Goal: Task Accomplishment & Management: Manage account settings

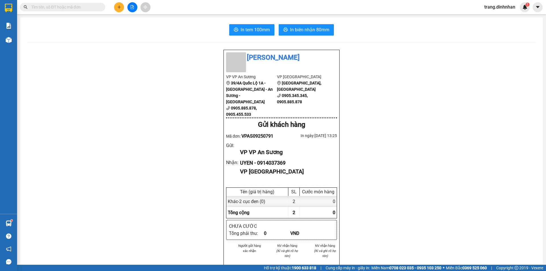
click at [121, 8] on button at bounding box center [119, 7] width 10 height 10
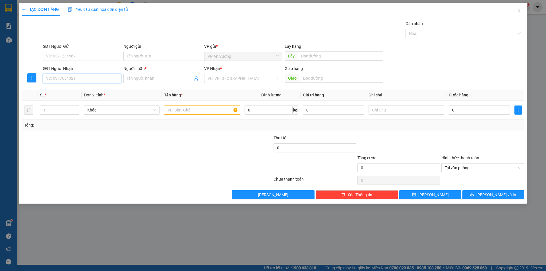
click at [80, 77] on input "SĐT Người Nhận" at bounding box center [82, 78] width 78 height 9
click at [174, 111] on input "text" at bounding box center [202, 110] width 76 height 9
click at [170, 111] on input "text" at bounding box center [202, 110] width 76 height 9
click at [77, 75] on input "SĐT Người Nhận" at bounding box center [82, 78] width 78 height 9
drag, startPoint x: 110, startPoint y: 88, endPoint x: 213, endPoint y: 119, distance: 107.4
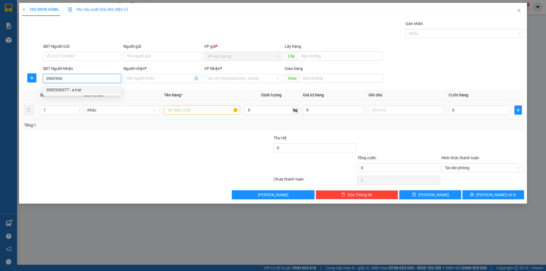
click at [111, 89] on div "0902936377 - a trai" at bounding box center [81, 90] width 71 height 6
type input "0902936377"
type input "a trai"
type input "0902936377"
click at [213, 112] on input "text" at bounding box center [202, 110] width 76 height 9
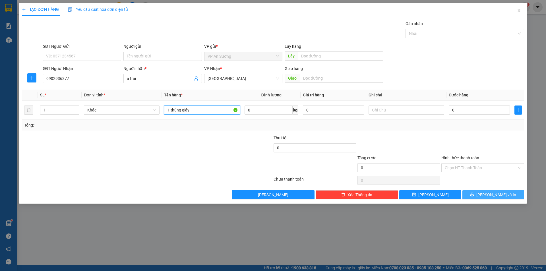
type input "1 thùng giáy"
click at [500, 193] on span "[PERSON_NAME] và In" at bounding box center [496, 195] width 40 height 6
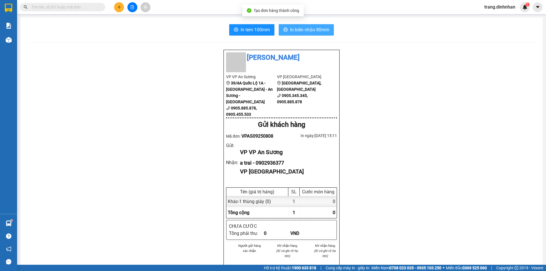
click at [330, 31] on button "In biên nhận 80mm" at bounding box center [306, 29] width 55 height 11
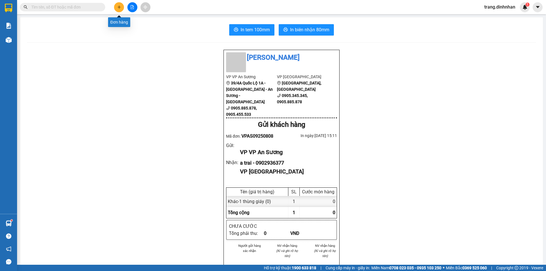
click at [120, 7] on icon "plus" at bounding box center [118, 7] width 3 height 0
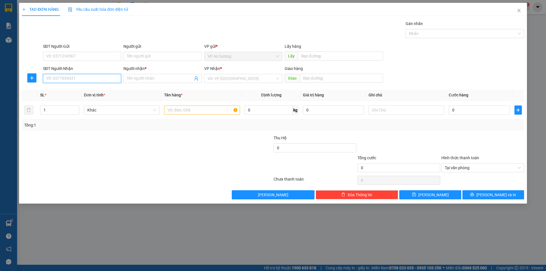
click at [80, 78] on input "SĐT Người Nhận" at bounding box center [82, 78] width 78 height 9
type input "0905402693"
click at [151, 80] on input "Người nhận *" at bounding box center [160, 78] width 66 height 6
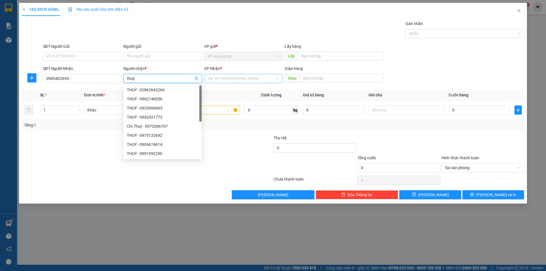
type input "thuý"
click at [224, 79] on input "search" at bounding box center [241, 78] width 67 height 9
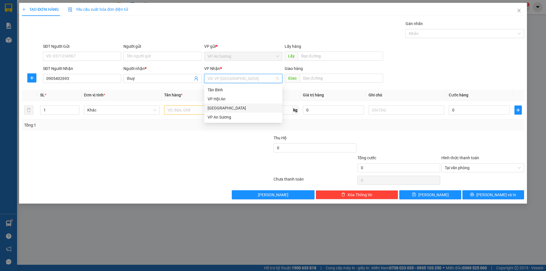
drag, startPoint x: 219, startPoint y: 108, endPoint x: 191, endPoint y: 110, distance: 27.6
click at [218, 108] on div "[GEOGRAPHIC_DATA]" at bounding box center [243, 108] width 71 height 6
click at [191, 110] on input "text" at bounding box center [202, 110] width 76 height 9
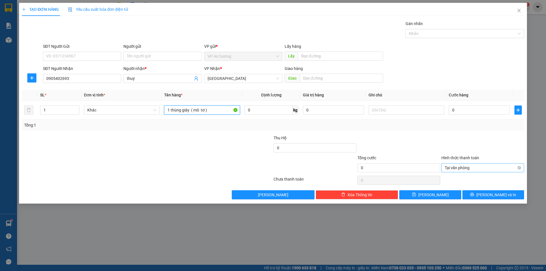
click at [521, 171] on div "Tại văn phòng" at bounding box center [482, 167] width 83 height 9
type input "1 thùng giáy ( mô tơ )"
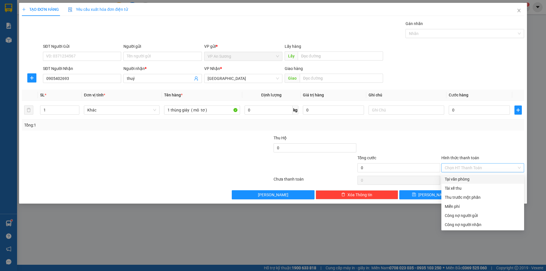
click at [503, 152] on div at bounding box center [483, 145] width 84 height 20
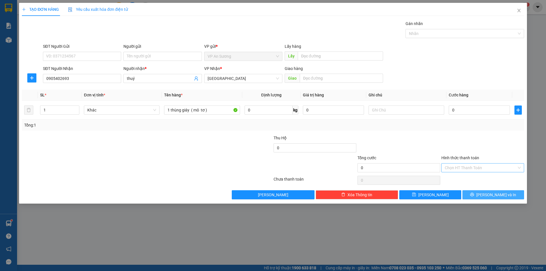
click at [501, 192] on span "[PERSON_NAME] và In" at bounding box center [496, 195] width 40 height 6
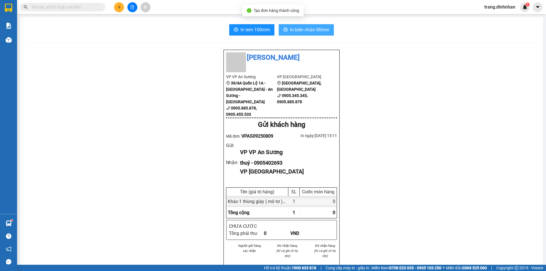
click at [319, 30] on span "In biên nhận 80mm" at bounding box center [309, 29] width 39 height 7
click at [120, 7] on icon "plus" at bounding box center [119, 7] width 4 height 4
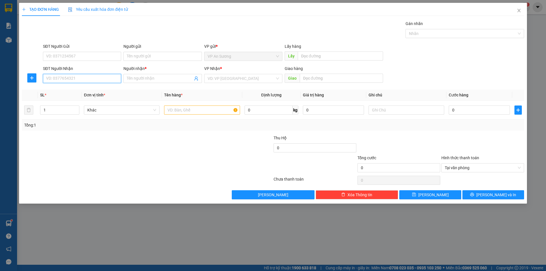
click at [78, 76] on input "SĐT Người Nhận" at bounding box center [82, 78] width 78 height 9
click at [82, 90] on div "0974638312 - thuận" at bounding box center [81, 90] width 71 height 6
type input "0974638312"
type input "thuận"
type input "0974638312"
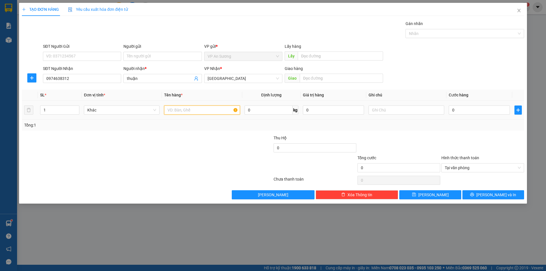
click at [177, 112] on input "text" at bounding box center [202, 110] width 76 height 9
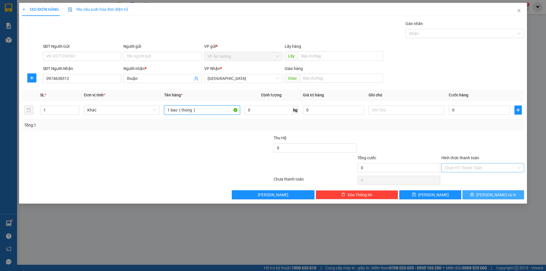
type input "1 bao ( thùng )"
click at [502, 195] on span "[PERSON_NAME] và In" at bounding box center [496, 195] width 40 height 6
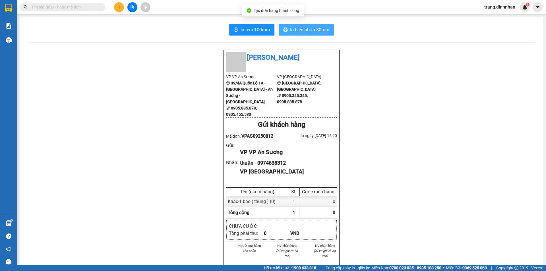
click at [301, 31] on span "In biên nhận 80mm" at bounding box center [309, 29] width 39 height 7
click at [114, 4] on div at bounding box center [132, 7] width 43 height 10
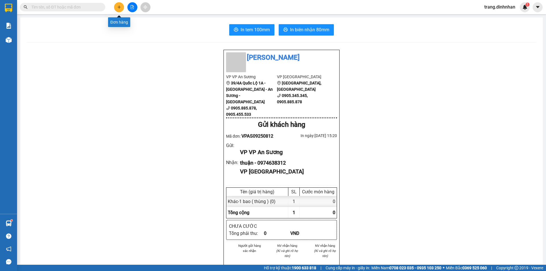
click at [123, 5] on button at bounding box center [119, 7] width 10 height 10
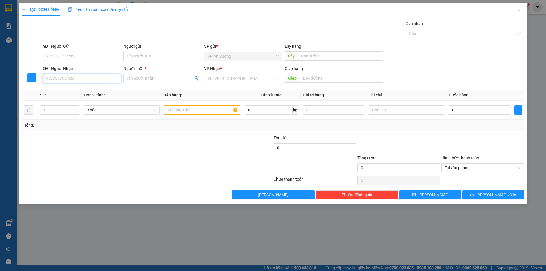
click at [85, 76] on input "SĐT Người Nhận" at bounding box center [82, 78] width 78 height 9
drag, startPoint x: 95, startPoint y: 87, endPoint x: 104, endPoint y: 91, distance: 9.5
click at [95, 87] on div "0936006964 - [PERSON_NAME]" at bounding box center [81, 90] width 71 height 6
type input "0936006964"
type input "[PERSON_NAME]"
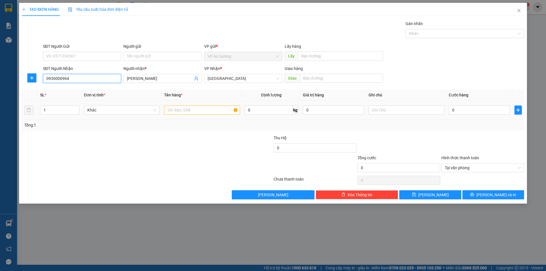
type input "0936006964"
click at [212, 114] on input "text" at bounding box center [202, 110] width 76 height 9
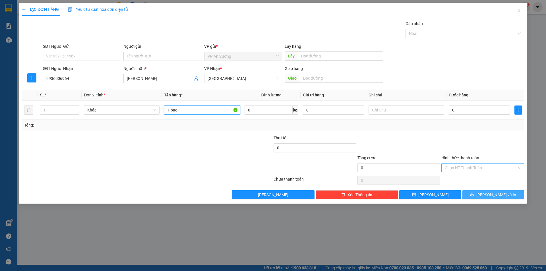
type input "1 bao"
click at [503, 195] on span "[PERSON_NAME] và In" at bounding box center [496, 195] width 40 height 6
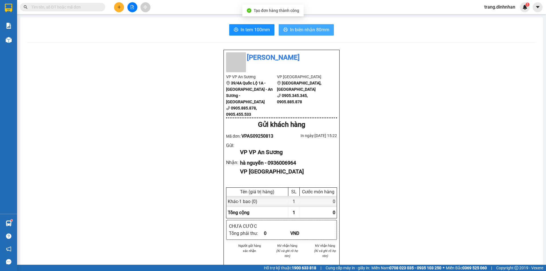
click at [308, 29] on span "In biên nhận 80mm" at bounding box center [309, 29] width 39 height 7
click at [57, 8] on input "text" at bounding box center [64, 7] width 67 height 6
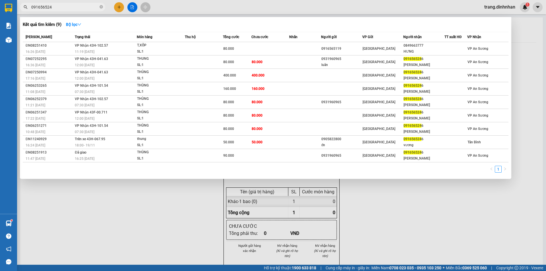
type input "0916565246"
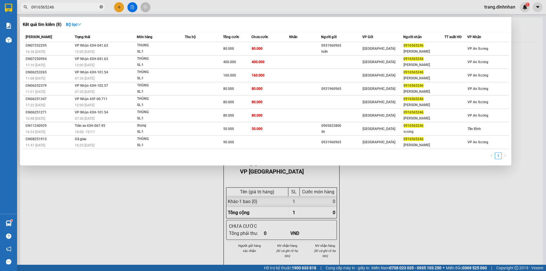
click at [100, 7] on icon "close-circle" at bounding box center [101, 6] width 3 height 3
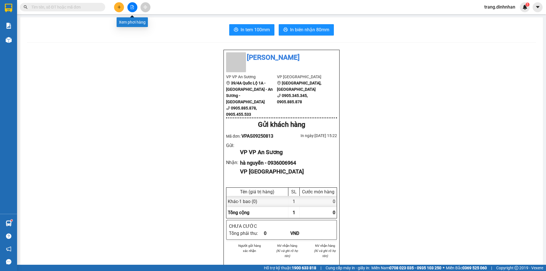
click at [130, 7] on icon "file-add" at bounding box center [132, 7] width 4 height 4
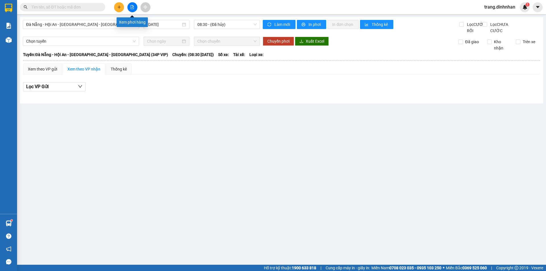
click at [134, 6] on icon "file-add" at bounding box center [132, 7] width 4 height 4
click at [108, 25] on span "Đà Nẵng - Hội An - [GEOGRAPHIC_DATA] - [GEOGRAPHIC_DATA] (34P VIP)" at bounding box center [81, 24] width 110 height 9
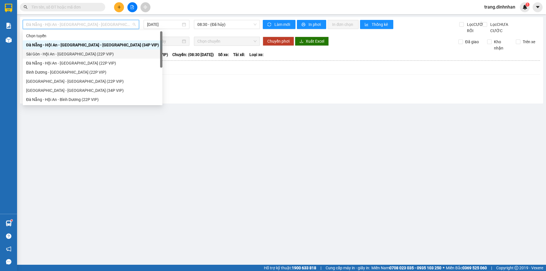
click at [80, 53] on div "Sài Gòn - Hội An - [GEOGRAPHIC_DATA] (22P VIP)" at bounding box center [92, 54] width 133 height 6
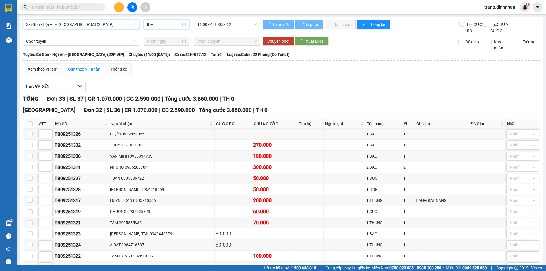
click at [162, 26] on input "[DATE]" at bounding box center [164, 24] width 34 height 6
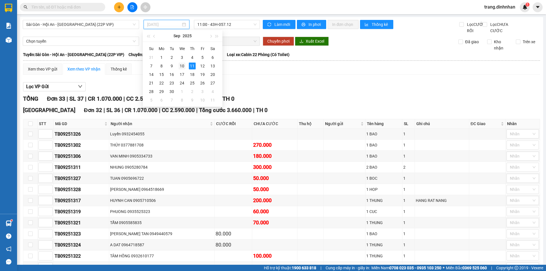
click at [182, 64] on div "10" at bounding box center [182, 66] width 7 height 7
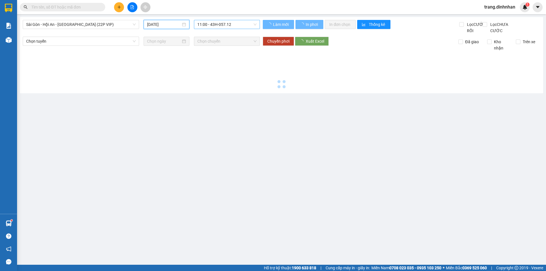
type input "[DATE]"
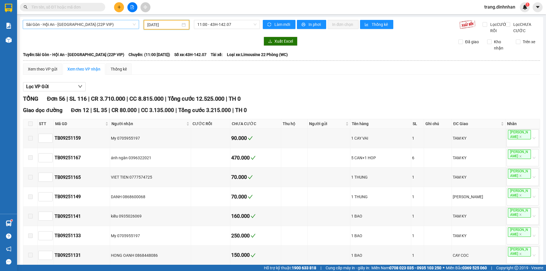
click at [97, 23] on span "Sài Gòn - Hội An - [GEOGRAPHIC_DATA] (22P VIP)" at bounding box center [81, 24] width 110 height 9
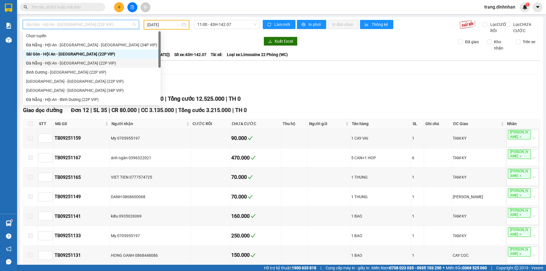
click at [32, 63] on div "Đà Nẵng - Hội An - [GEOGRAPHIC_DATA] (22P VIP)" at bounding box center [91, 63] width 131 height 6
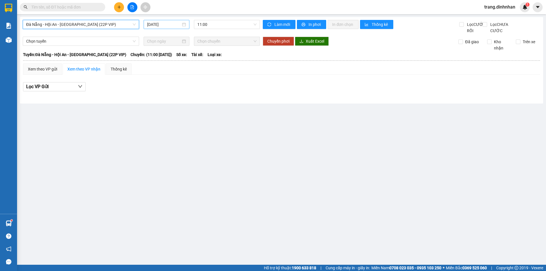
click at [163, 21] on div "[DATE]" at bounding box center [167, 24] width 46 height 9
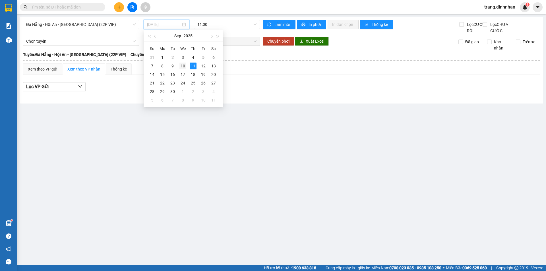
click at [182, 69] on div "10" at bounding box center [182, 66] width 7 height 7
type input "[DATE]"
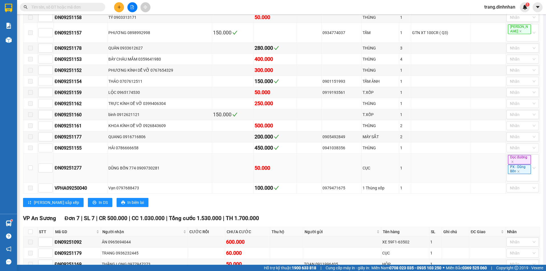
scroll to position [341, 0]
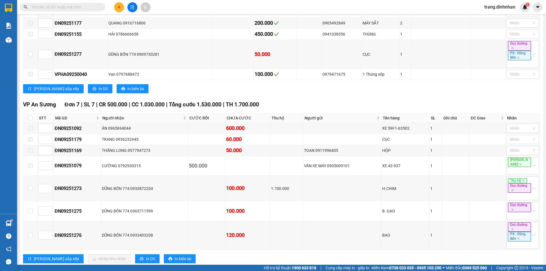
click at [121, 8] on icon "plus" at bounding box center [119, 7] width 4 height 4
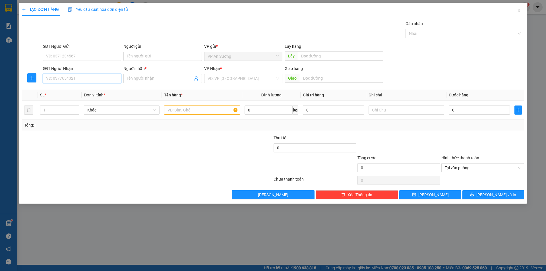
click at [88, 79] on input "SĐT Người Nhận" at bounding box center [82, 78] width 78 height 9
type input "0968972995"
drag, startPoint x: 69, startPoint y: 90, endPoint x: 144, endPoint y: 107, distance: 76.5
click at [70, 90] on div "0968972995 - NUONG" at bounding box center [81, 90] width 71 height 6
type input "NUONG"
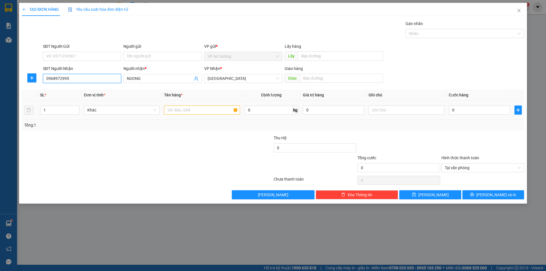
type input "0968972995"
click at [162, 110] on td at bounding box center [202, 110] width 80 height 19
click at [169, 111] on input "text" at bounding box center [202, 110] width 76 height 9
type input "1 thùng giáy"
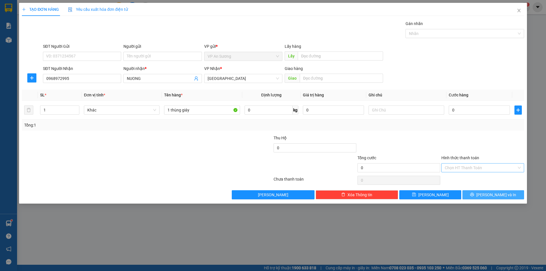
click at [498, 199] on button "[PERSON_NAME] và In" at bounding box center [493, 194] width 62 height 9
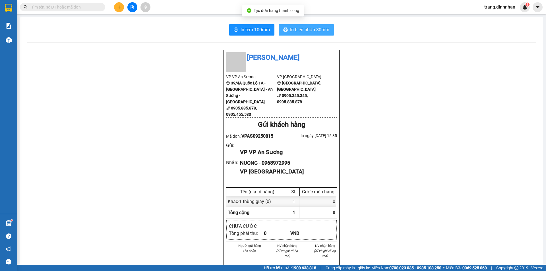
click at [318, 32] on span "In biên nhận 80mm" at bounding box center [309, 29] width 39 height 7
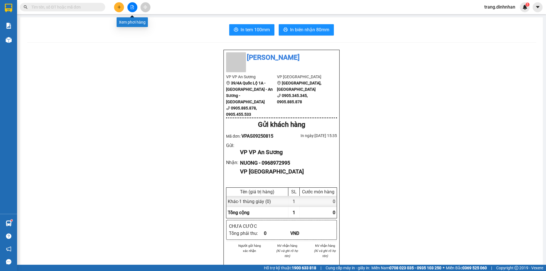
click at [119, 8] on icon "plus" at bounding box center [119, 7] width 4 height 4
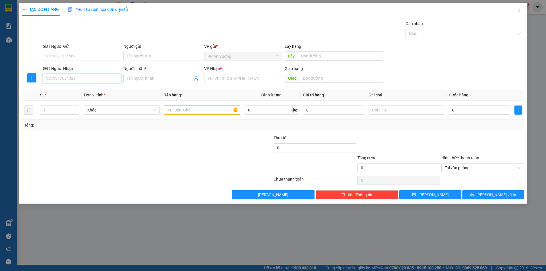
click at [82, 81] on input "SĐT Người Nhận" at bounding box center [82, 78] width 78 height 9
type input "0931868603"
click at [162, 79] on input "Người nhận *" at bounding box center [160, 78] width 66 height 6
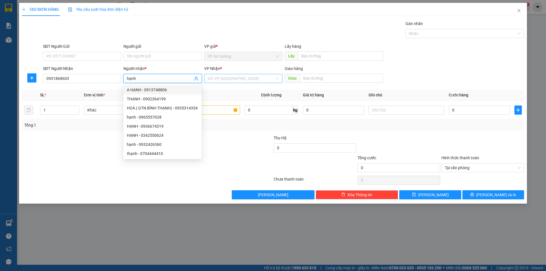
type input "hạnh"
click at [272, 79] on input "search" at bounding box center [241, 78] width 67 height 9
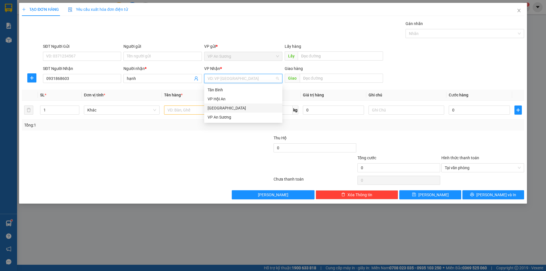
click at [260, 109] on div "[GEOGRAPHIC_DATA]" at bounding box center [243, 108] width 71 height 6
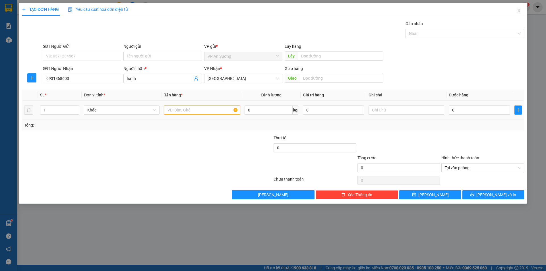
click at [230, 110] on input "text" at bounding box center [202, 110] width 76 height 9
click at [517, 168] on span "Tại văn phòng" at bounding box center [483, 168] width 76 height 9
type input "1 bao trắng nhỏ ( phụ tùng xe )"
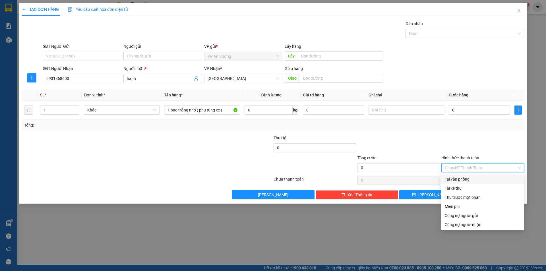
click at [508, 146] on div at bounding box center [483, 145] width 84 height 20
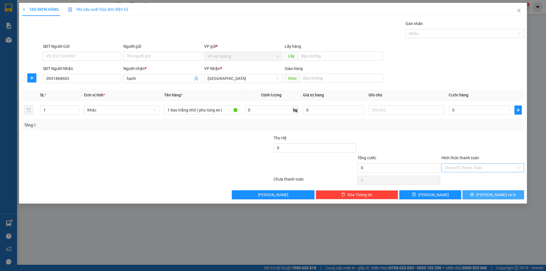
drag, startPoint x: 493, startPoint y: 193, endPoint x: 460, endPoint y: 264, distance: 77.9
click at [493, 194] on span "[PERSON_NAME] và In" at bounding box center [496, 195] width 40 height 6
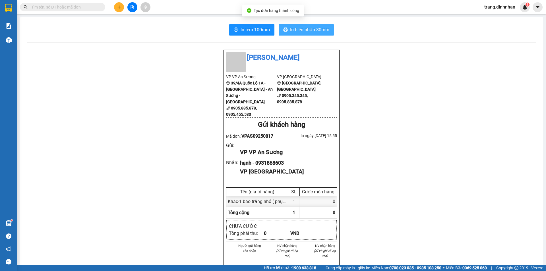
click at [312, 27] on span "In biên nhận 80mm" at bounding box center [309, 29] width 39 height 7
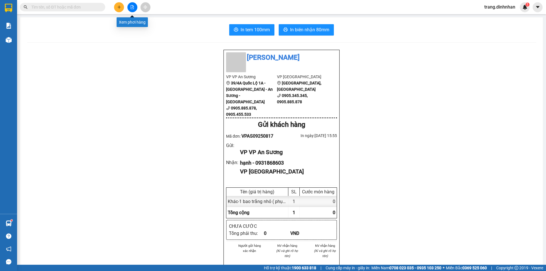
click at [134, 8] on icon "file-add" at bounding box center [132, 7] width 4 height 4
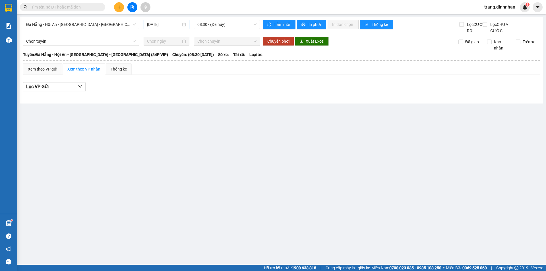
click at [169, 25] on input "[DATE]" at bounding box center [164, 24] width 34 height 6
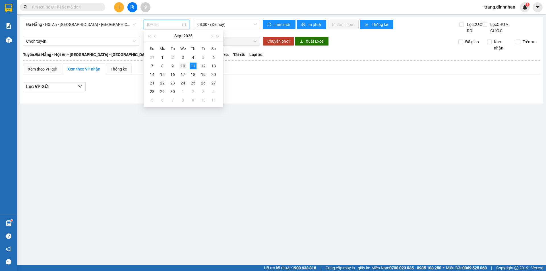
click at [183, 67] on div "10" at bounding box center [182, 66] width 7 height 7
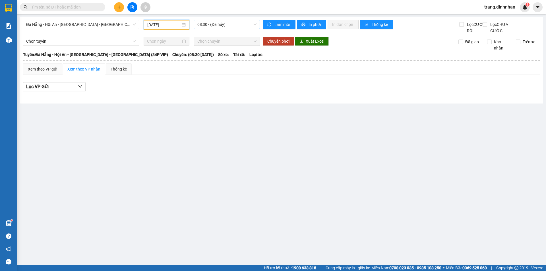
click at [221, 24] on span "08:30 - (Đã hủy)" at bounding box center [226, 24] width 59 height 9
click at [164, 26] on input "[DATE]" at bounding box center [163, 25] width 33 height 6
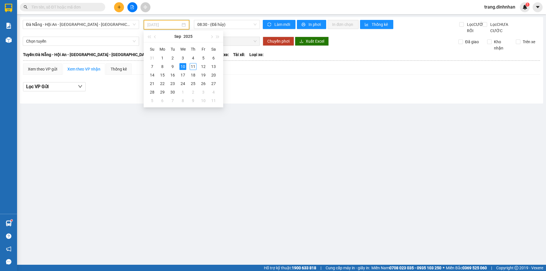
click at [185, 65] on div "10" at bounding box center [182, 66] width 7 height 7
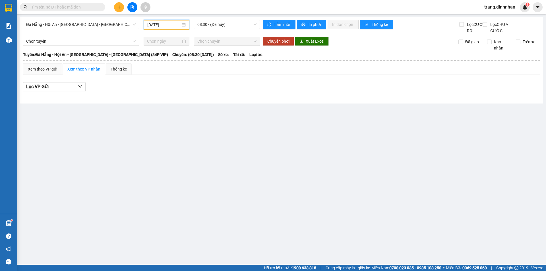
drag, startPoint x: 170, startPoint y: 24, endPoint x: 172, endPoint y: 45, distance: 20.3
click at [170, 24] on input "[DATE]" at bounding box center [163, 25] width 33 height 6
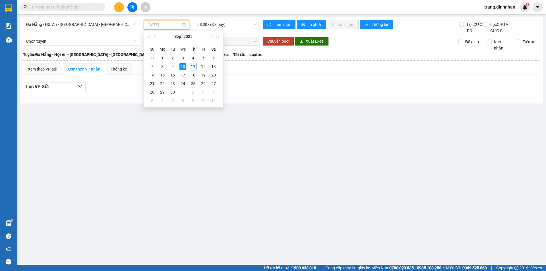
type input "[DATE]"
click at [182, 66] on div "10" at bounding box center [182, 66] width 7 height 7
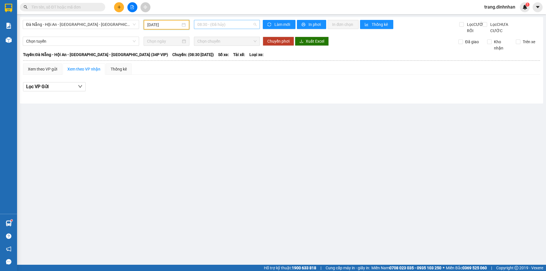
click at [233, 25] on span "08:30 - (Đã hủy)" at bounding box center [226, 24] width 59 height 9
click at [118, 26] on span "Đà Nẵng - Hội An - [GEOGRAPHIC_DATA] - [GEOGRAPHIC_DATA] (34P VIP)" at bounding box center [81, 24] width 110 height 9
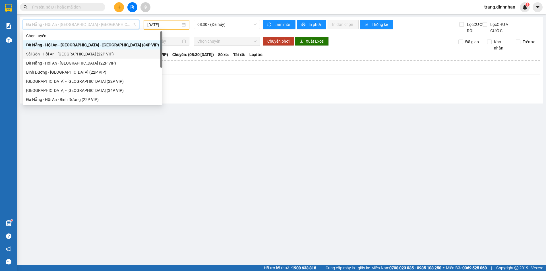
click at [101, 53] on div "Sài Gòn - Hội An - [GEOGRAPHIC_DATA] (22P VIP)" at bounding box center [92, 54] width 133 height 6
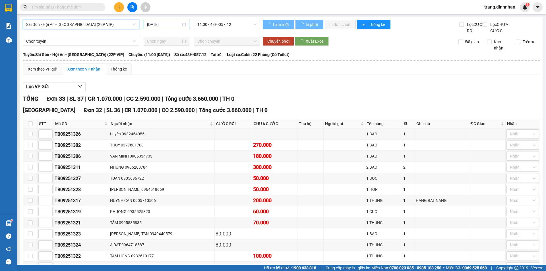
click at [170, 25] on input "[DATE]" at bounding box center [164, 24] width 34 height 6
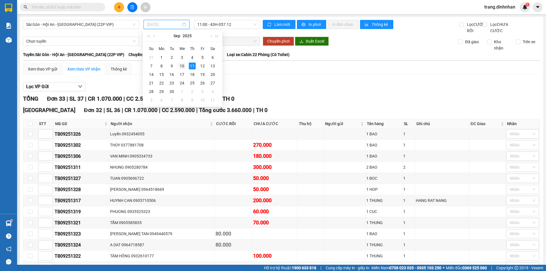
click at [180, 67] on div "10" at bounding box center [182, 66] width 7 height 7
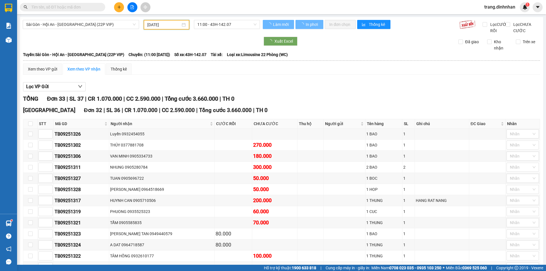
type input "[DATE]"
click at [229, 27] on span "11:00 - 43H-142.07" at bounding box center [226, 24] width 59 height 9
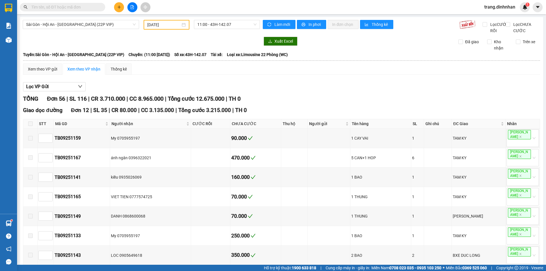
click at [322, 92] on div "Lọc VP Gửi" at bounding box center [281, 86] width 517 height 9
click at [88, 24] on span "Sài Gòn - Hội An - [GEOGRAPHIC_DATA] (22P VIP)" at bounding box center [81, 24] width 110 height 9
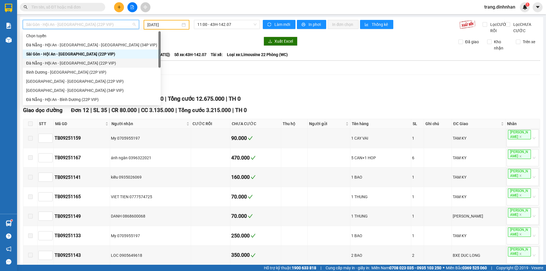
click at [51, 63] on div "Đà Nẵng - Hội An - [GEOGRAPHIC_DATA] (22P VIP)" at bounding box center [91, 63] width 131 height 6
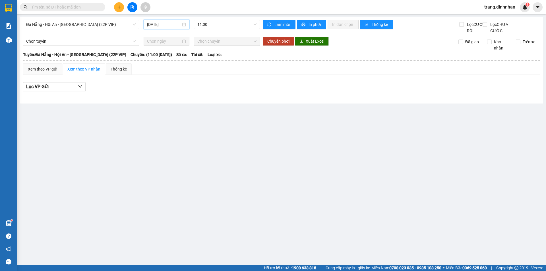
click at [177, 26] on input "[DATE]" at bounding box center [164, 24] width 34 height 6
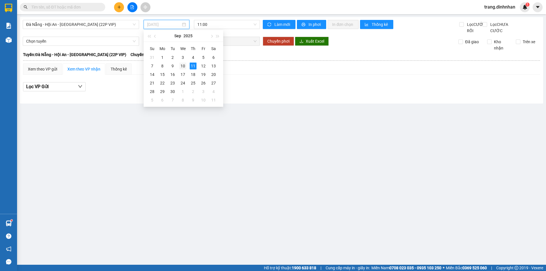
click at [181, 66] on div "10" at bounding box center [182, 66] width 7 height 7
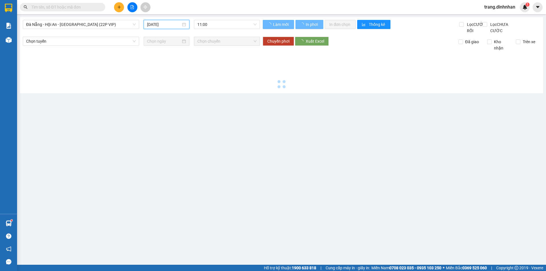
type input "[DATE]"
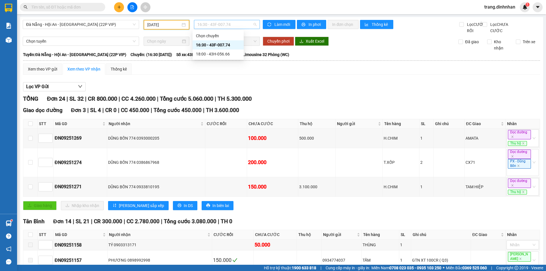
click at [220, 23] on span "16:30 - 43F-007.74" at bounding box center [226, 24] width 59 height 9
click at [42, 23] on span "Đà Nẵng - Hội An - [GEOGRAPHIC_DATA] (22P VIP)" at bounding box center [81, 24] width 110 height 9
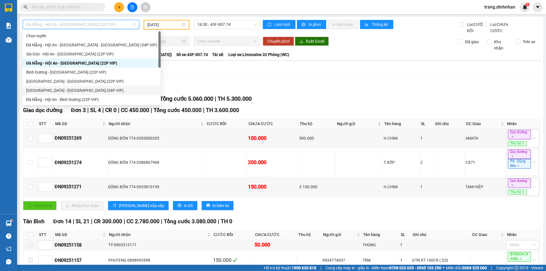
scroll to position [9, 0]
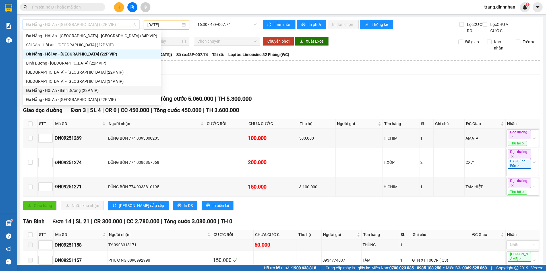
click at [34, 90] on div "Đà Nẵng - Hội An - Bình Dương (22P VIP)" at bounding box center [91, 90] width 131 height 6
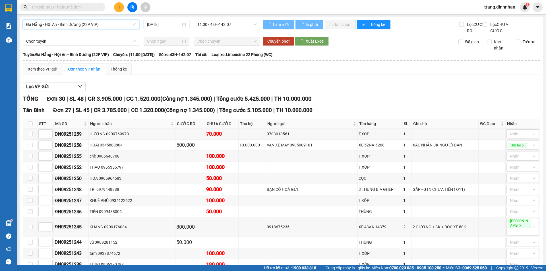
click at [159, 26] on input "[DATE]" at bounding box center [164, 24] width 34 height 6
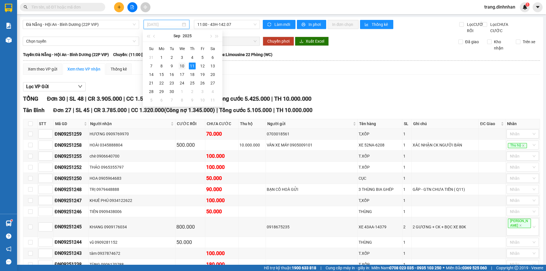
click at [182, 66] on div "10" at bounding box center [182, 66] width 7 height 7
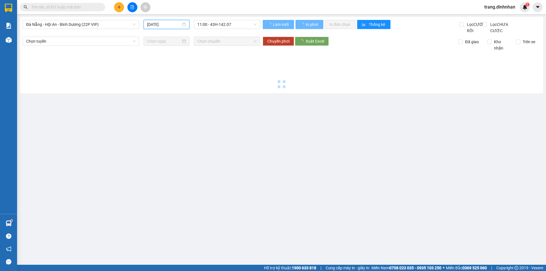
type input "[DATE]"
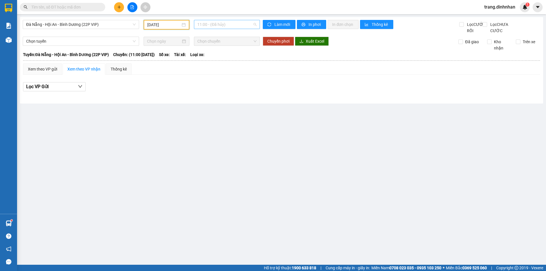
click at [224, 24] on span "11:00 - (Đã hủy)" at bounding box center [226, 24] width 59 height 9
click at [224, 54] on div "12:00 (TC) - 43H-057.12" at bounding box center [219, 54] width 44 height 6
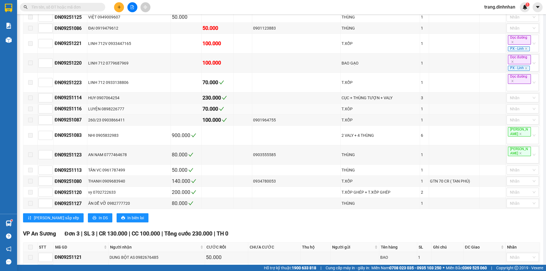
scroll to position [376, 0]
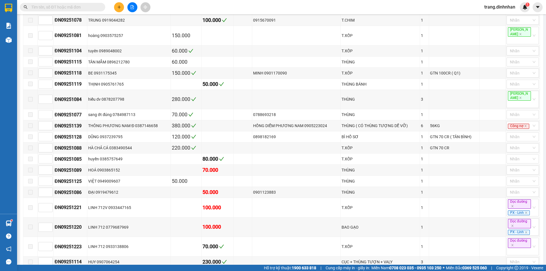
scroll to position [120, 0]
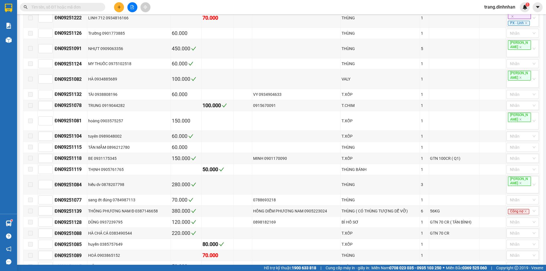
click at [80, 5] on input "text" at bounding box center [64, 7] width 67 height 6
click at [90, 6] on input "text" at bounding box center [64, 7] width 67 height 6
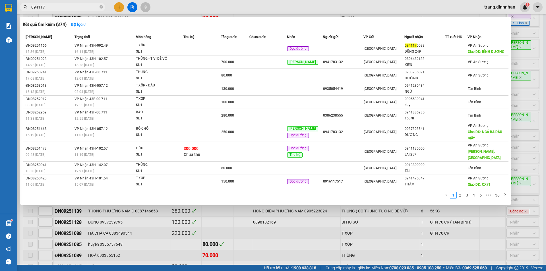
type input "0941175"
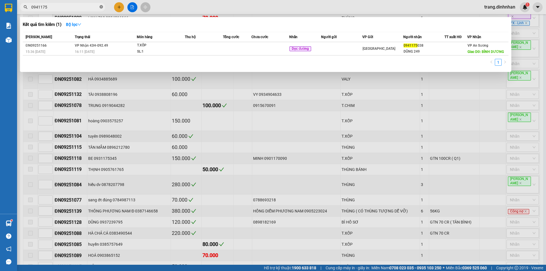
click at [102, 9] on icon "close-circle" at bounding box center [101, 6] width 3 height 3
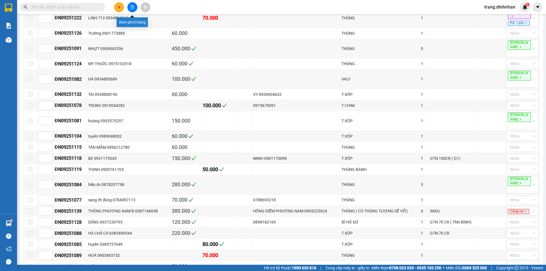
click at [136, 7] on button at bounding box center [132, 7] width 10 height 10
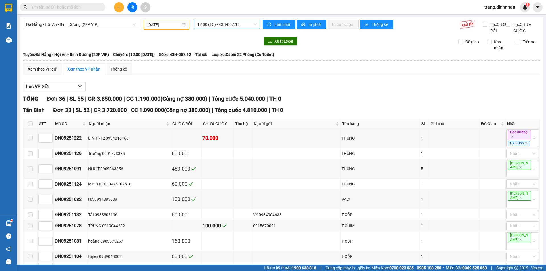
click at [217, 23] on span "12:00 (TC) - 43H-057.12" at bounding box center [226, 24] width 59 height 9
click at [106, 24] on span "Đà Nẵng - Hội An - Bình Dương (22P VIP)" at bounding box center [81, 24] width 110 height 9
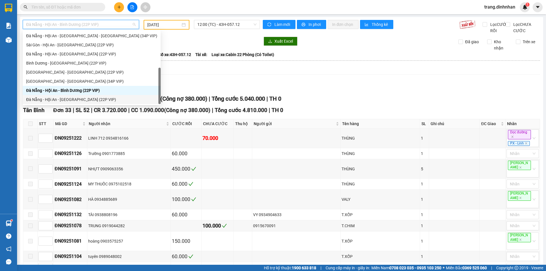
drag, startPoint x: 52, startPoint y: 100, endPoint x: 146, endPoint y: 54, distance: 104.7
click at [52, 100] on div "Đà Nẵng - Hội An - [GEOGRAPHIC_DATA] (22P VIP)" at bounding box center [91, 99] width 131 height 6
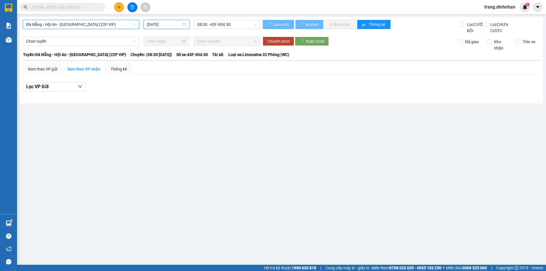
click at [157, 24] on input "[DATE]" at bounding box center [164, 24] width 34 height 6
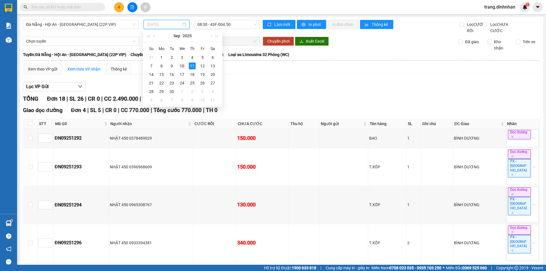
click at [183, 65] on div "10" at bounding box center [182, 66] width 7 height 7
type input "[DATE]"
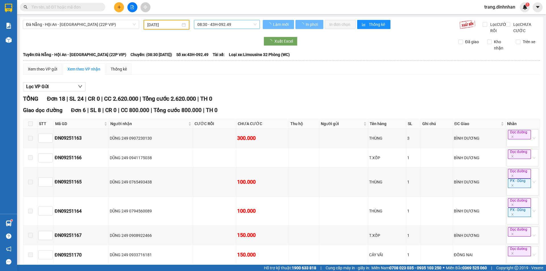
click at [208, 25] on span "08:30 - 43H-092.49" at bounding box center [226, 24] width 59 height 9
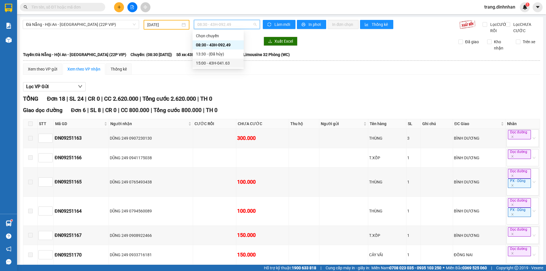
scroll to position [85, 0]
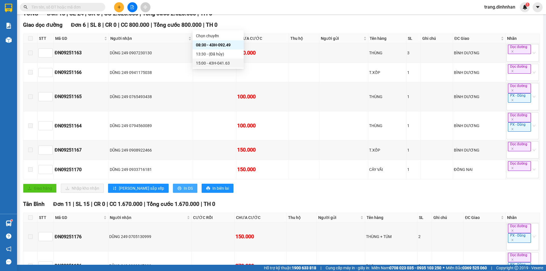
click at [184, 191] on span "In DS" at bounding box center [188, 188] width 9 height 6
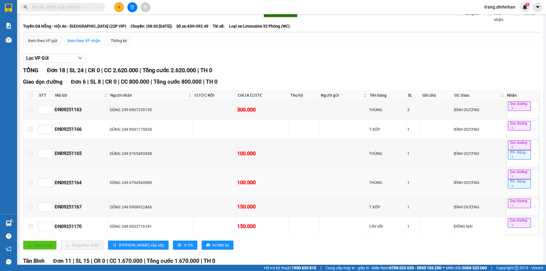
scroll to position [0, 0]
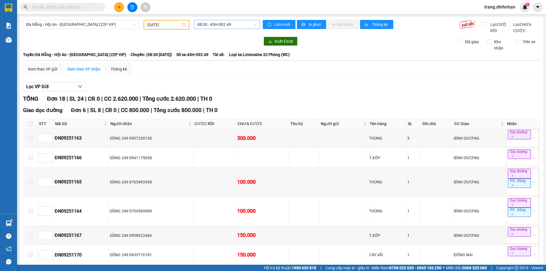
click at [242, 24] on span "08:30 - 43H-092.49" at bounding box center [226, 24] width 59 height 9
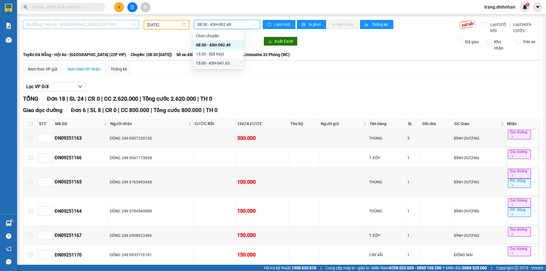
click at [122, 29] on div "Đà Nẵng - Hội An - [GEOGRAPHIC_DATA] (22P VIP)" at bounding box center [81, 24] width 116 height 9
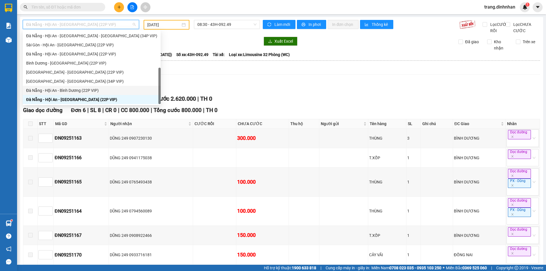
click at [63, 90] on div "Đà Nẵng - Hội An - Bình Dương (22P VIP)" at bounding box center [91, 90] width 131 height 6
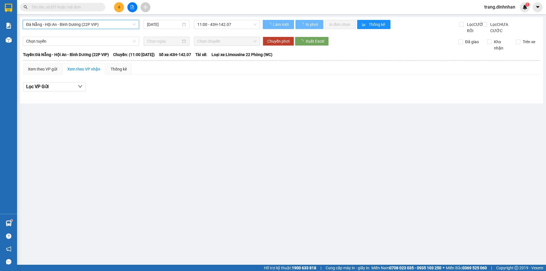
click at [165, 26] on input "[DATE]" at bounding box center [164, 24] width 34 height 6
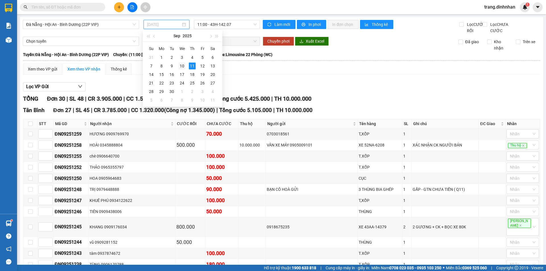
click at [183, 66] on div "10" at bounding box center [182, 66] width 7 height 7
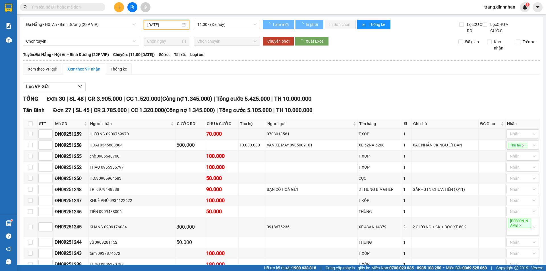
type input "[DATE]"
click at [232, 27] on span "11:00 - (Đã hủy)" at bounding box center [226, 24] width 59 height 9
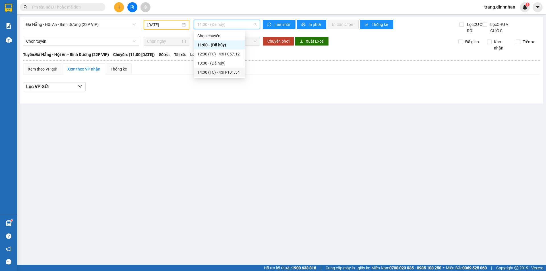
click at [227, 73] on div "14:00 (TC) - 43H-101.54" at bounding box center [219, 72] width 44 height 6
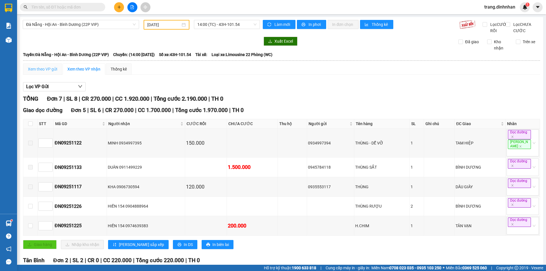
click at [51, 75] on div "Xem theo VP gửi" at bounding box center [42, 68] width 39 height 11
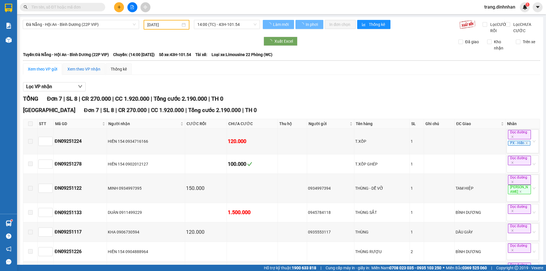
click at [87, 72] on div "Xem theo VP nhận" at bounding box center [83, 69] width 33 height 6
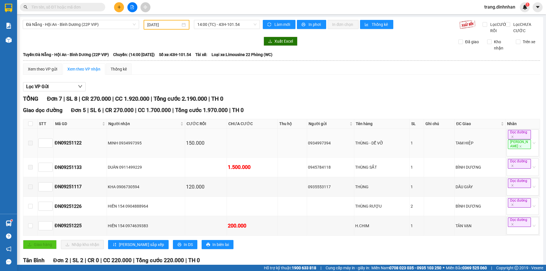
scroll to position [28, 0]
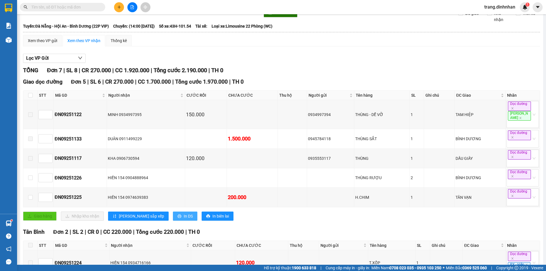
click at [184, 213] on span "In DS" at bounding box center [188, 216] width 9 height 6
click at [51, 9] on input "text" at bounding box center [64, 7] width 67 height 6
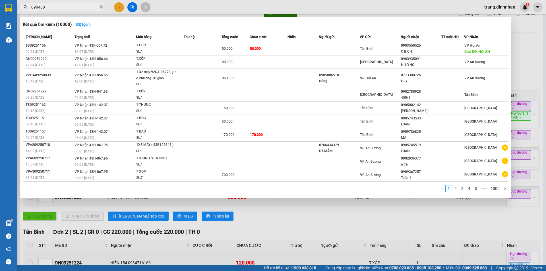
type input "0904888"
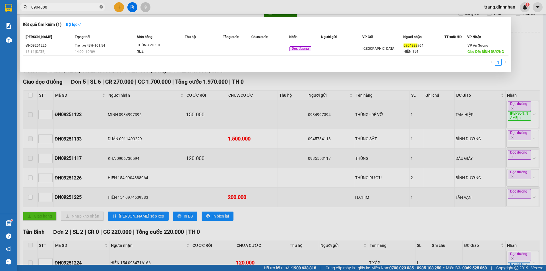
click at [100, 6] on icon "close-circle" at bounding box center [101, 6] width 3 height 3
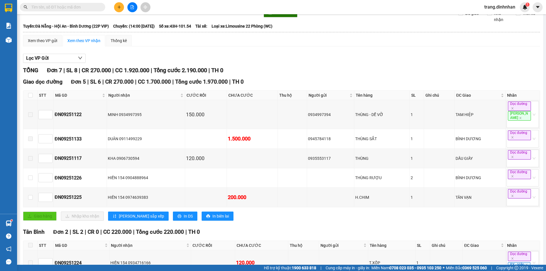
click at [97, 8] on input "text" at bounding box center [64, 7] width 67 height 6
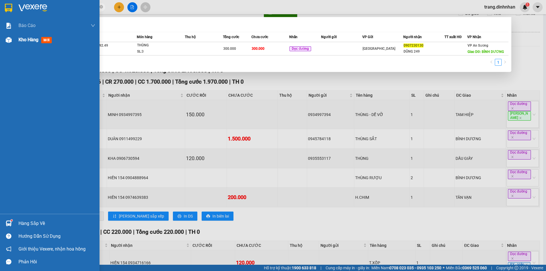
type input "0907230130"
click at [25, 40] on span "Kho hàng" at bounding box center [28, 39] width 20 height 5
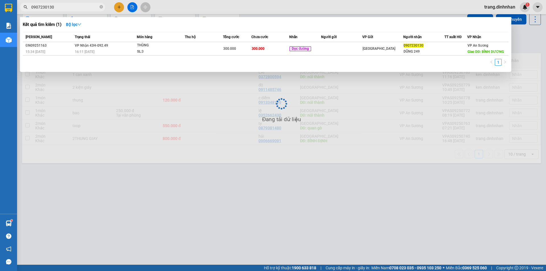
scroll to position [26, 0]
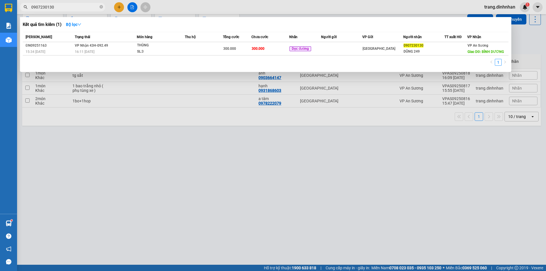
click at [130, 202] on div at bounding box center [273, 135] width 546 height 271
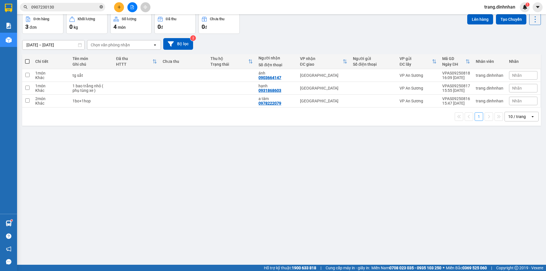
click at [100, 8] on icon "close-circle" at bounding box center [101, 6] width 3 height 3
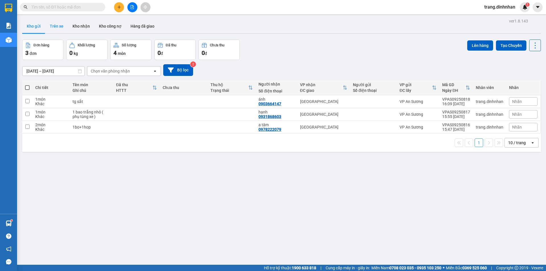
click at [58, 23] on button "Trên xe" at bounding box center [56, 26] width 23 height 14
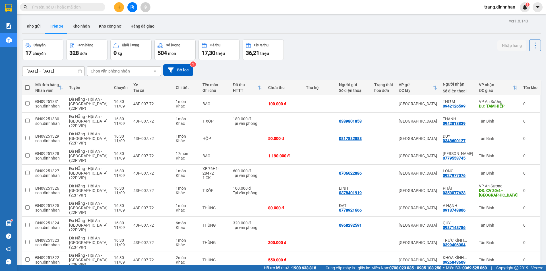
click at [115, 68] on div "Chọn văn phòng nhận" at bounding box center [110, 71] width 39 height 6
click at [112, 106] on span "VP An Sương" at bounding box center [104, 104] width 25 height 6
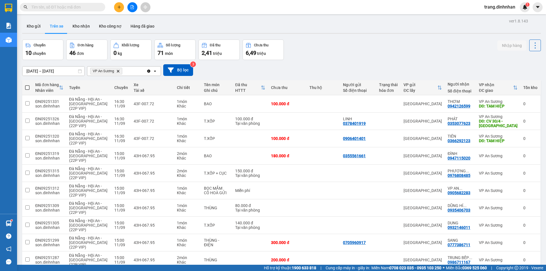
click at [28, 88] on span at bounding box center [27, 87] width 5 height 5
click at [27, 85] on input "checkbox" at bounding box center [27, 85] width 0 height 0
checkbox input "true"
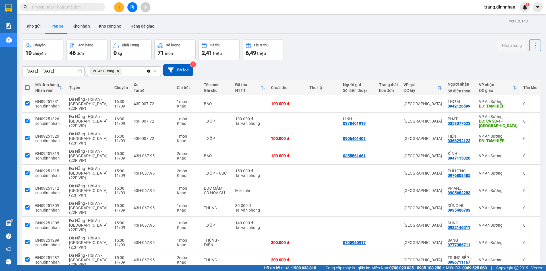
checkbox input "true"
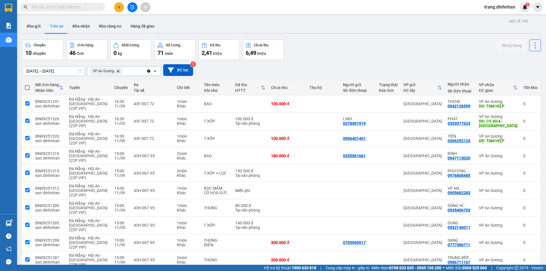
checkbox input "true"
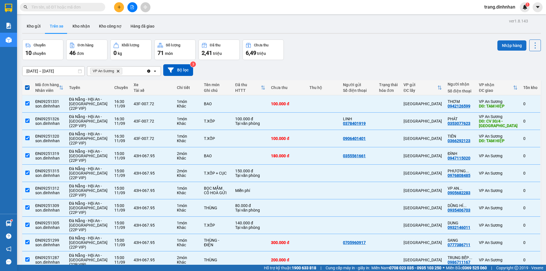
click at [500, 46] on button "Nhập hàng" at bounding box center [511, 45] width 29 height 10
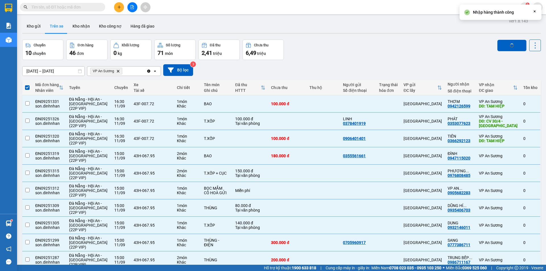
checkbox input "false"
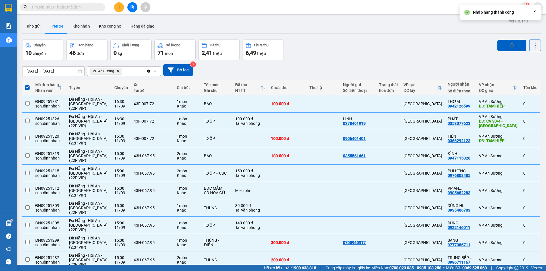
checkbox input "false"
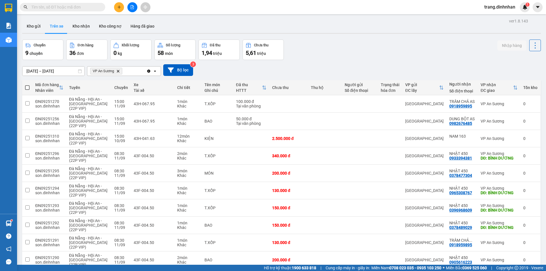
click at [28, 86] on span at bounding box center [27, 87] width 5 height 5
click at [27, 85] on input "checkbox" at bounding box center [27, 85] width 0 height 0
checkbox input "true"
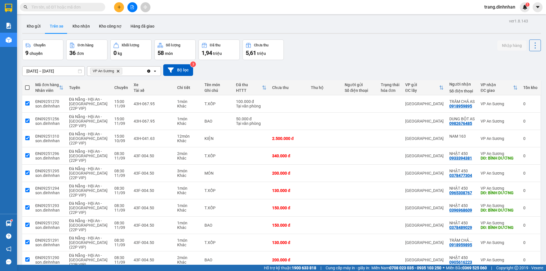
checkbox input "true"
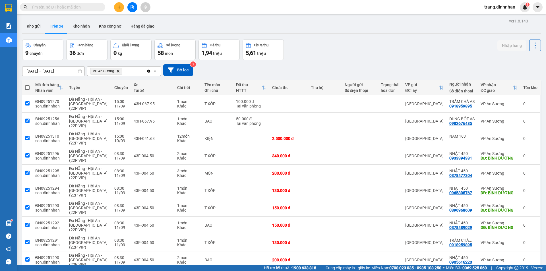
checkbox input "true"
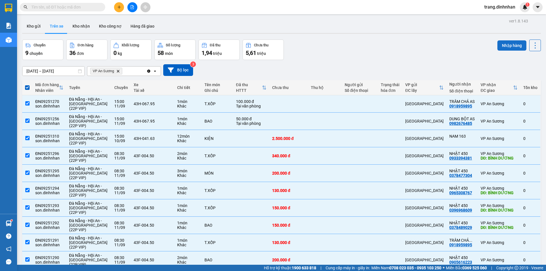
click at [511, 41] on button "Nhập hàng" at bounding box center [511, 45] width 29 height 10
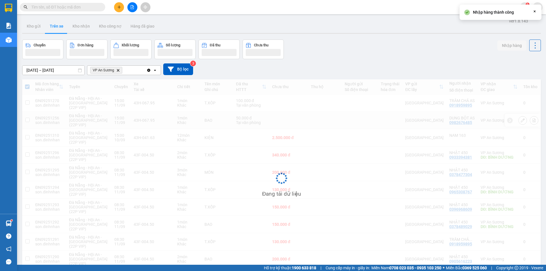
checkbox input "false"
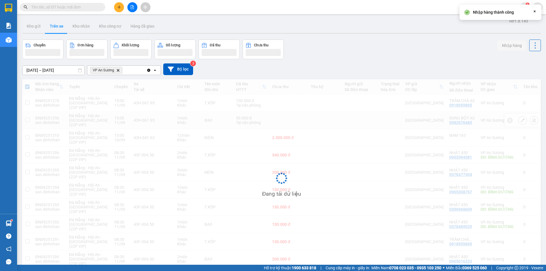
checkbox input "false"
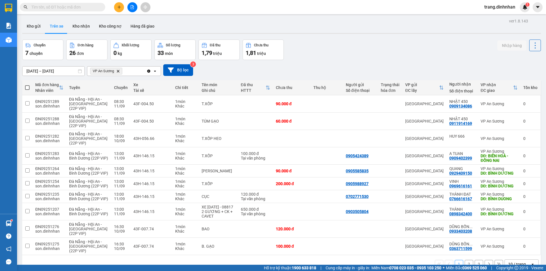
click at [25, 87] on span at bounding box center [27, 87] width 5 height 5
click at [27, 85] on input "checkbox" at bounding box center [27, 85] width 0 height 0
checkbox input "true"
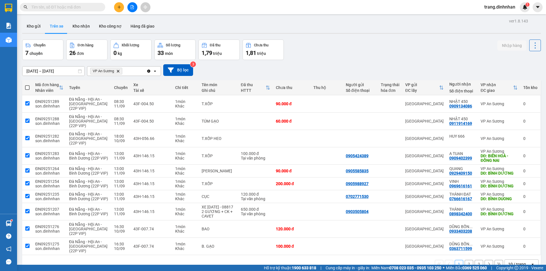
checkbox input "true"
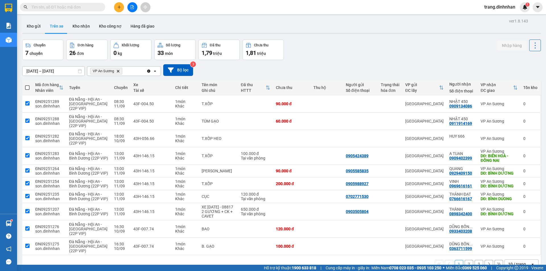
checkbox input "true"
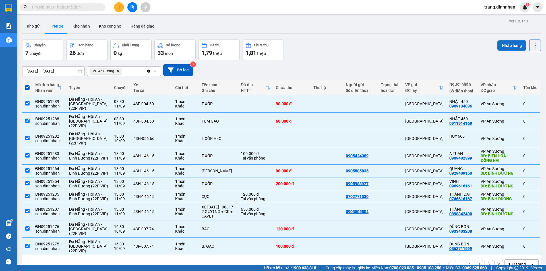
click at [508, 47] on button "Nhập hàng" at bounding box center [511, 45] width 29 height 10
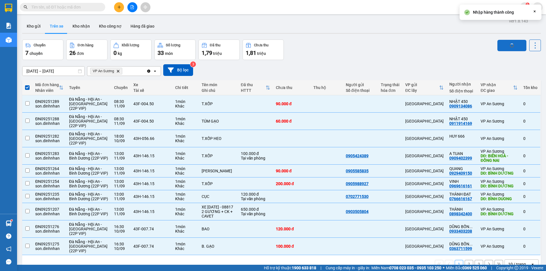
checkbox input "false"
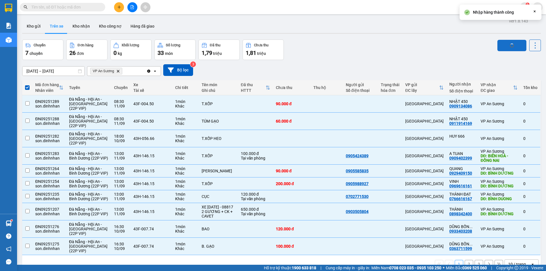
checkbox input "false"
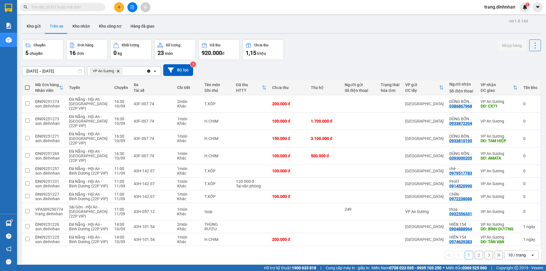
click at [27, 86] on span at bounding box center [27, 87] width 5 height 5
click at [27, 85] on input "checkbox" at bounding box center [27, 85] width 0 height 0
checkbox input "true"
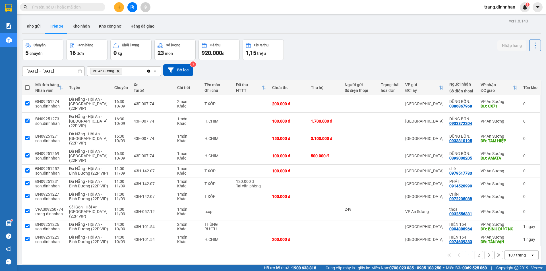
checkbox input "true"
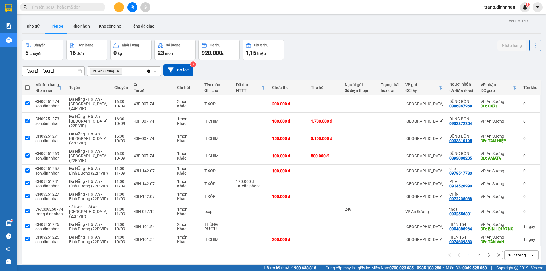
checkbox input "true"
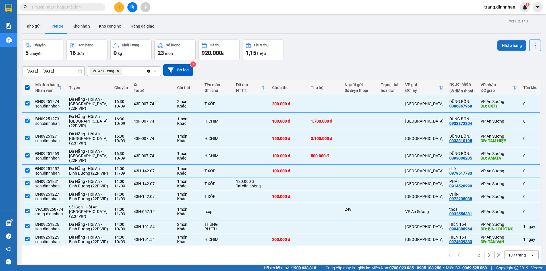
click at [516, 43] on button "Nhập hàng" at bounding box center [511, 45] width 29 height 10
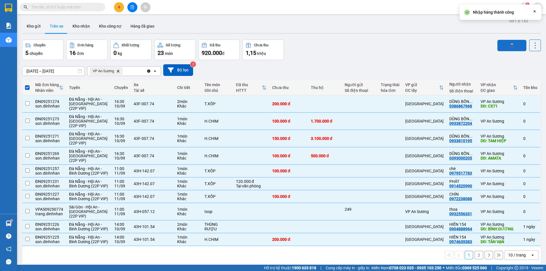
checkbox input "false"
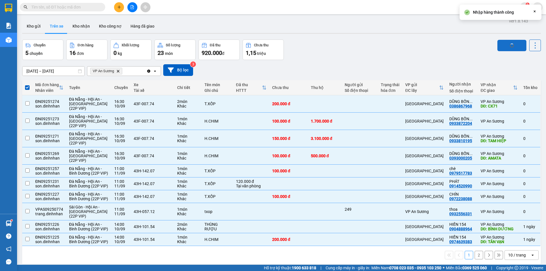
checkbox input "false"
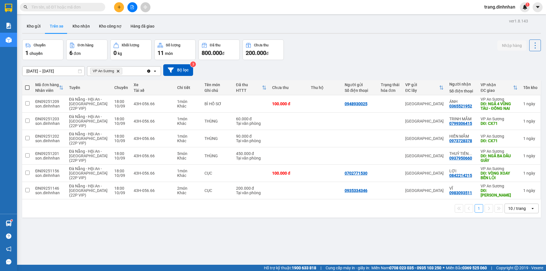
click at [28, 88] on span at bounding box center [27, 87] width 5 height 5
click at [27, 85] on input "checkbox" at bounding box center [27, 85] width 0 height 0
checkbox input "true"
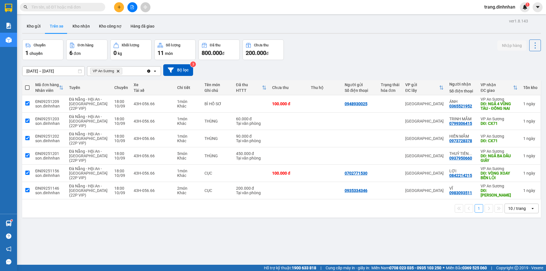
checkbox input "true"
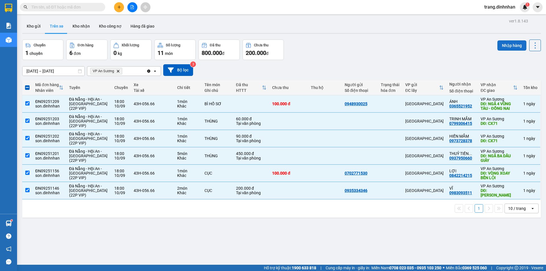
click at [516, 44] on button "Nhập hàng" at bounding box center [511, 45] width 29 height 10
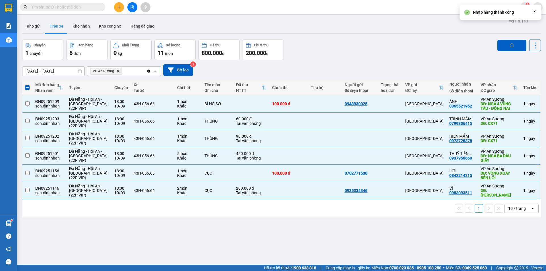
checkbox input "false"
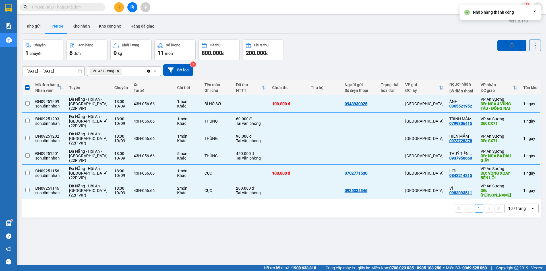
checkbox input "false"
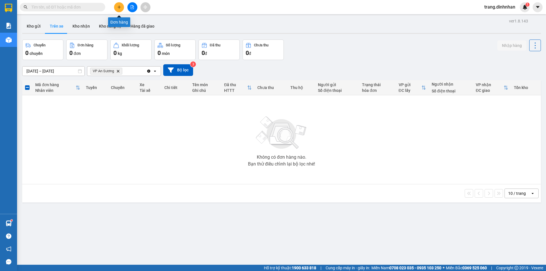
click at [123, 5] on button at bounding box center [119, 7] width 10 height 10
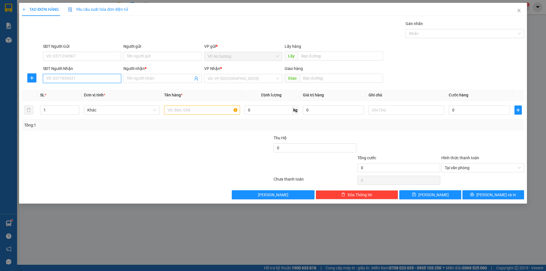
click at [67, 76] on input "SĐT Người Nhận" at bounding box center [82, 78] width 78 height 9
type input "0915215754"
drag, startPoint x: 89, startPoint y: 88, endPoint x: 137, endPoint y: 83, distance: 48.6
click at [90, 88] on div "0915215754 - XE 207" at bounding box center [81, 90] width 71 height 6
type input "XE 207"
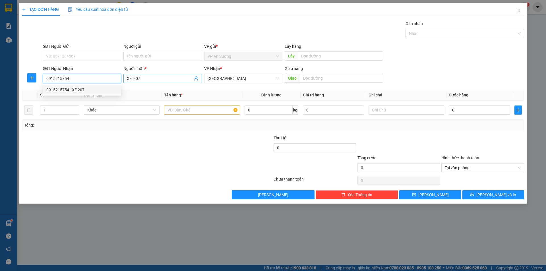
type input "0915215754"
click at [145, 78] on input "XE 207" at bounding box center [160, 78] width 66 height 6
type input "XE 154"
click at [249, 140] on div at bounding box center [231, 145] width 84 height 20
click at [226, 112] on input "text" at bounding box center [202, 110] width 76 height 9
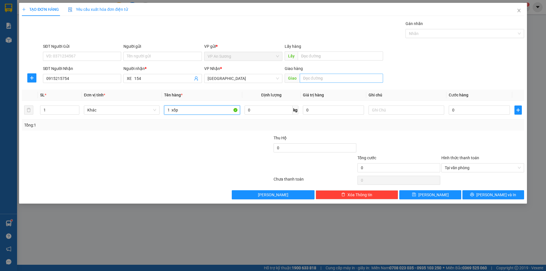
type input "1 xốp"
click at [322, 82] on input "text" at bounding box center [341, 78] width 83 height 9
type input "bình thuận"
click at [327, 61] on div "Lấy hàng Lấy" at bounding box center [334, 53] width 98 height 20
click at [325, 57] on input "text" at bounding box center [340, 55] width 85 height 9
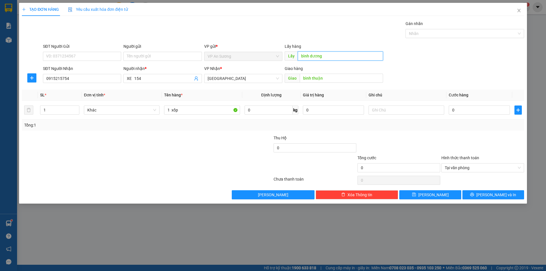
type input "bình dương"
click at [426, 38] on div "Gán nhãn Nhãn" at bounding box center [465, 30] width 119 height 20
click at [428, 33] on div at bounding box center [462, 33] width 110 height 7
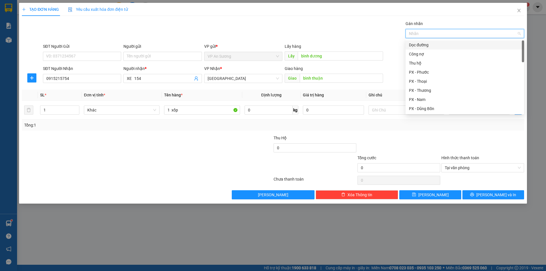
click at [427, 44] on div "Dọc đường" at bounding box center [465, 45] width 112 height 6
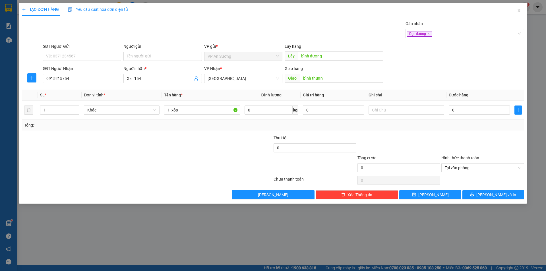
click at [386, 37] on div "Gán nhãn Dọc đường" at bounding box center [284, 30] width 484 height 20
click at [466, 110] on input "0" at bounding box center [479, 110] width 61 height 9
type input "2"
type input "20"
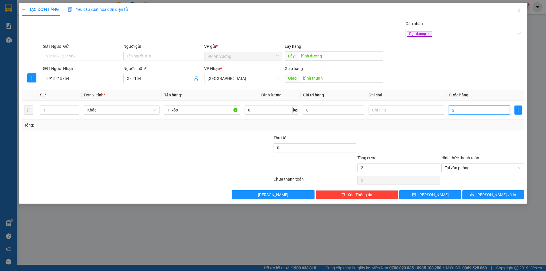
type input "20"
type input "200"
type input "200.000"
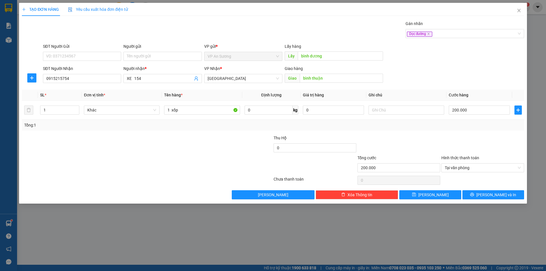
click at [450, 28] on div "Gán nhãn" at bounding box center [465, 24] width 119 height 9
click at [454, 35] on div "Dọc đường" at bounding box center [462, 33] width 110 height 7
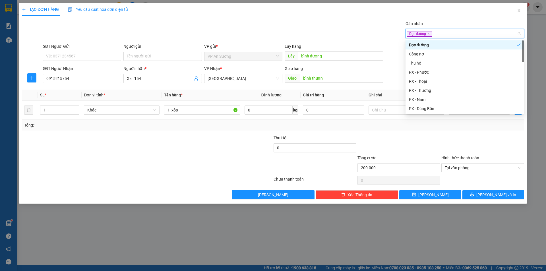
type input "h"
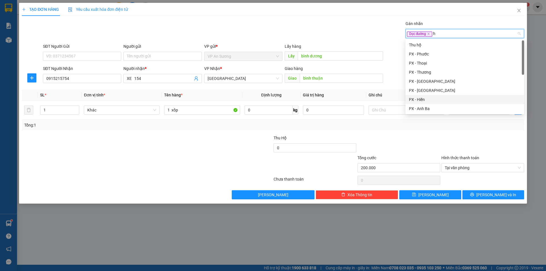
click at [435, 98] on div "PX - Hiền" at bounding box center [465, 99] width 112 height 6
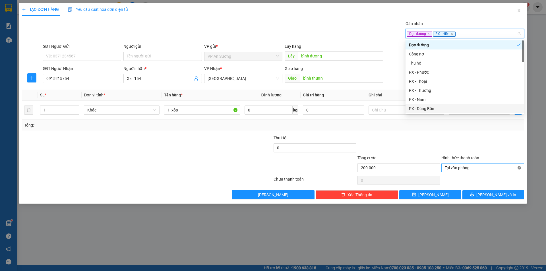
type input "200.000"
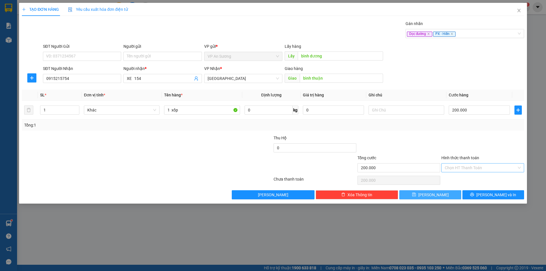
click at [453, 193] on button "[PERSON_NAME]" at bounding box center [430, 194] width 62 height 9
type input "0"
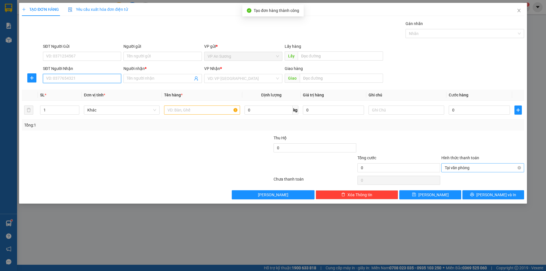
click at [103, 79] on input "SĐT Người Nhận" at bounding box center [82, 78] width 78 height 9
type input "0935032322"
click at [192, 77] on input "Người nhận *" at bounding box center [160, 78] width 66 height 6
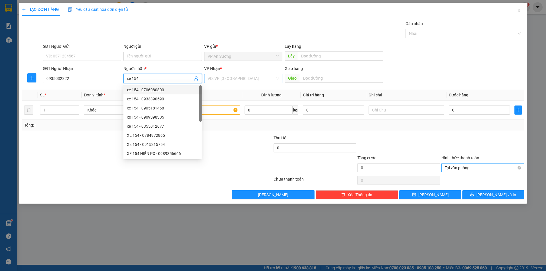
type input "xe 154"
click at [248, 80] on input "search" at bounding box center [241, 78] width 67 height 9
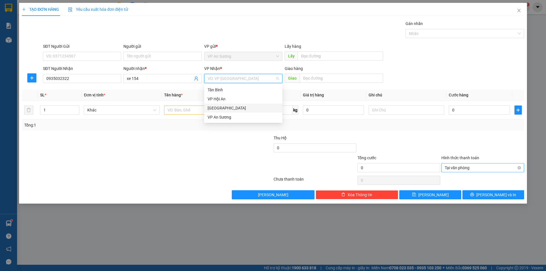
click at [236, 106] on div "[GEOGRAPHIC_DATA]" at bounding box center [243, 108] width 71 height 6
click at [232, 108] on div "[GEOGRAPHIC_DATA]" at bounding box center [243, 108] width 71 height 6
click at [179, 112] on input "text" at bounding box center [202, 110] width 76 height 9
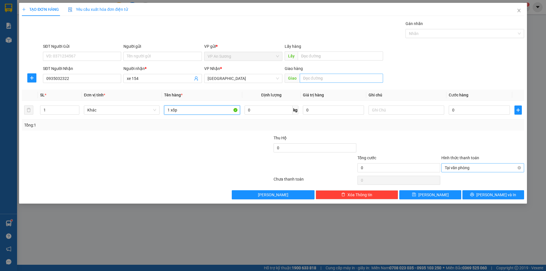
type input "1 xốp"
click at [343, 81] on input "text" at bounding box center [341, 78] width 83 height 9
click at [328, 52] on input "text" at bounding box center [340, 55] width 85 height 9
click at [412, 35] on div at bounding box center [462, 33] width 110 height 7
type input "bình dương"
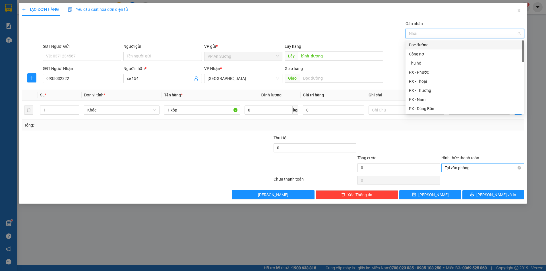
click at [420, 46] on div "Dọc đường" at bounding box center [465, 45] width 112 height 6
drag, startPoint x: 435, startPoint y: 135, endPoint x: 446, endPoint y: 141, distance: 12.5
click at [442, 139] on div "Thu Hộ 0" at bounding box center [272, 145] width 503 height 20
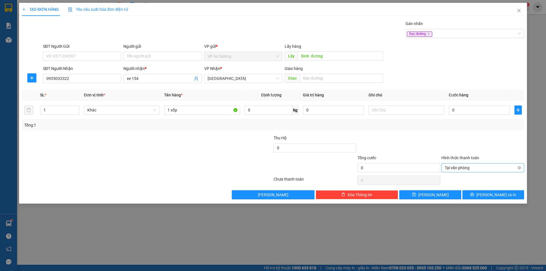
click at [518, 165] on span "Tại văn phòng" at bounding box center [483, 168] width 76 height 9
click at [478, 113] on input "0" at bounding box center [479, 110] width 61 height 9
type input "2"
type input "20"
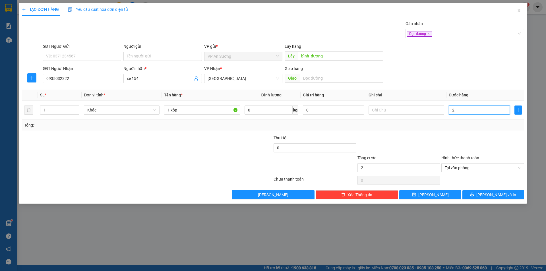
type input "20"
type input "200"
type input "200.000"
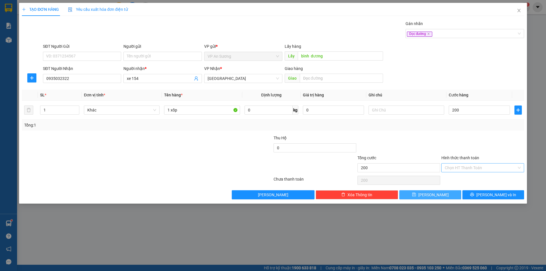
type input "200.000"
click at [446, 196] on button "[PERSON_NAME]" at bounding box center [430, 194] width 62 height 9
type input "0"
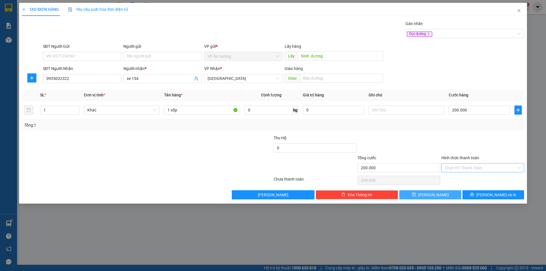
type input "0"
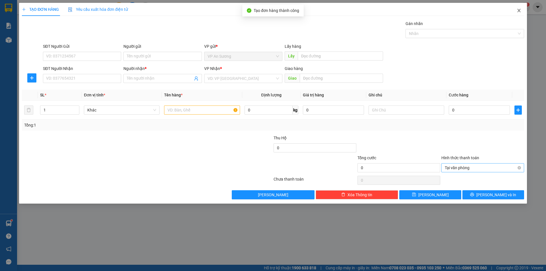
click at [519, 13] on icon "close" at bounding box center [519, 10] width 5 height 5
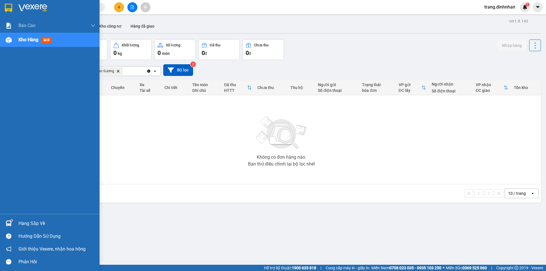
click at [26, 41] on span "Kho hàng" at bounding box center [28, 39] width 20 height 5
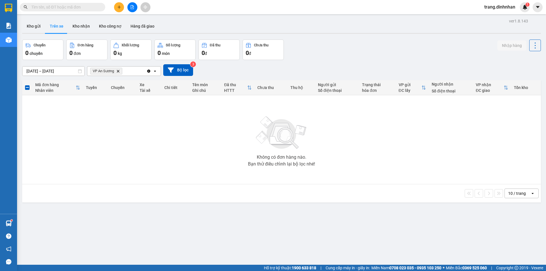
click at [118, 72] on icon "VP An Sương, close by backspace" at bounding box center [118, 71] width 3 height 3
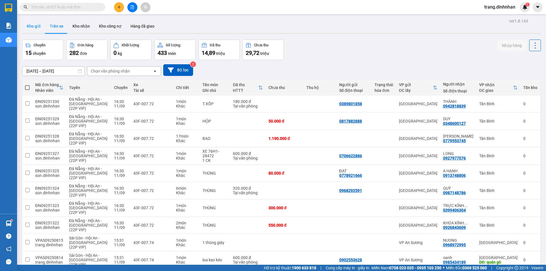
drag, startPoint x: 33, startPoint y: 25, endPoint x: 37, endPoint y: 23, distance: 4.5
click at [33, 24] on button "Kho gửi" at bounding box center [33, 26] width 23 height 14
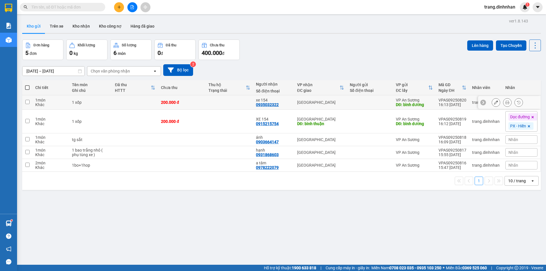
click at [494, 102] on icon at bounding box center [496, 102] width 4 height 4
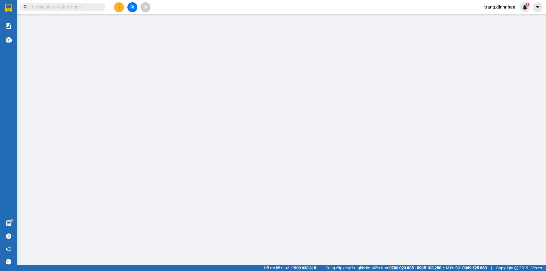
type input "bình dương"
type input "0935032322"
type input "xe 154"
type input "200.000"
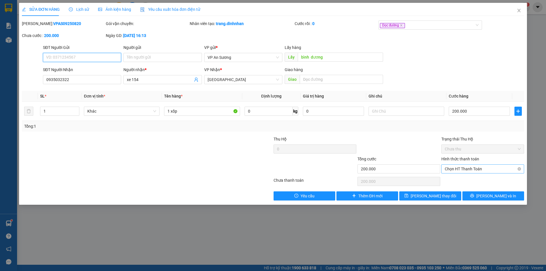
click at [486, 172] on span "Chọn HT Thanh Toán" at bounding box center [483, 169] width 76 height 9
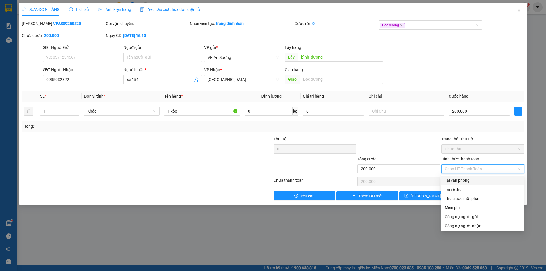
click at [477, 181] on div "Tại văn phòng" at bounding box center [483, 180] width 76 height 6
type input "0"
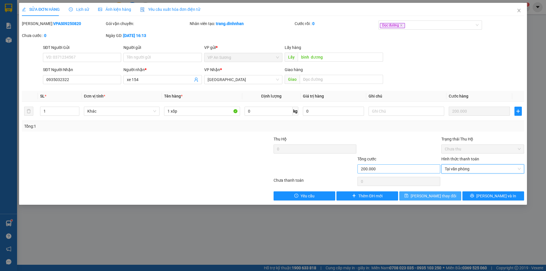
drag, startPoint x: 455, startPoint y: 197, endPoint x: 401, endPoint y: 165, distance: 63.0
click at [455, 197] on button "[PERSON_NAME] thay đổi" at bounding box center [430, 195] width 62 height 9
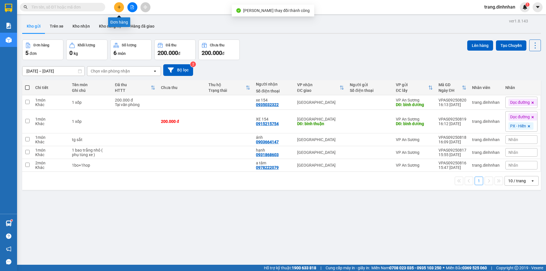
click at [118, 5] on icon "plus" at bounding box center [119, 7] width 4 height 4
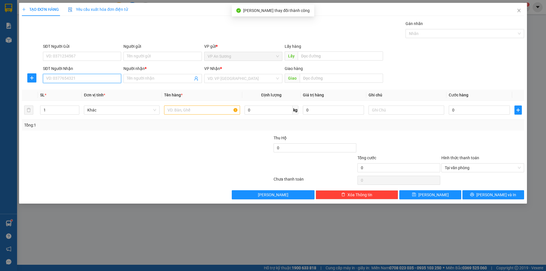
click at [61, 77] on input "SĐT Người Nhận" at bounding box center [82, 78] width 78 height 9
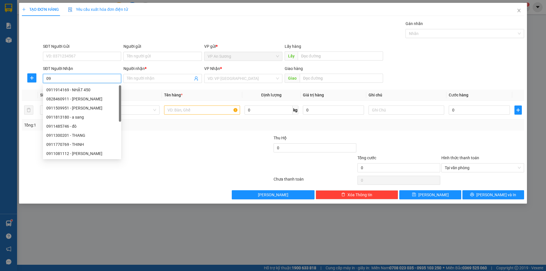
type input "0"
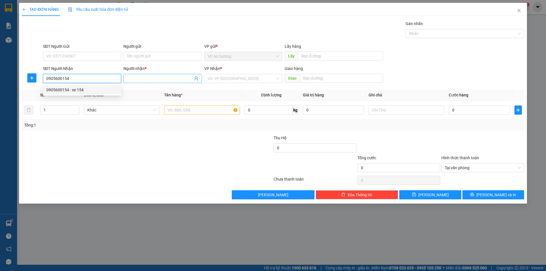
type input "0905600154"
click at [149, 78] on input "Người nhận *" at bounding box center [160, 78] width 66 height 6
type input "xe 154 ( 888 )"
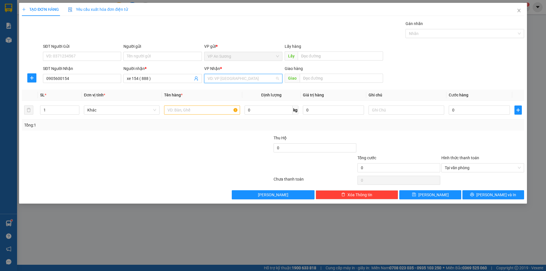
click at [253, 77] on input "search" at bounding box center [241, 78] width 67 height 9
drag, startPoint x: 220, startPoint y: 106, endPoint x: 188, endPoint y: 114, distance: 33.3
click at [220, 107] on div "[GEOGRAPHIC_DATA]" at bounding box center [243, 108] width 71 height 6
click at [187, 113] on input "text" at bounding box center [202, 110] width 76 height 9
type input "3 xốp"
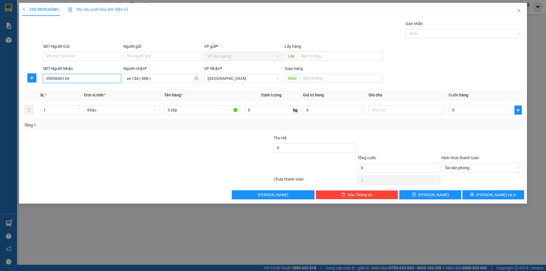
click at [109, 81] on input "0905600154" at bounding box center [82, 78] width 78 height 9
type input "0"
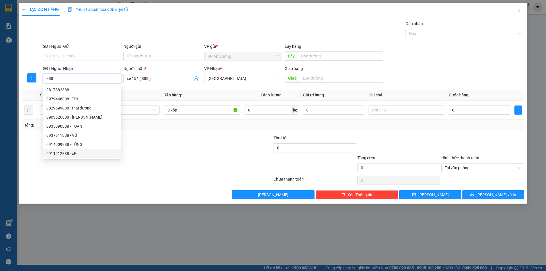
click at [70, 154] on div "0911912888 - xE" at bounding box center [81, 153] width 71 height 6
type input "0911912888"
type input "xE"
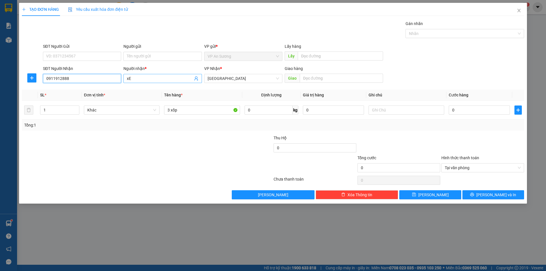
type input "0911912888"
click at [165, 79] on input "xE" at bounding box center [160, 78] width 66 height 6
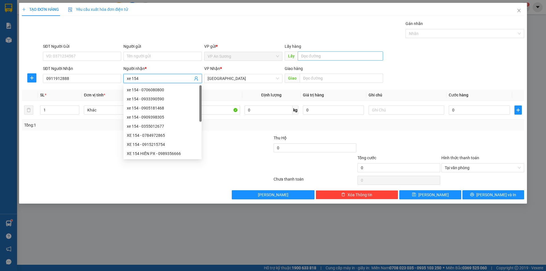
type input "xe 154"
click at [315, 60] on input "text" at bounding box center [340, 55] width 85 height 9
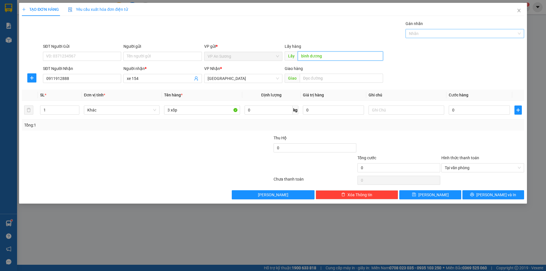
drag, startPoint x: 460, startPoint y: 34, endPoint x: 454, endPoint y: 39, distance: 8.1
click at [460, 34] on div at bounding box center [462, 33] width 110 height 7
type input "bình dương"
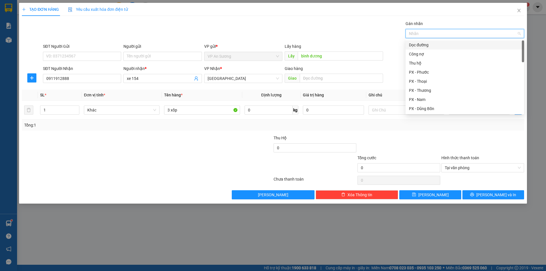
click at [431, 46] on div "Dọc đường" at bounding box center [465, 45] width 112 height 6
click at [428, 140] on div at bounding box center [399, 145] width 84 height 20
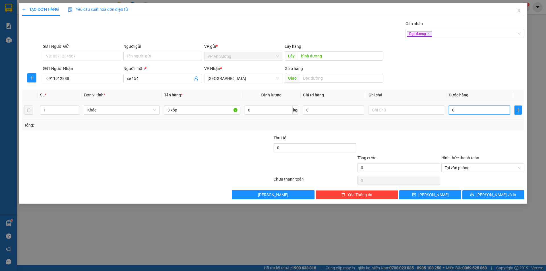
click at [497, 111] on input "0" at bounding box center [479, 110] width 61 height 9
type input "1"
type input "15"
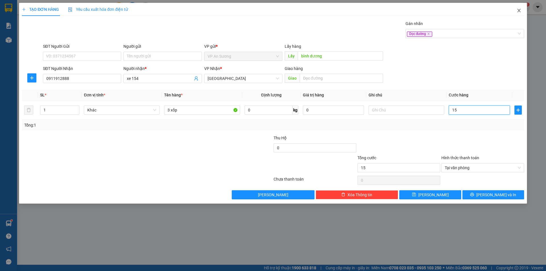
type input "150"
type input "1.500"
type input "1.500.000"
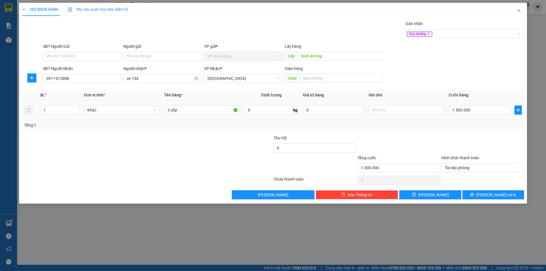
click at [471, 135] on div at bounding box center [483, 145] width 84 height 20
click at [443, 192] on button "[PERSON_NAME]" at bounding box center [430, 194] width 62 height 9
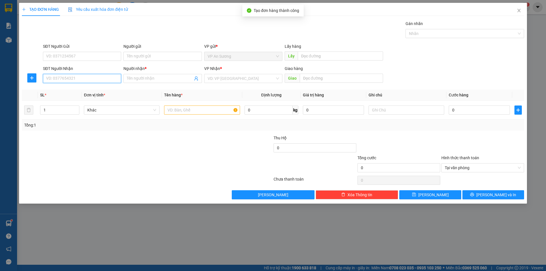
click at [113, 77] on input "SĐT Người Nhận" at bounding box center [82, 78] width 78 height 9
drag, startPoint x: 86, startPoint y: 90, endPoint x: 168, endPoint y: 98, distance: 82.0
click at [87, 90] on div "0989554244 - hoang" at bounding box center [81, 90] width 71 height 6
click at [180, 111] on input "text" at bounding box center [202, 110] width 76 height 9
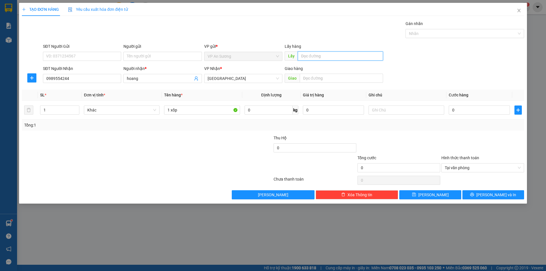
click at [331, 58] on input "text" at bounding box center [340, 55] width 85 height 9
click at [431, 30] on div "Nhãn" at bounding box center [465, 33] width 119 height 9
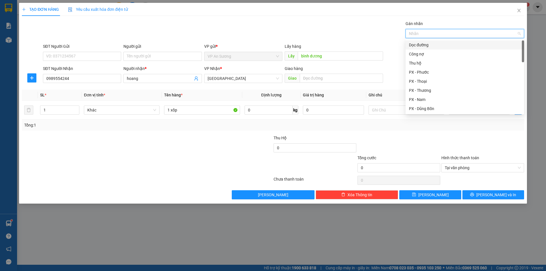
click at [427, 45] on div "Dọc đường" at bounding box center [465, 45] width 112 height 6
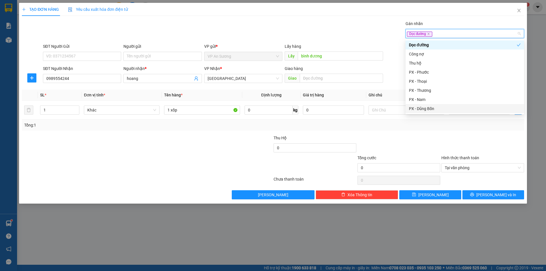
click at [438, 134] on div "Transit Pickup Surcharge Ids Transit Deliver Surcharge Ids Transit Deliver Surc…" at bounding box center [273, 109] width 502 height 179
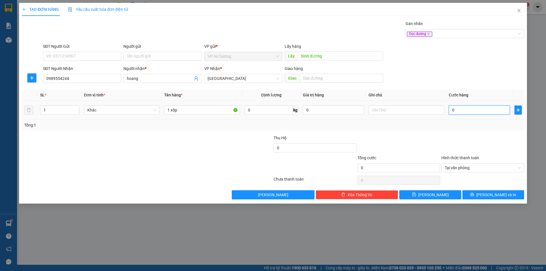
click at [480, 108] on input "0" at bounding box center [479, 110] width 61 height 9
click at [431, 195] on span "[PERSON_NAME]" at bounding box center [433, 195] width 30 height 6
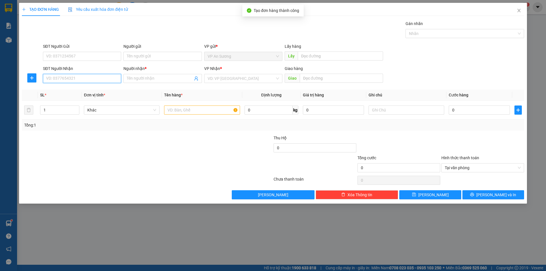
click at [79, 80] on input "SĐT Người Nhận" at bounding box center [82, 78] width 78 height 9
click at [134, 79] on input "Người nhận *" at bounding box center [160, 78] width 66 height 6
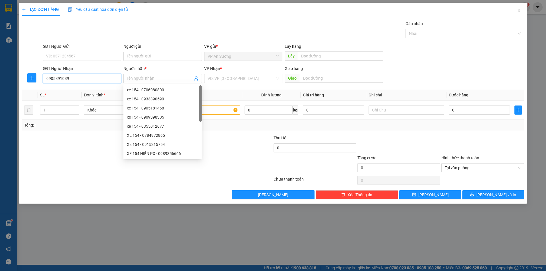
click at [84, 77] on input "0905391039" at bounding box center [82, 78] width 78 height 9
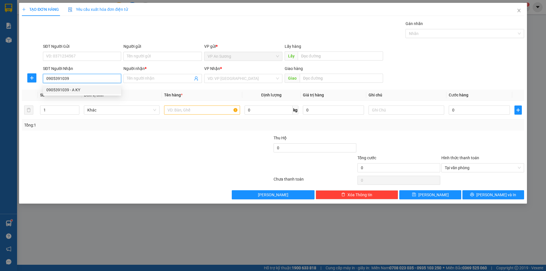
drag, startPoint x: 82, startPoint y: 90, endPoint x: 175, endPoint y: 102, distance: 93.5
click at [83, 90] on div "0905391039 - A KY" at bounding box center [81, 90] width 71 height 6
click at [179, 108] on input "text" at bounding box center [202, 110] width 76 height 9
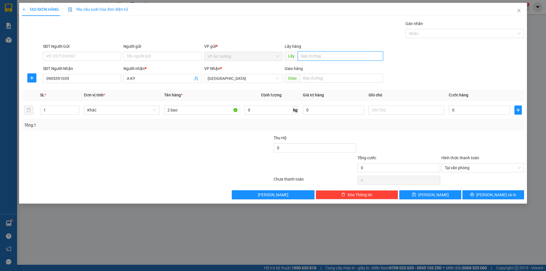
click at [331, 58] on input "text" at bounding box center [340, 55] width 85 height 9
click at [424, 34] on div at bounding box center [462, 33] width 110 height 7
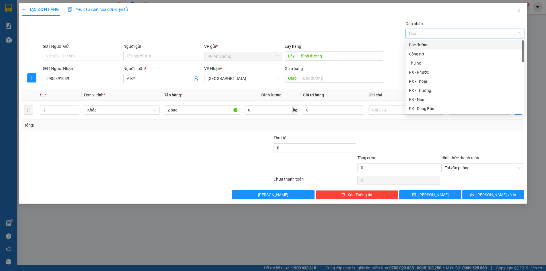
drag, startPoint x: 421, startPoint y: 45, endPoint x: 433, endPoint y: 92, distance: 49.1
click at [421, 46] on div "Dọc đường" at bounding box center [465, 45] width 112 height 6
click at [437, 129] on div "Tổng: 1" at bounding box center [273, 125] width 502 height 11
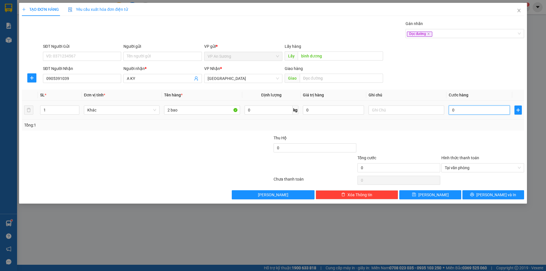
click at [463, 109] on input "0" at bounding box center [479, 110] width 61 height 9
click at [451, 194] on button "[PERSON_NAME]" at bounding box center [430, 194] width 62 height 9
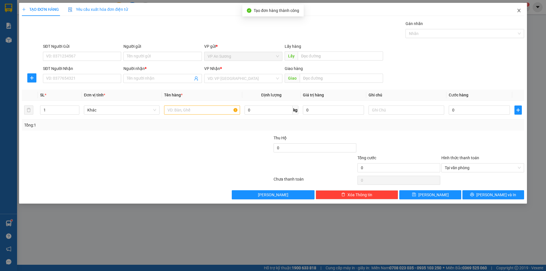
click at [520, 12] on icon "close" at bounding box center [519, 10] width 5 height 5
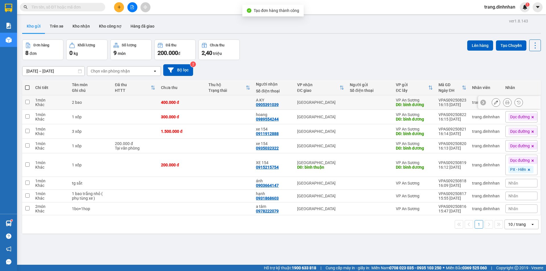
drag, startPoint x: 103, startPoint y: 106, endPoint x: 110, endPoint y: 115, distance: 11.2
click at [103, 106] on td "2 bao" at bounding box center [90, 102] width 43 height 15
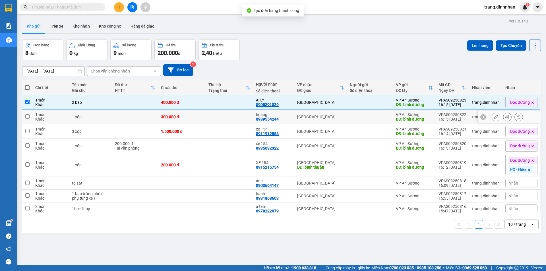
drag, startPoint x: 111, startPoint y: 116, endPoint x: 116, endPoint y: 125, distance: 10.6
click at [111, 117] on td "1 xốp" at bounding box center [90, 117] width 43 height 15
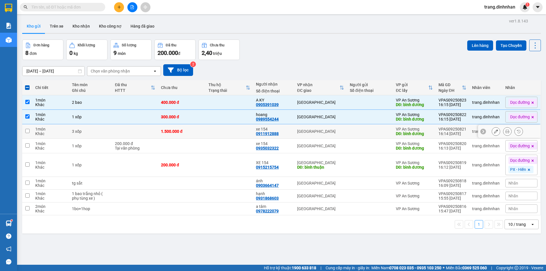
drag, startPoint x: 118, startPoint y: 129, endPoint x: 119, endPoint y: 132, distance: 3.5
click at [118, 130] on td at bounding box center [135, 131] width 46 height 15
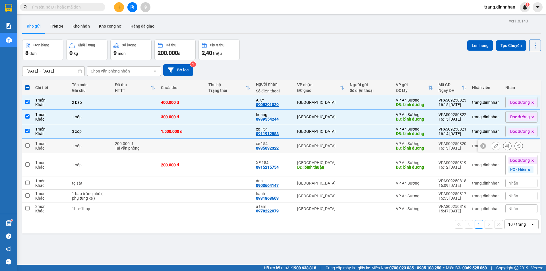
drag, startPoint x: 121, startPoint y: 142, endPoint x: 127, endPoint y: 154, distance: 13.5
click at [121, 143] on div "200.000 đ" at bounding box center [135, 143] width 40 height 5
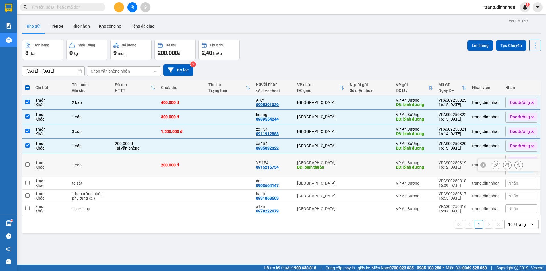
click at [267, 167] on div "0915215754" at bounding box center [267, 167] width 23 height 5
click at [475, 47] on button "Lên hàng" at bounding box center [480, 45] width 26 height 10
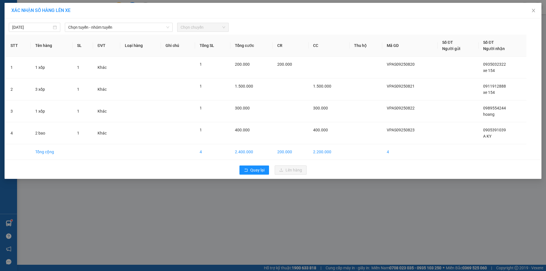
click at [96, 32] on div "[DATE] Chọn tuyến - nhóm tuyến Chọn chuyến STT Tên hàng SL ĐVT Loại hàng Ghi ch…" at bounding box center [273, 98] width 537 height 160
click at [99, 30] on span "Chọn tuyến - nhóm tuyến" at bounding box center [118, 27] width 101 height 9
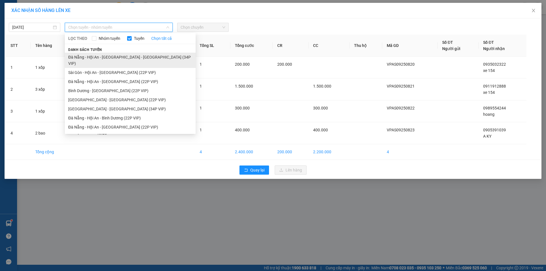
click at [129, 61] on li "Đà Nẵng - Hội An - [GEOGRAPHIC_DATA] - [GEOGRAPHIC_DATA] (34P VIP)" at bounding box center [130, 60] width 131 height 15
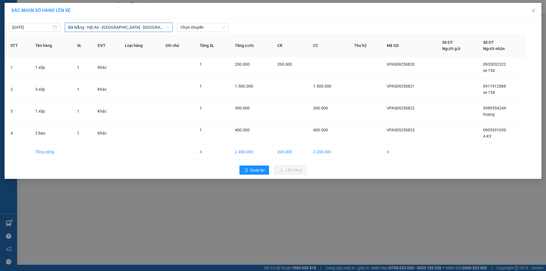
drag, startPoint x: 154, startPoint y: 28, endPoint x: 147, endPoint y: 33, distance: 9.1
click at [154, 28] on span "Đà Nẵng - Hội An - [GEOGRAPHIC_DATA] - [GEOGRAPHIC_DATA] (34P VIP)" at bounding box center [118, 27] width 101 height 9
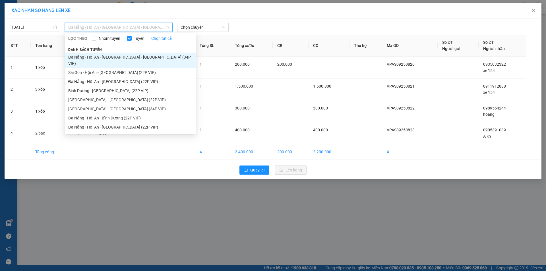
drag, startPoint x: 102, startPoint y: 67, endPoint x: 213, endPoint y: 45, distance: 113.2
click at [106, 68] on li "Sài Gòn - Hội An - [GEOGRAPHIC_DATA] (22P VIP)" at bounding box center [130, 72] width 131 height 9
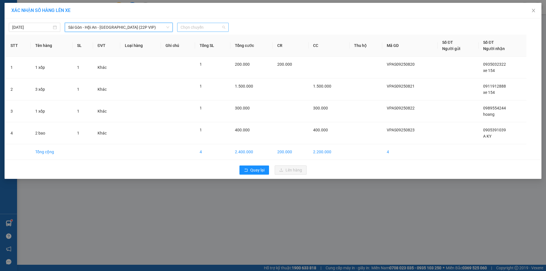
click at [208, 30] on span "Chọn chuyến" at bounding box center [203, 27] width 45 height 9
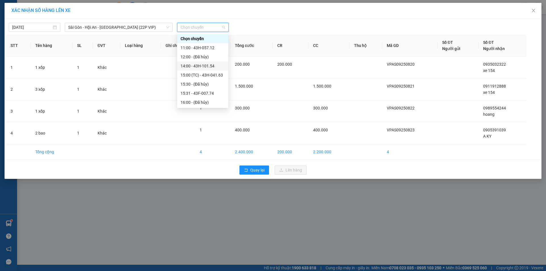
click at [207, 65] on div "14:00 - 43H-101.54" at bounding box center [203, 66] width 44 height 6
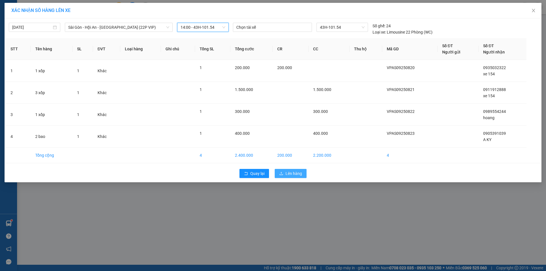
click at [283, 173] on icon "upload" at bounding box center [281, 174] width 4 height 4
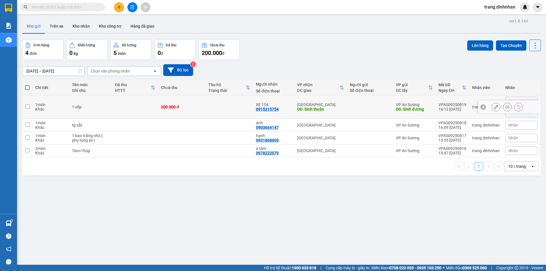
click at [351, 107] on div at bounding box center [370, 107] width 40 height 5
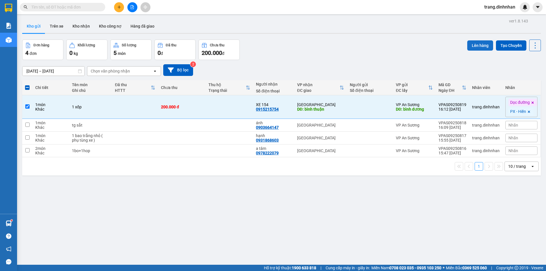
click at [482, 45] on button "Lên hàng" at bounding box center [480, 45] width 26 height 10
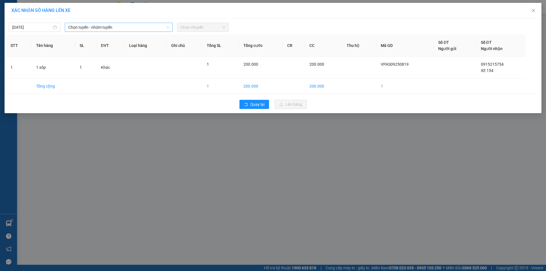
click at [154, 29] on span "Chọn tuyến - nhóm tuyến" at bounding box center [118, 27] width 101 height 9
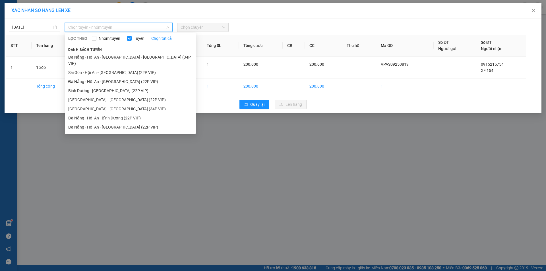
drag, startPoint x: 115, startPoint y: 67, endPoint x: 217, endPoint y: 42, distance: 105.6
click at [115, 68] on li "Sài Gòn - Hội An - [GEOGRAPHIC_DATA] (22P VIP)" at bounding box center [130, 72] width 131 height 9
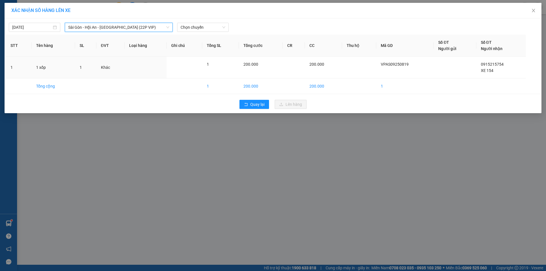
click at [185, 16] on div "XÁC NHẬN SỐ HÀNG LÊN XE" at bounding box center [273, 11] width 537 height 16
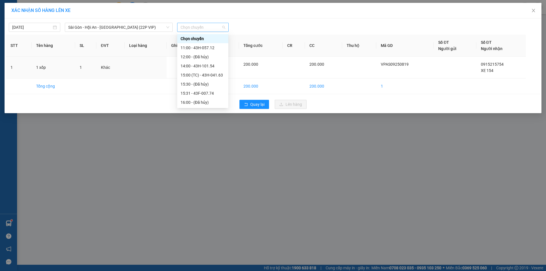
click at [195, 27] on span "Chọn chuyến" at bounding box center [203, 27] width 45 height 9
click at [205, 65] on div "14:00 - 43H-101.54" at bounding box center [203, 66] width 44 height 6
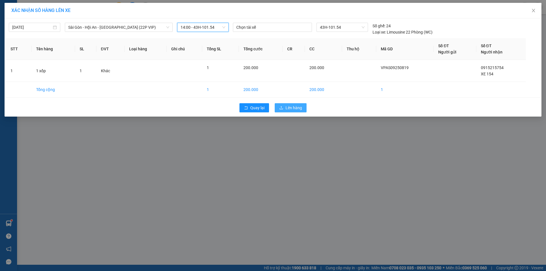
click at [292, 108] on span "Lên hàng" at bounding box center [294, 108] width 16 height 6
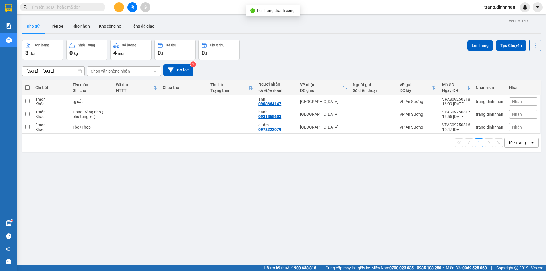
click at [493, 1] on div "Kết quả tìm kiếm ( 1 ) Bộ lọc Mã ĐH Trạng thái Món hàng Thu hộ Tổng cước Chưa c…" at bounding box center [273, 7] width 546 height 14
click at [492, 9] on span "trang.dinhnhan" at bounding box center [500, 6] width 40 height 7
click at [495, 20] on span "Đăng xuất" at bounding box center [502, 18] width 28 height 6
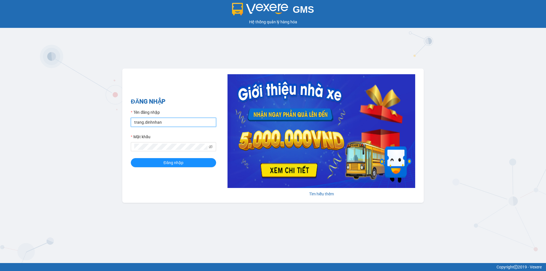
drag, startPoint x: 191, startPoint y: 123, endPoint x: 185, endPoint y: 127, distance: 7.7
click at [191, 123] on input "trang.dinhnhan" at bounding box center [173, 122] width 85 height 9
type input "ken.dinhnhan"
click at [157, 160] on button "Đăng nhập" at bounding box center [173, 162] width 85 height 9
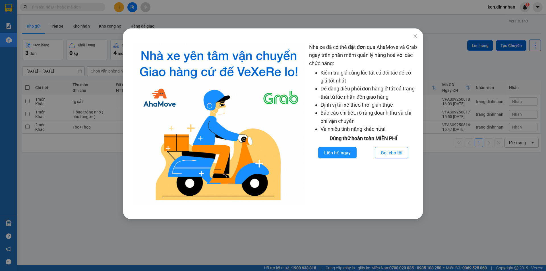
click at [470, 224] on div "Nhà xe đã có thể đặt đơn qua AhaMove và Grab ngay trên phần mềm quản lý hàng ho…" at bounding box center [273, 135] width 546 height 271
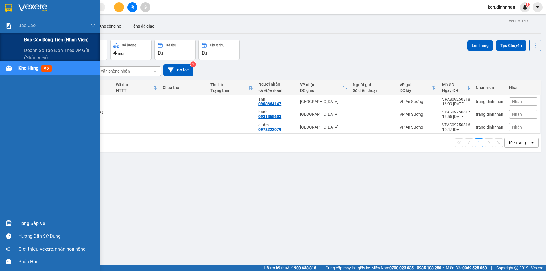
click at [34, 37] on span "Báo cáo dòng tiền (nhân viên)" at bounding box center [56, 39] width 65 height 7
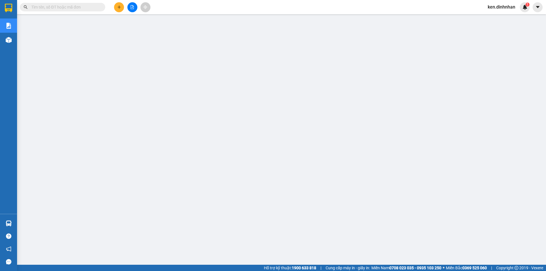
click at [73, 7] on input "text" at bounding box center [64, 7] width 67 height 6
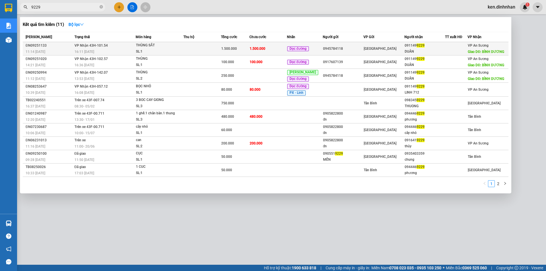
type input "9229"
click at [279, 49] on td "1.500.000" at bounding box center [268, 48] width 38 height 13
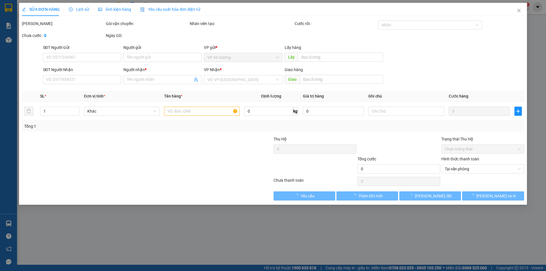
type input "0945784118"
type input "0911499229"
type input "DUÂN"
type input "BÌNH DƯƠNG"
type input "1.500.000"
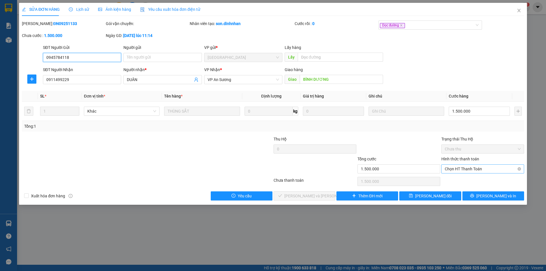
click at [460, 168] on span "Chọn HT Thanh Toán" at bounding box center [483, 169] width 76 height 9
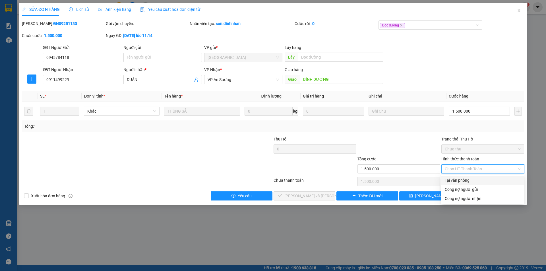
drag, startPoint x: 454, startPoint y: 179, endPoint x: 405, endPoint y: 189, distance: 49.6
click at [452, 180] on div "Tại văn phòng" at bounding box center [483, 180] width 76 height 6
type input "0"
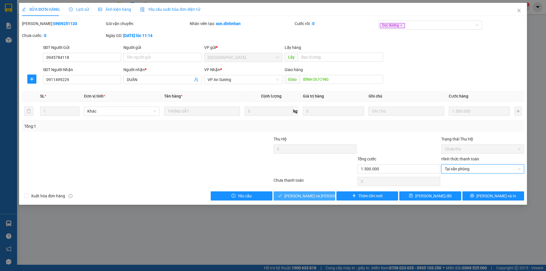
click at [308, 197] on span "Lưu và Giao hàng" at bounding box center [322, 196] width 77 height 6
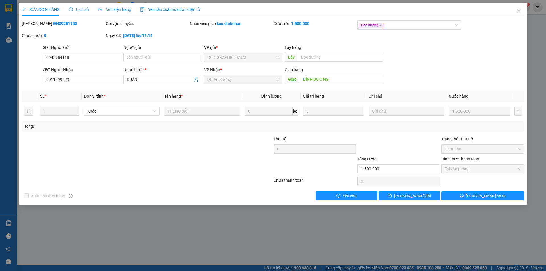
click at [519, 9] on icon "close" at bounding box center [519, 10] width 5 height 5
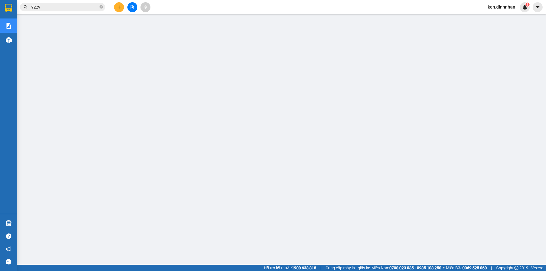
click at [76, 10] on input "9229" at bounding box center [64, 7] width 67 height 6
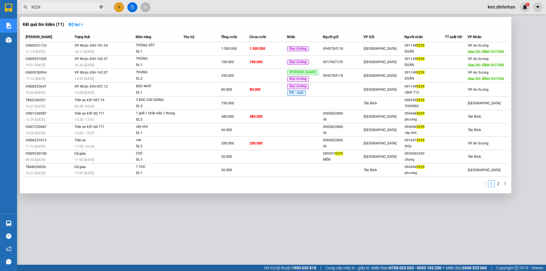
click at [102, 6] on icon "close-circle" at bounding box center [101, 6] width 3 height 3
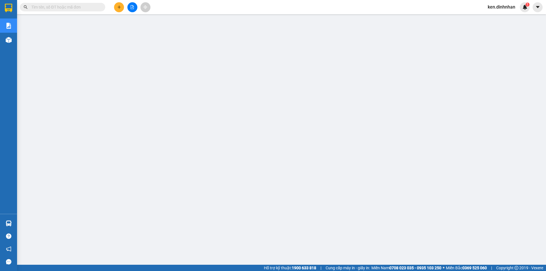
click at [87, 11] on span at bounding box center [62, 7] width 85 height 9
click at [91, 9] on input "text" at bounding box center [64, 7] width 67 height 6
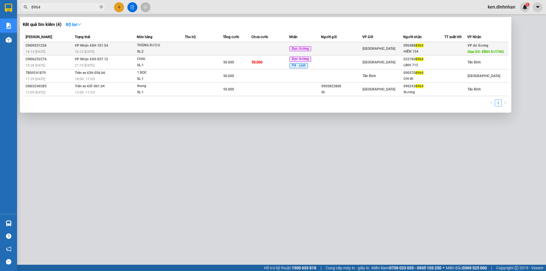
type input "8964"
click at [227, 50] on td at bounding box center [237, 48] width 28 height 13
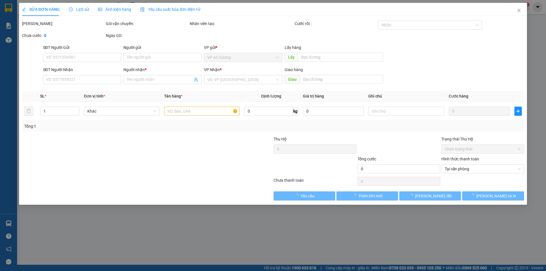
type input "0904888964"
type input "HIỀN 154"
type input "BÌNH DƯƠNG"
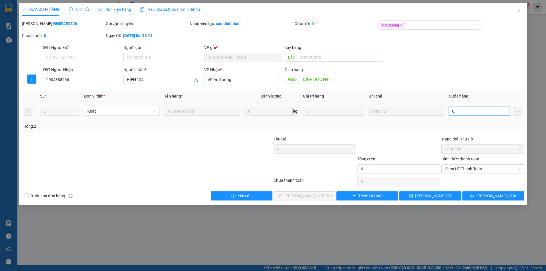
click at [475, 115] on input "0" at bounding box center [479, 111] width 61 height 9
type input "2"
type input "20"
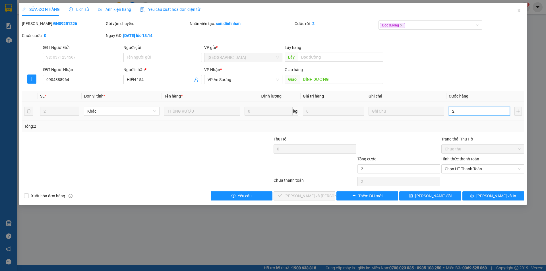
type input "20"
type input "200"
click at [477, 166] on span "Chọn HT Thanh Toán" at bounding box center [483, 169] width 76 height 9
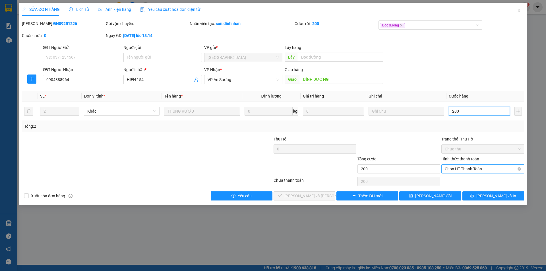
type input "200"
type input "200.000"
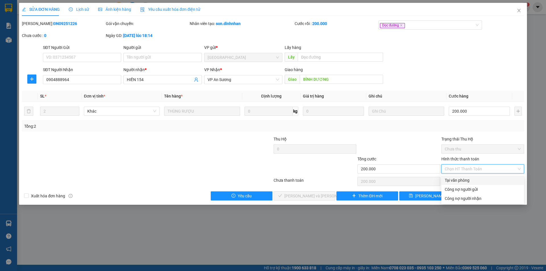
drag, startPoint x: 463, startPoint y: 178, endPoint x: 364, endPoint y: 187, distance: 99.3
click at [462, 179] on div "Tại văn phòng" at bounding box center [483, 180] width 76 height 6
type input "0"
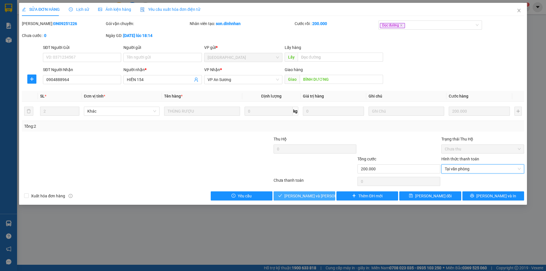
click at [323, 197] on button "Lưu và Giao hàng" at bounding box center [305, 195] width 62 height 9
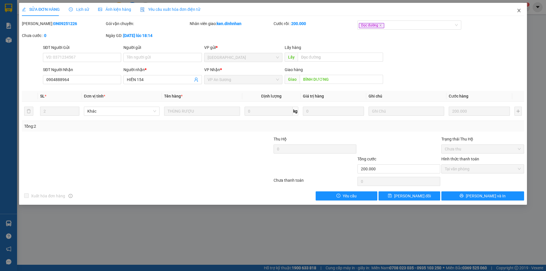
click at [519, 9] on icon "close" at bounding box center [519, 10] width 5 height 5
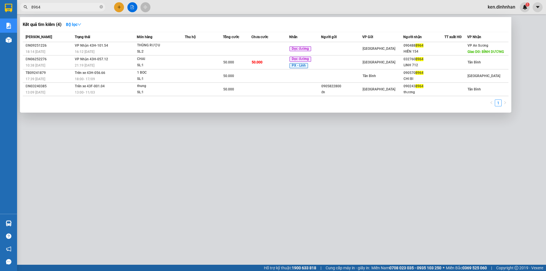
click at [76, 8] on input "8964" at bounding box center [64, 7] width 67 height 6
type input "8"
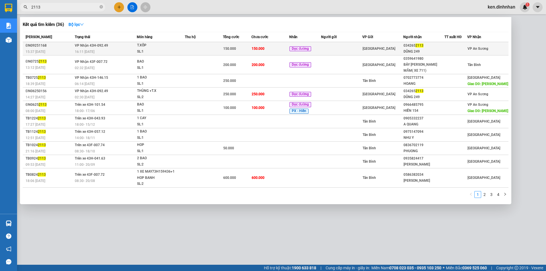
type input "2113"
click at [274, 51] on td "150.000" at bounding box center [270, 48] width 38 height 13
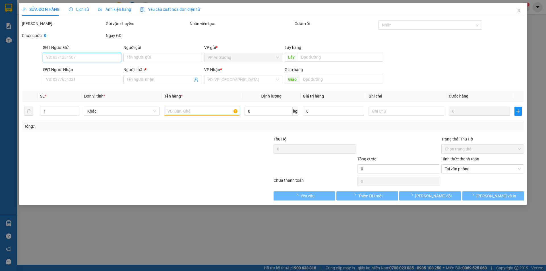
type input "0342652113"
type input "DŨNG 249"
type input "150.000"
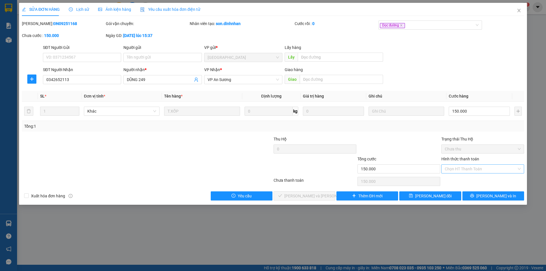
click at [495, 167] on input "Hình thức thanh toán" at bounding box center [481, 169] width 72 height 9
click at [476, 179] on div "Tại văn phòng" at bounding box center [483, 180] width 76 height 6
type input "0"
click at [319, 197] on span "Lưu và Giao hàng" at bounding box center [322, 196] width 77 height 6
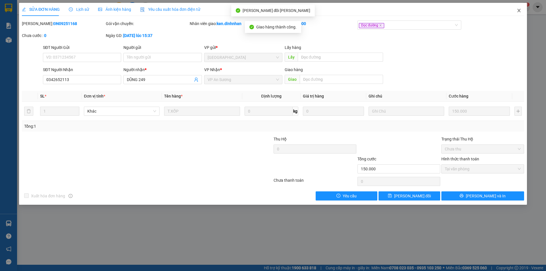
click at [517, 10] on span "Close" at bounding box center [519, 11] width 16 height 16
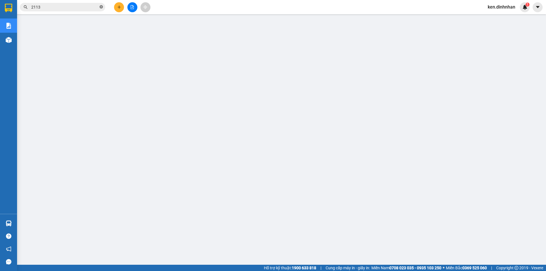
click at [101, 5] on icon "close-circle" at bounding box center [101, 6] width 3 height 3
click at [96, 10] on input "text" at bounding box center [64, 7] width 67 height 6
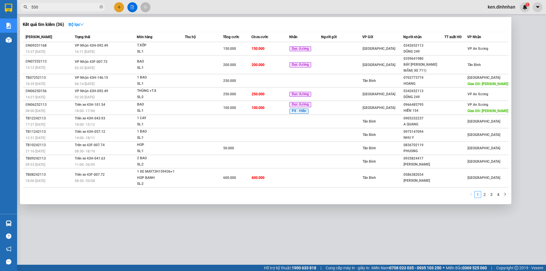
type input "5308"
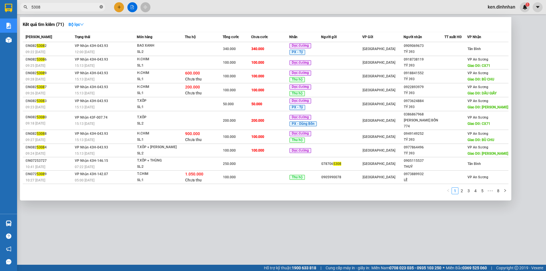
click at [100, 7] on icon "close-circle" at bounding box center [101, 6] width 3 height 3
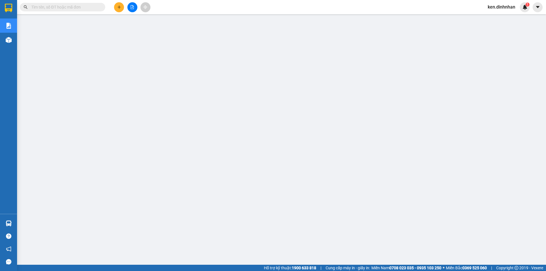
click at [83, 10] on input "text" at bounding box center [64, 7] width 67 height 6
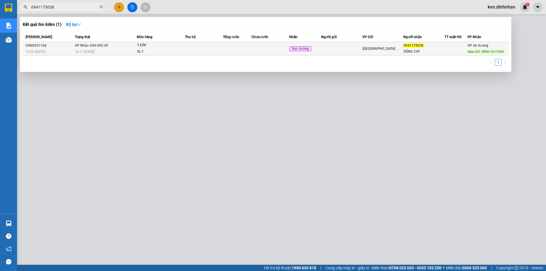
type input "0941175038"
click at [251, 49] on td at bounding box center [270, 48] width 38 height 13
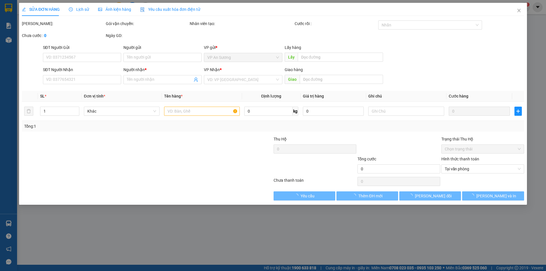
type input "0941175038"
type input "DŨNG 249"
type input "BÌNH DƯƠNG"
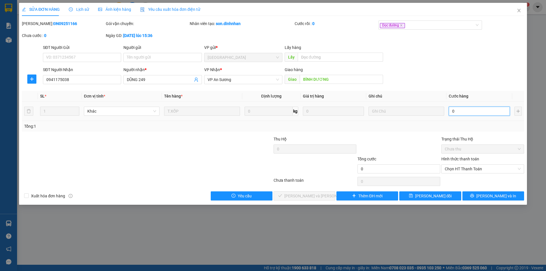
click at [468, 114] on input "0" at bounding box center [479, 111] width 61 height 9
type input "2"
type input "20"
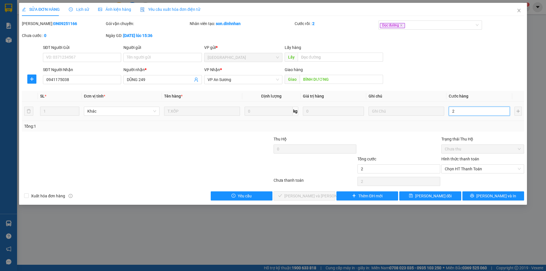
type input "20"
type input "200"
click at [483, 168] on span "Chọn HT Thanh Toán" at bounding box center [483, 169] width 76 height 9
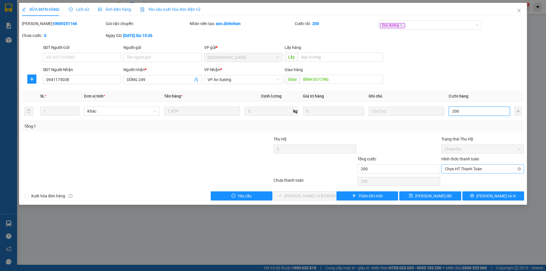
type input "200"
type input "200.000"
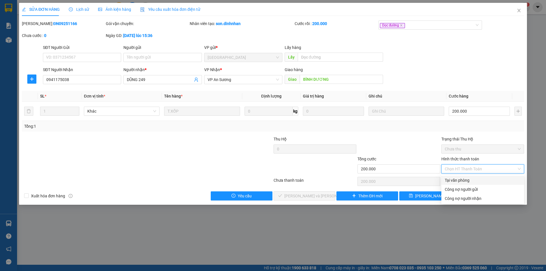
click at [451, 178] on div "Tại văn phòng" at bounding box center [483, 180] width 76 height 6
type input "0"
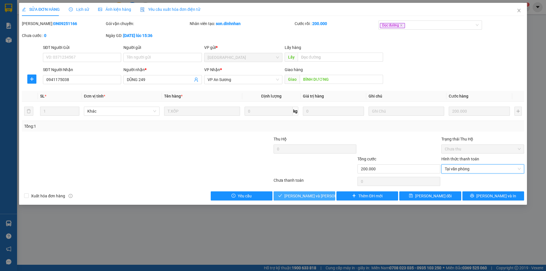
click at [282, 196] on icon "check" at bounding box center [280, 196] width 4 height 4
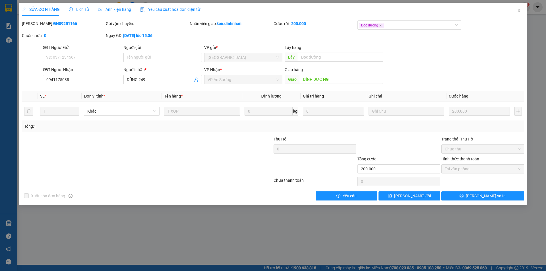
drag, startPoint x: 520, startPoint y: 12, endPoint x: 455, endPoint y: 11, distance: 65.2
click at [521, 12] on icon "close" at bounding box center [519, 10] width 5 height 5
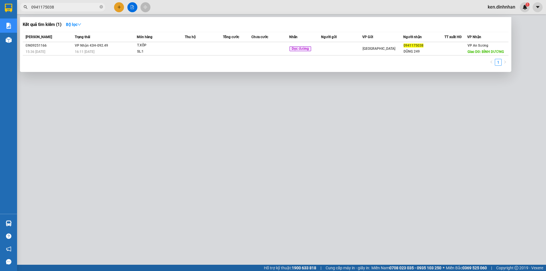
click at [99, 8] on span "0941175038" at bounding box center [62, 7] width 85 height 9
click at [102, 7] on icon "close-circle" at bounding box center [101, 6] width 3 height 3
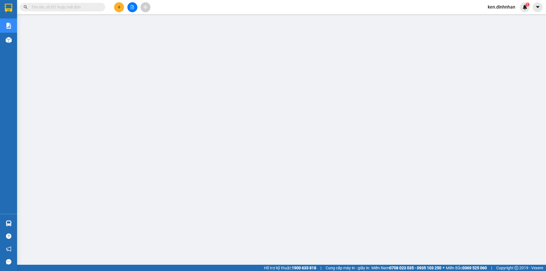
click at [82, 9] on input "text" at bounding box center [64, 7] width 67 height 6
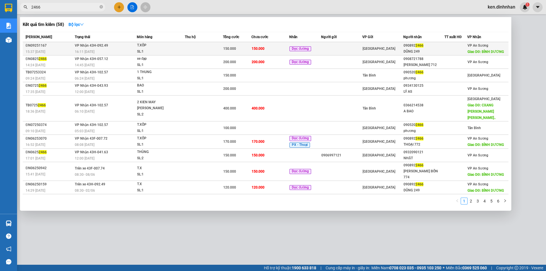
type input "2466"
click at [195, 46] on td at bounding box center [204, 48] width 38 height 13
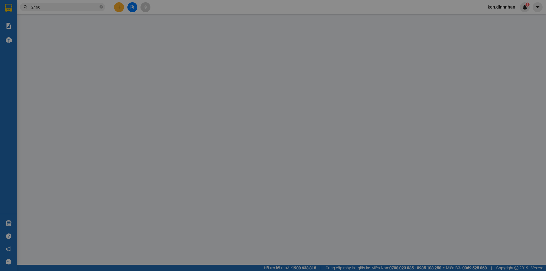
type input "0908922466"
type input "DŨNG 249"
type input "BÌNH DƯƠNG"
type input "150.000"
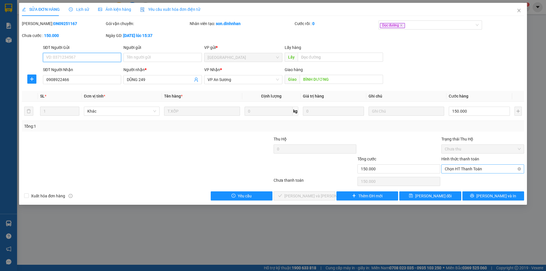
click at [450, 170] on span "Chọn HT Thanh Toán" at bounding box center [483, 169] width 76 height 9
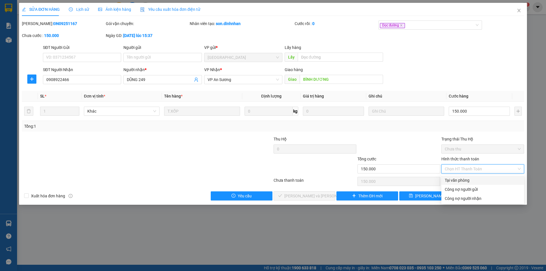
click at [451, 180] on div "Tại văn phòng" at bounding box center [483, 180] width 76 height 6
type input "0"
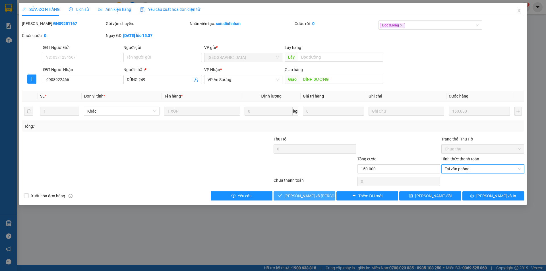
click at [328, 196] on button "Lưu và Giao hàng" at bounding box center [305, 195] width 62 height 9
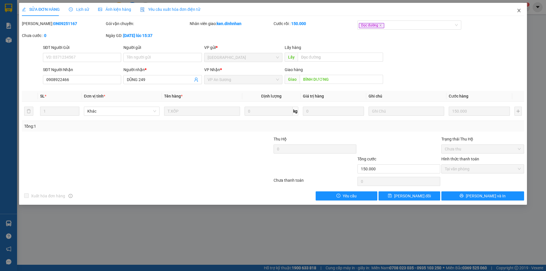
click at [517, 11] on icon "close" at bounding box center [519, 10] width 5 height 5
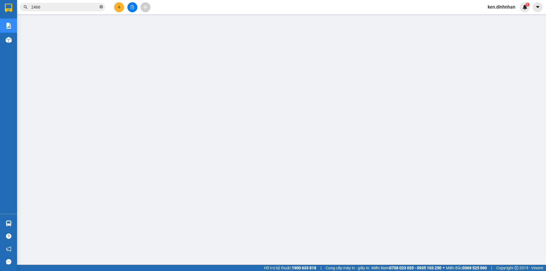
click at [101, 8] on icon "close-circle" at bounding box center [101, 6] width 3 height 3
click at [73, 9] on input "text" at bounding box center [64, 7] width 67 height 6
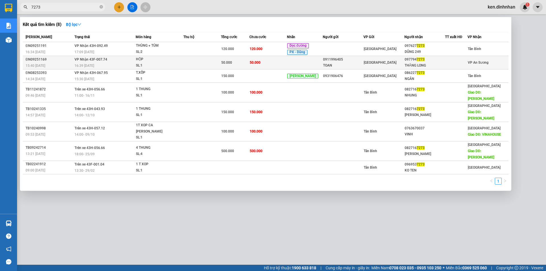
type input "7273"
click at [271, 60] on td "50.000" at bounding box center [268, 62] width 38 height 13
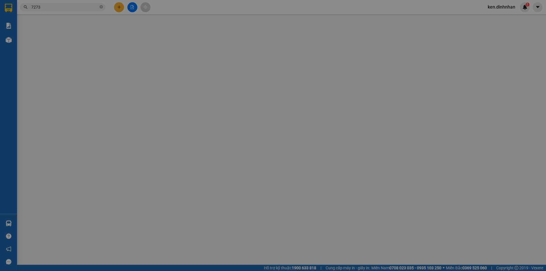
type input "0911996405"
type input "TOAN"
type input "0977947273"
type input "THĂNG LONG"
type input "50.000"
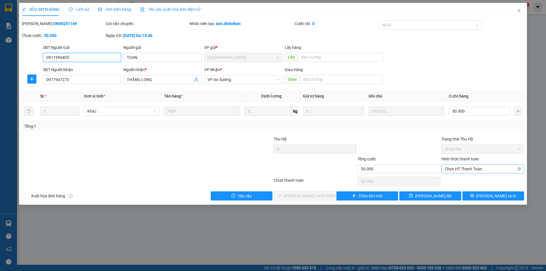
click at [459, 169] on span "Chọn HT Thanh Toán" at bounding box center [483, 169] width 76 height 9
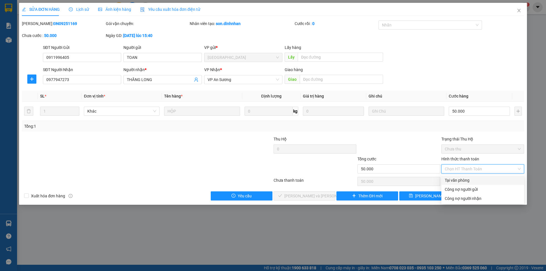
click at [463, 177] on div "Tại văn phòng" at bounding box center [483, 180] width 76 height 6
type input "0"
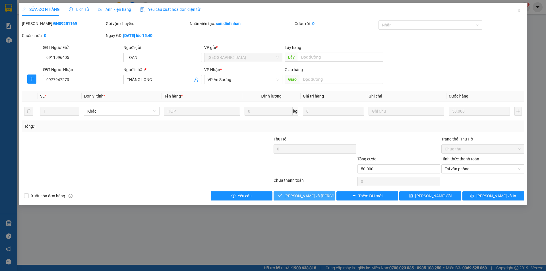
click at [320, 198] on span "Lưu và Giao hàng" at bounding box center [322, 196] width 77 height 6
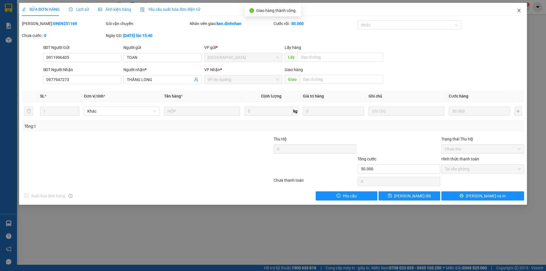
click at [520, 11] on icon "close" at bounding box center [519, 10] width 5 height 5
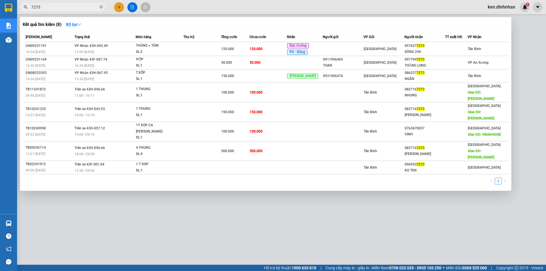
click at [77, 8] on input "7273" at bounding box center [64, 7] width 67 height 6
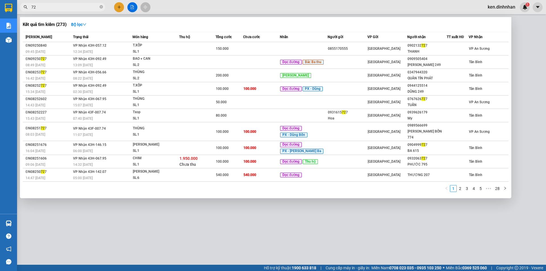
type input "7"
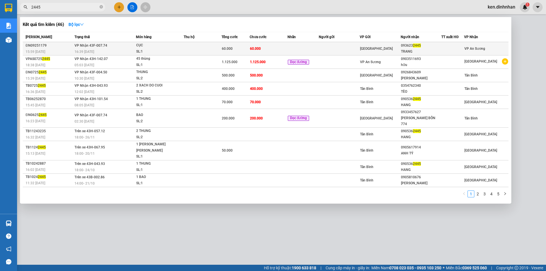
type input "2445"
click at [270, 49] on td "60.000" at bounding box center [269, 48] width 38 height 13
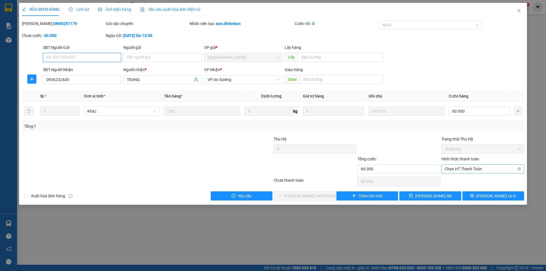
click at [462, 168] on span "Chọn HT Thanh Toán" at bounding box center [483, 169] width 76 height 9
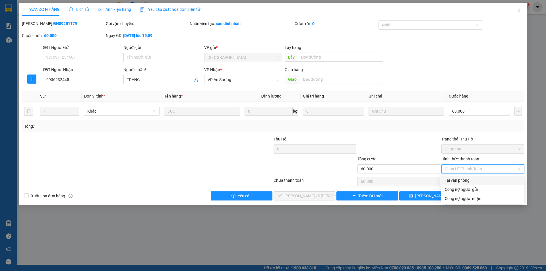
click at [469, 181] on div "Tại văn phòng" at bounding box center [483, 180] width 76 height 6
type input "0"
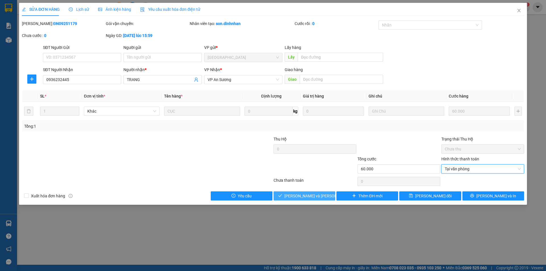
click at [321, 197] on span "Lưu và Giao hàng" at bounding box center [322, 196] width 77 height 6
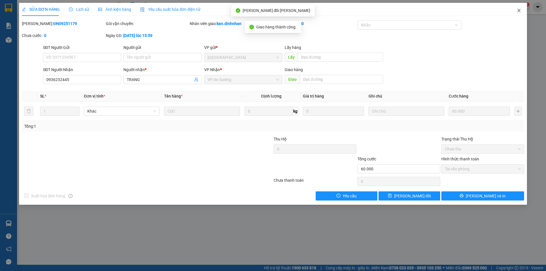
click at [518, 9] on icon "close" at bounding box center [519, 10] width 5 height 5
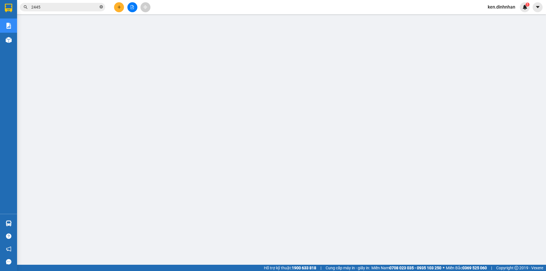
click at [102, 7] on icon "close-circle" at bounding box center [101, 6] width 3 height 3
click at [81, 7] on input "text" at bounding box center [64, 7] width 67 height 6
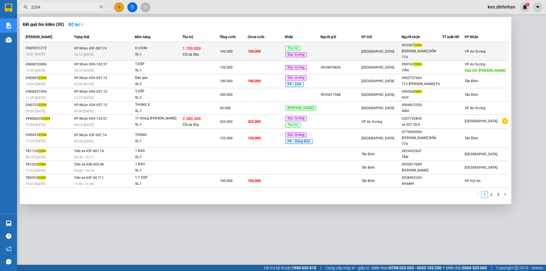
type input "2204"
click at [332, 48] on td at bounding box center [341, 51] width 40 height 19
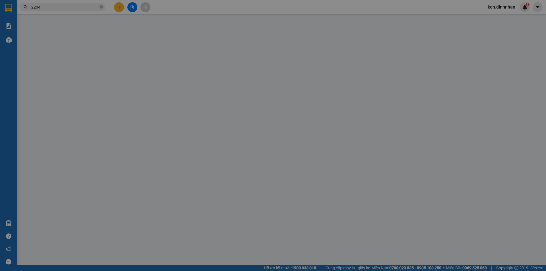
type input "0933872204"
type input "DŨNG BỐN 774"
type input "100.000"
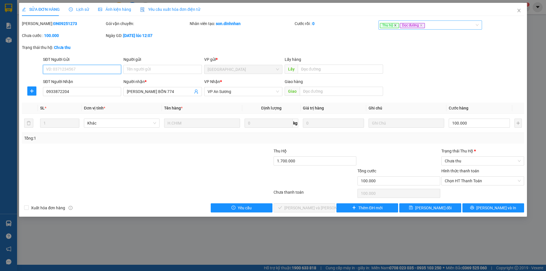
click at [396, 26] on icon "close" at bounding box center [395, 25] width 3 height 3
click at [328, 157] on input "1.700.000" at bounding box center [315, 160] width 83 height 9
click at [472, 179] on span "Chọn HT Thanh Toán" at bounding box center [483, 181] width 76 height 9
type input "0"
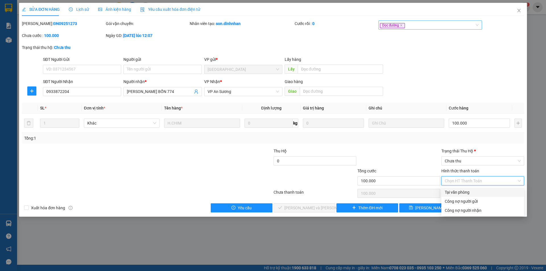
drag, startPoint x: 462, startPoint y: 192, endPoint x: 464, endPoint y: 167, distance: 24.8
click at [463, 192] on div "Tại văn phòng" at bounding box center [483, 192] width 76 height 6
type input "0"
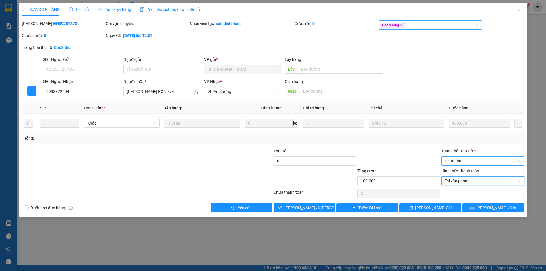
click at [465, 160] on span "Chưa thu" at bounding box center [483, 161] width 76 height 9
drag, startPoint x: 470, startPoint y: 183, endPoint x: 439, endPoint y: 183, distance: 31.3
click at [470, 183] on div "Tài xế đã thu" at bounding box center [483, 181] width 76 height 6
click at [317, 209] on span "Lưu và Giao hàng" at bounding box center [322, 208] width 77 height 6
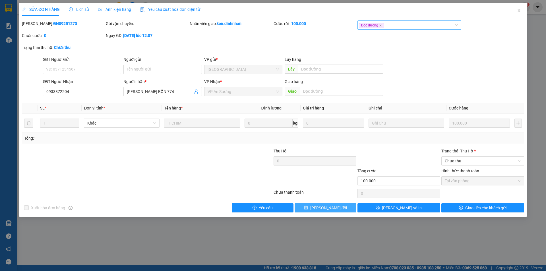
click at [337, 210] on span "[PERSON_NAME] thay đổi" at bounding box center [328, 208] width 37 height 6
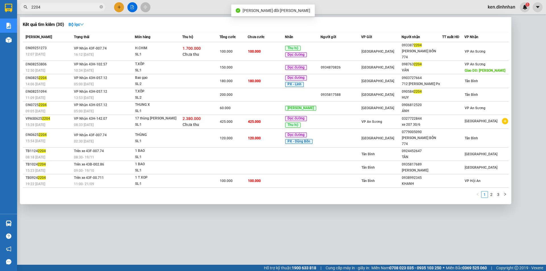
click at [75, 5] on input "2204" at bounding box center [64, 7] width 67 height 6
type input "2"
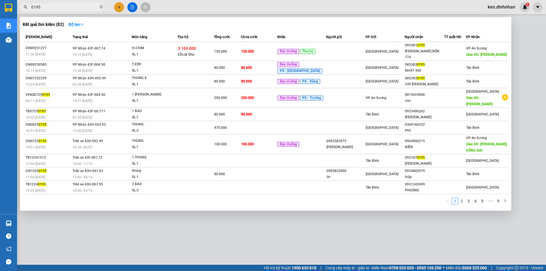
type input "0195"
click at [274, 50] on td "150.000" at bounding box center [259, 51] width 36 height 19
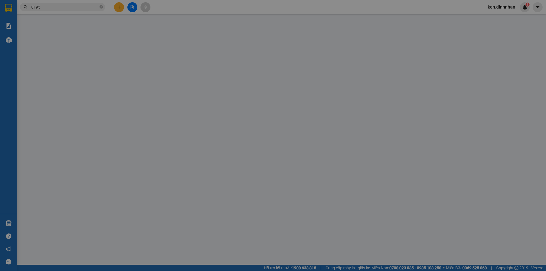
type input "0933810195"
type input "DŨNG BỐN 774"
type input "TAM HIỆP"
type input "150.000"
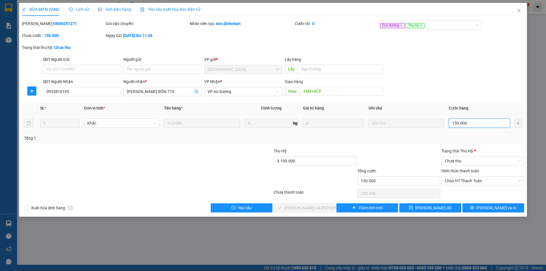
click at [474, 127] on input "150.000" at bounding box center [479, 123] width 61 height 9
type input "0"
type input "1"
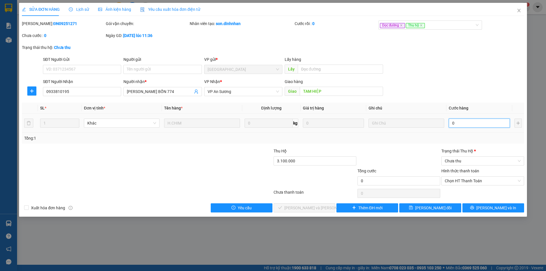
type input "1"
type input "01"
type input "10"
type input "010"
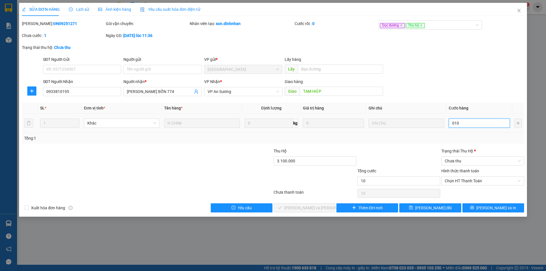
type input "100"
type input "0.100"
type input "100.000"
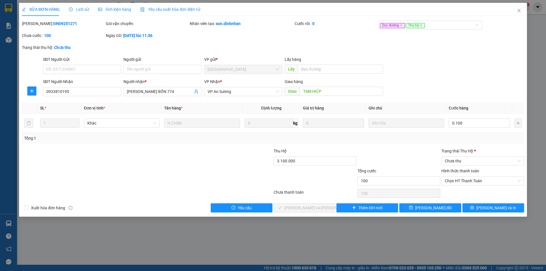
type input "100.000"
click at [473, 95] on div "SĐT Người Nhận 0933810195 Người nhận * DŨNG BỐN 774 VP Nhận * VP An Sương Giao …" at bounding box center [284, 89] width 484 height 20
click at [481, 162] on span "Chưa thu" at bounding box center [483, 161] width 76 height 9
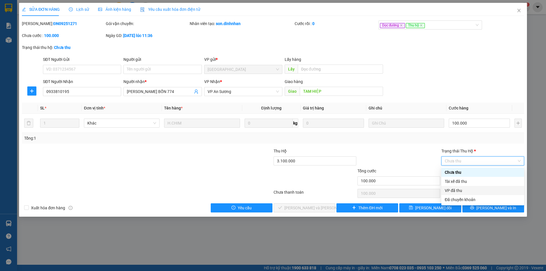
click at [468, 188] on div "VP đã thu" at bounding box center [483, 190] width 76 height 6
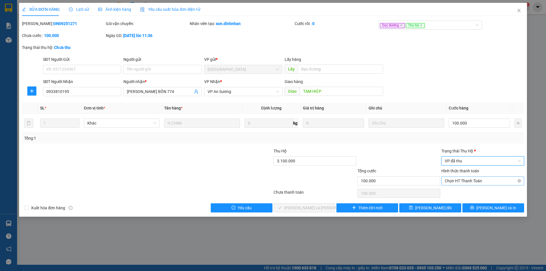
click at [475, 182] on span "Chọn HT Thanh Toán" at bounding box center [483, 181] width 76 height 9
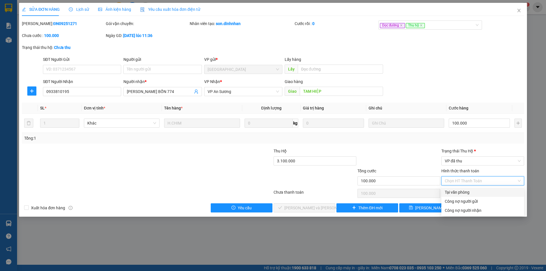
drag, startPoint x: 470, startPoint y: 193, endPoint x: 337, endPoint y: 199, distance: 133.5
click at [470, 193] on div "Tại văn phòng" at bounding box center [483, 192] width 76 height 6
type input "0"
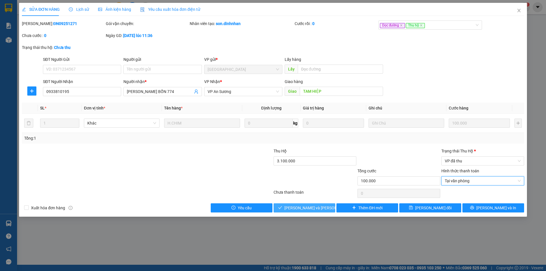
click at [300, 207] on span "Lưu và Giao hàng" at bounding box center [322, 208] width 77 height 6
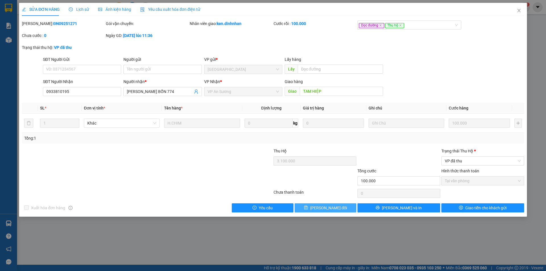
click at [320, 208] on span "[PERSON_NAME] thay đổi" at bounding box center [328, 208] width 37 height 6
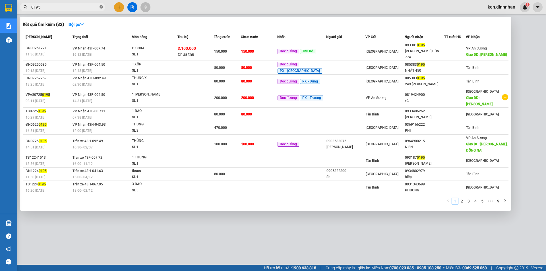
click at [100, 7] on icon "close-circle" at bounding box center [101, 6] width 3 height 3
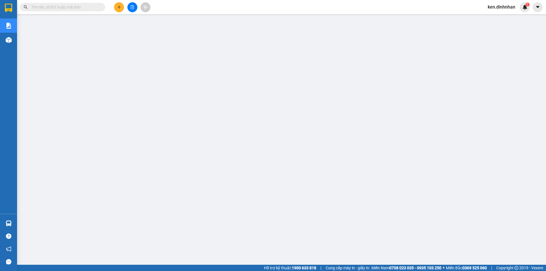
click at [82, 3] on span at bounding box center [62, 7] width 85 height 9
click at [81, 6] on input "text" at bounding box center [64, 7] width 67 height 6
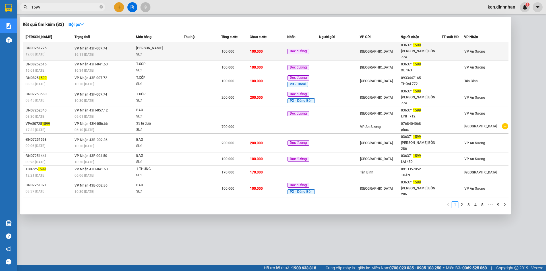
type input "1599"
click at [264, 48] on td "100.000" at bounding box center [269, 51] width 38 height 19
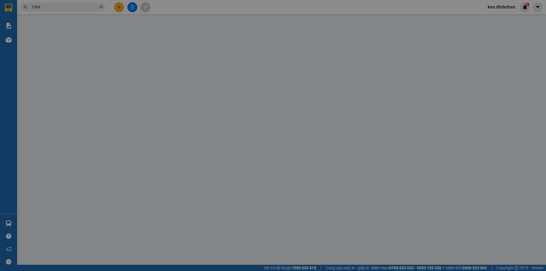
type input "0363711599"
type input "DŨNG BỐN 774"
type input "100.000"
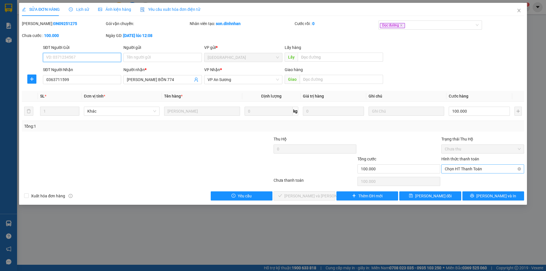
click at [465, 170] on span "Chọn HT Thanh Toán" at bounding box center [483, 169] width 76 height 9
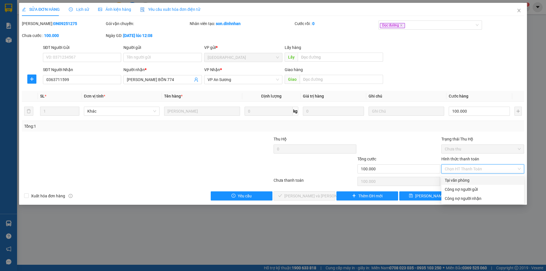
click at [406, 143] on div at bounding box center [399, 146] width 84 height 20
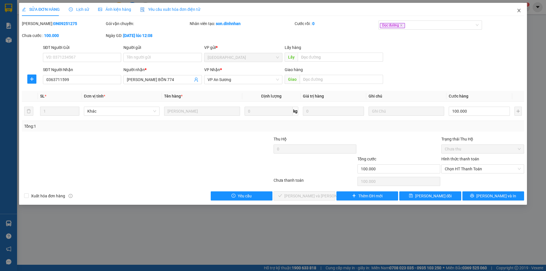
click at [519, 11] on icon "close" at bounding box center [519, 10] width 5 height 5
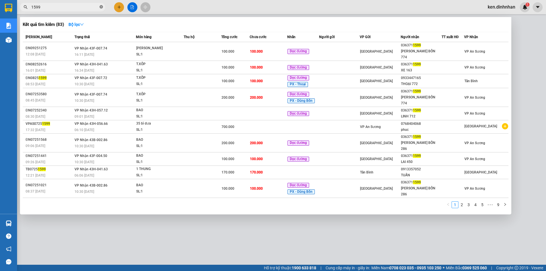
click at [100, 7] on icon "close-circle" at bounding box center [101, 6] width 3 height 3
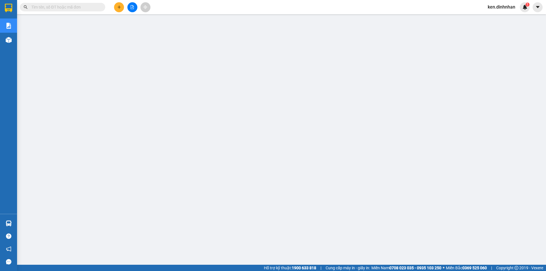
click at [90, 9] on input "text" at bounding box center [64, 7] width 67 height 6
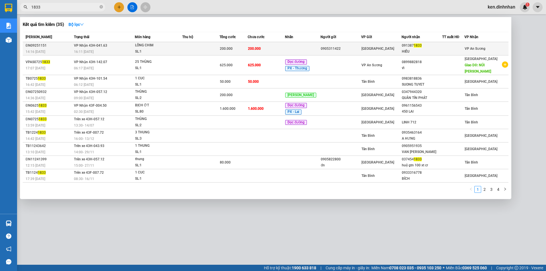
type input "1833"
click at [291, 49] on td at bounding box center [303, 48] width 36 height 13
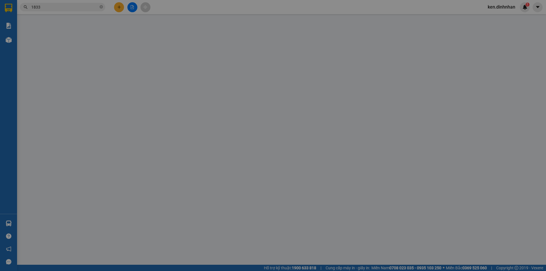
type input "0905311422"
type input "0913871833"
type input "HIẾU"
type input "200.000"
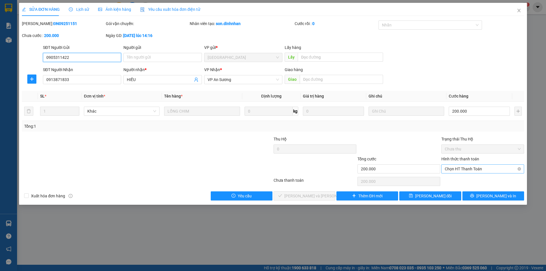
click at [456, 168] on span "Chọn HT Thanh Toán" at bounding box center [483, 169] width 76 height 9
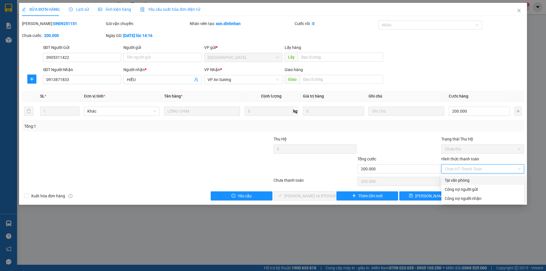
click at [460, 178] on div "Tại văn phòng" at bounding box center [483, 180] width 76 height 6
type input "0"
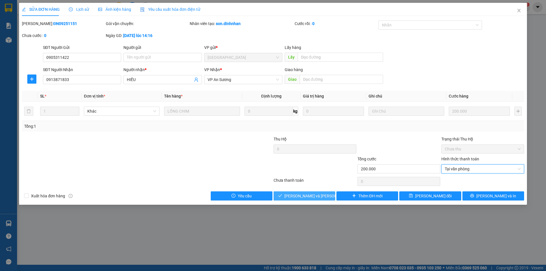
click at [327, 196] on button "Lưu và Giao hàng" at bounding box center [305, 195] width 62 height 9
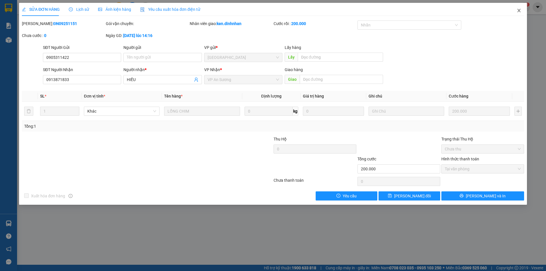
click at [518, 11] on icon "close" at bounding box center [519, 10] width 5 height 5
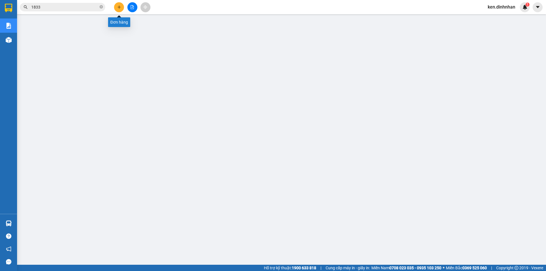
click at [119, 10] on button at bounding box center [119, 7] width 10 height 10
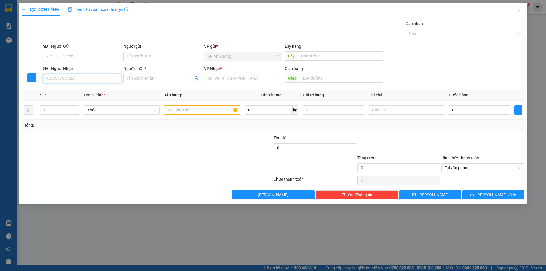
click at [95, 76] on input "SĐT Người Nhận" at bounding box center [82, 78] width 78 height 9
click at [521, 11] on icon "close" at bounding box center [519, 10] width 5 height 5
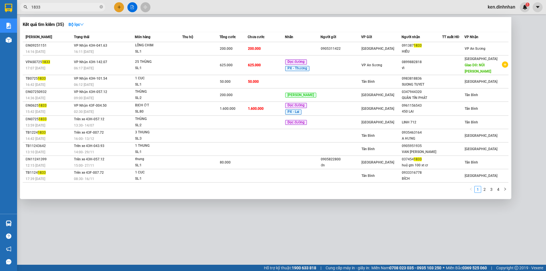
click at [66, 8] on input "1833" at bounding box center [64, 7] width 67 height 6
click at [100, 7] on icon "close-circle" at bounding box center [101, 6] width 3 height 3
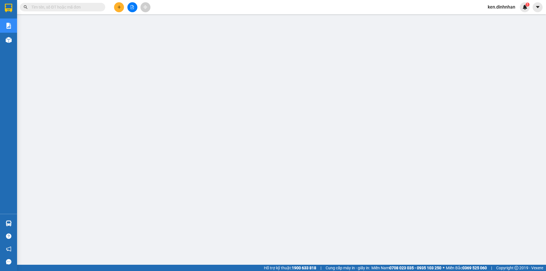
click at [90, 7] on input "text" at bounding box center [64, 7] width 67 height 6
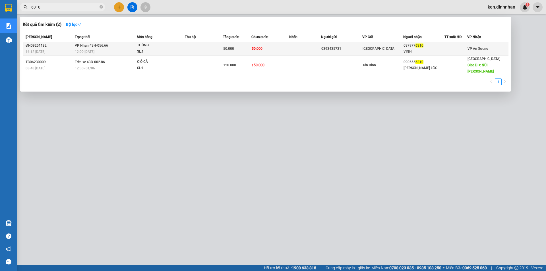
type input "6310"
click at [271, 46] on td "50.000" at bounding box center [270, 48] width 38 height 13
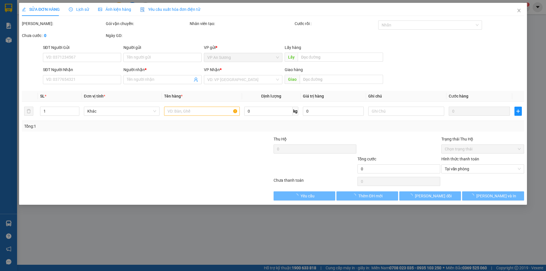
type input "0393435731"
type input "0379776310"
type input "VINH"
type input "50.000"
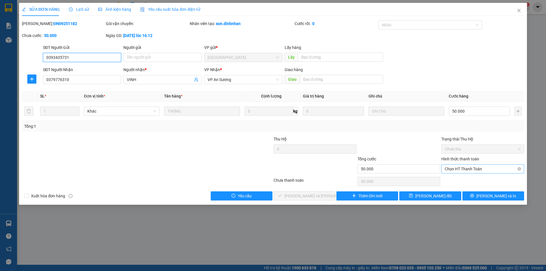
click at [475, 169] on span "Chọn HT Thanh Toán" at bounding box center [483, 169] width 76 height 9
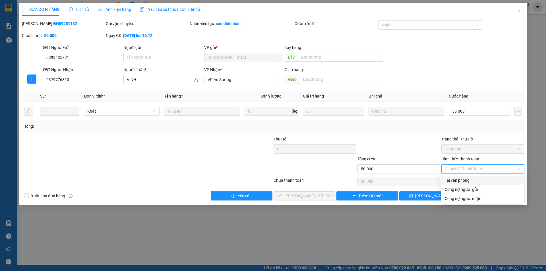
drag, startPoint x: 472, startPoint y: 178, endPoint x: 370, endPoint y: 193, distance: 103.2
click at [472, 178] on div "Tại văn phòng" at bounding box center [483, 180] width 76 height 6
type input "0"
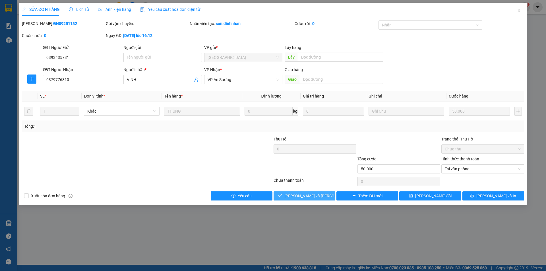
click at [316, 199] on span "Lưu và Giao hàng" at bounding box center [322, 196] width 77 height 6
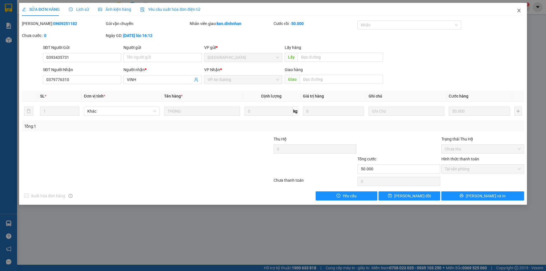
click at [522, 10] on span "Close" at bounding box center [519, 11] width 16 height 16
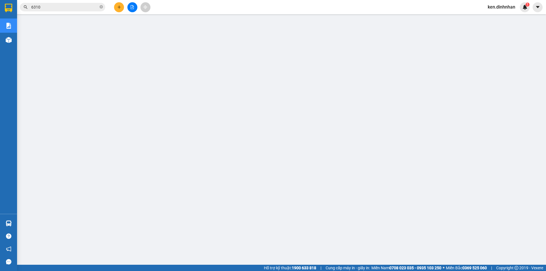
click at [64, 8] on input "6310" at bounding box center [64, 7] width 67 height 6
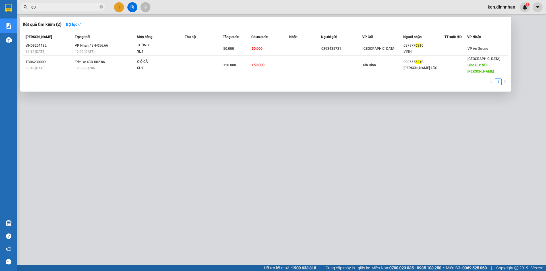
type input "6"
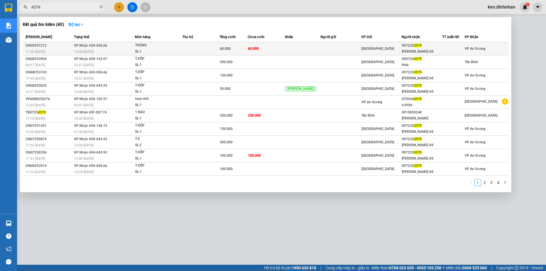
type input "4579"
click at [263, 46] on td "60.000" at bounding box center [266, 48] width 37 height 13
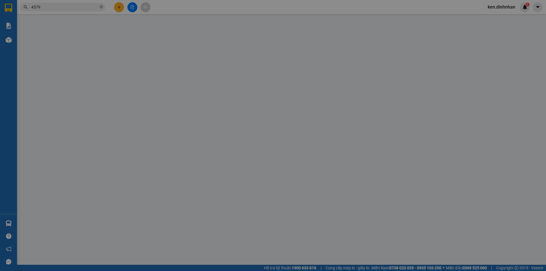
type input "0972324579"
type input "HUỆ KEM AS"
type input "60.000"
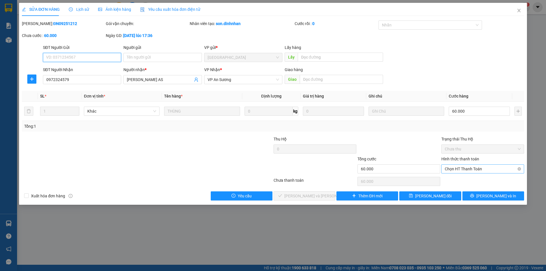
click at [455, 167] on span "Chọn HT Thanh Toán" at bounding box center [483, 169] width 76 height 9
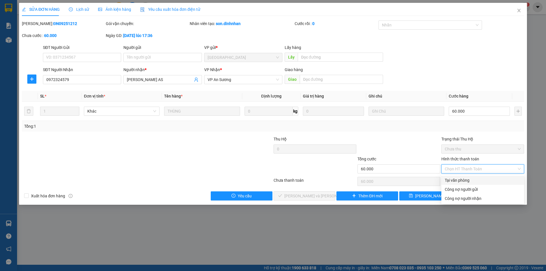
click at [457, 176] on div "Tại văn phòng" at bounding box center [482, 180] width 83 height 9
type input "0"
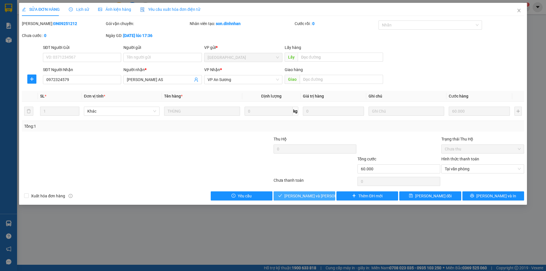
click at [282, 196] on icon "check" at bounding box center [280, 196] width 4 height 4
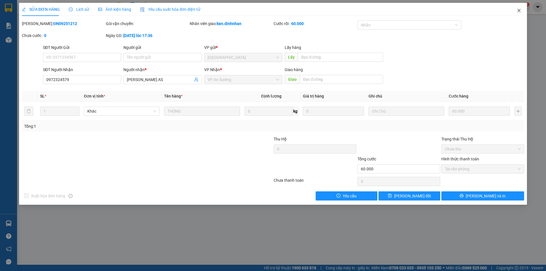
click at [522, 10] on span "Close" at bounding box center [519, 11] width 16 height 16
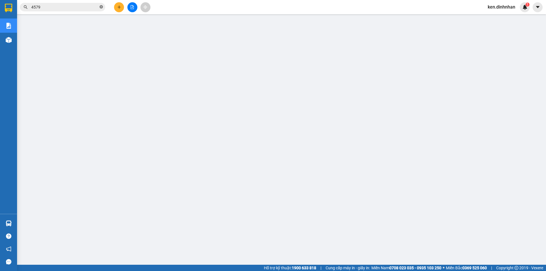
click at [101, 7] on icon "close-circle" at bounding box center [101, 6] width 3 height 3
click at [90, 7] on input "text" at bounding box center [64, 7] width 67 height 6
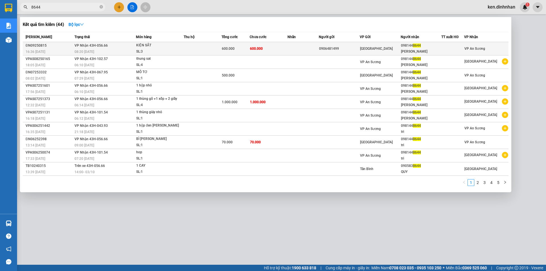
type input "8644"
click at [284, 48] on td "600.000" at bounding box center [269, 48] width 38 height 13
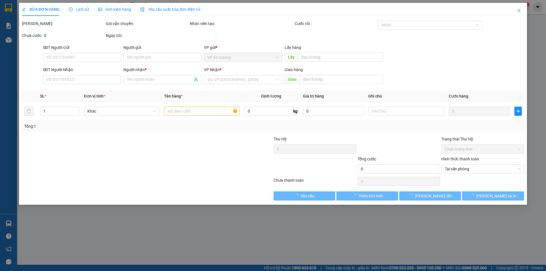
type input "0906481499"
type input "0981448644"
type input "minh trí"
type input "600.000"
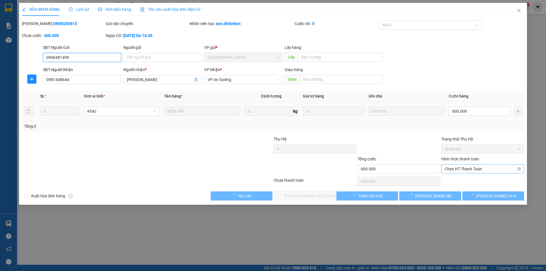
click at [473, 170] on span "Chọn HT Thanh Toán" at bounding box center [483, 169] width 76 height 9
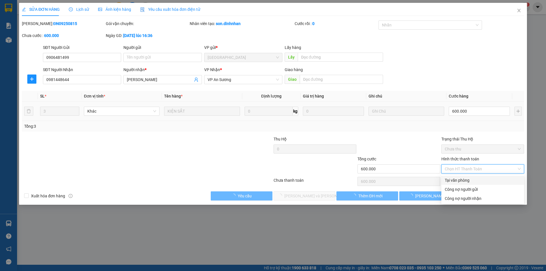
drag, startPoint x: 462, startPoint y: 179, endPoint x: 453, endPoint y: 181, distance: 9.4
click at [462, 179] on div "Tại văn phòng" at bounding box center [483, 180] width 76 height 6
type input "0"
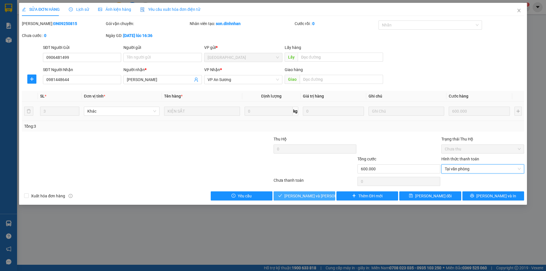
click at [318, 195] on span "Lưu và Giao hàng" at bounding box center [322, 196] width 77 height 6
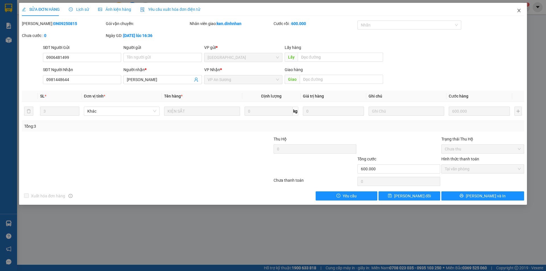
click at [520, 13] on span "Close" at bounding box center [519, 11] width 16 height 16
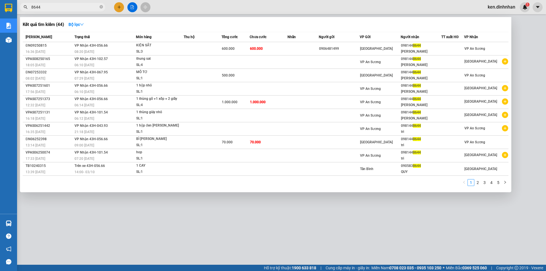
click at [93, 7] on input "8644" at bounding box center [64, 7] width 67 height 6
type input "8"
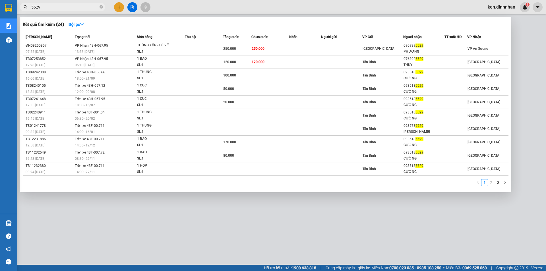
type input "5529"
click at [281, 50] on td "250.000" at bounding box center [270, 48] width 38 height 13
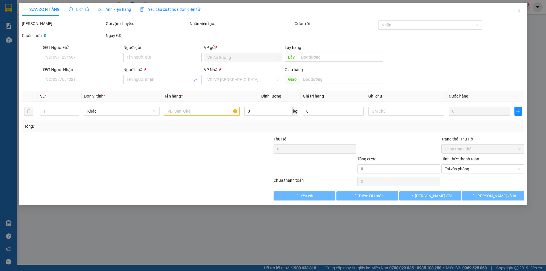
type input "0909395529"
type input "PHƯƠNG"
type input "250.000"
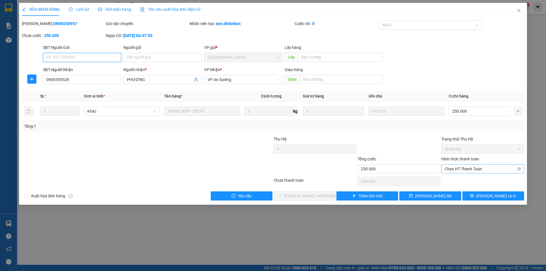
drag, startPoint x: 468, startPoint y: 168, endPoint x: 460, endPoint y: 174, distance: 10.3
click at [468, 168] on span "Chọn HT Thanh Toán" at bounding box center [483, 169] width 76 height 9
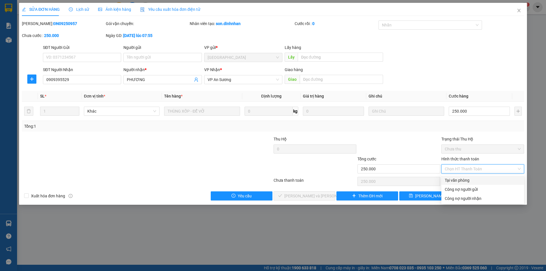
drag, startPoint x: 458, startPoint y: 179, endPoint x: 455, endPoint y: 180, distance: 3.6
click at [458, 179] on div "Tại văn phòng" at bounding box center [483, 180] width 76 height 6
type input "0"
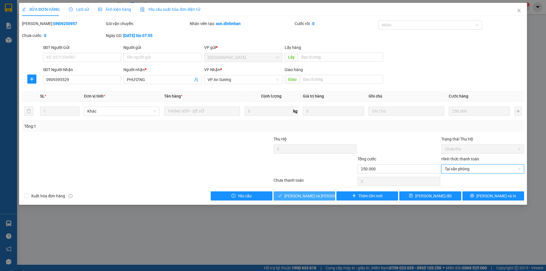
click at [317, 194] on span "Lưu và Giao hàng" at bounding box center [322, 196] width 77 height 6
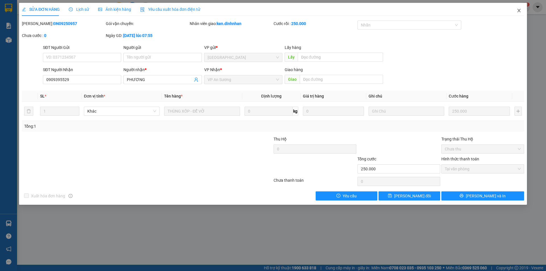
click at [522, 10] on span "Close" at bounding box center [519, 11] width 16 height 16
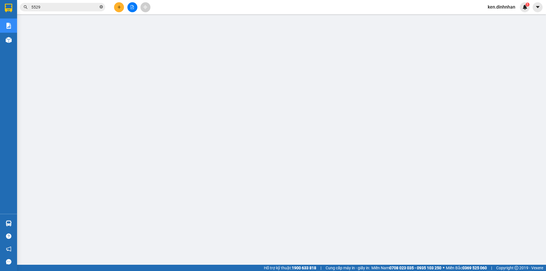
click at [103, 7] on icon "close-circle" at bounding box center [101, 6] width 3 height 3
click at [97, 7] on input "text" at bounding box center [64, 7] width 67 height 6
click at [83, 9] on input "text" at bounding box center [64, 7] width 67 height 6
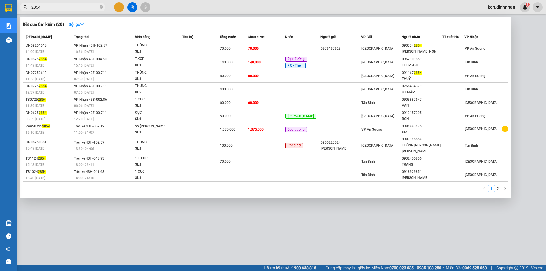
click at [95, 5] on input "2854" at bounding box center [64, 7] width 67 height 6
type input "2"
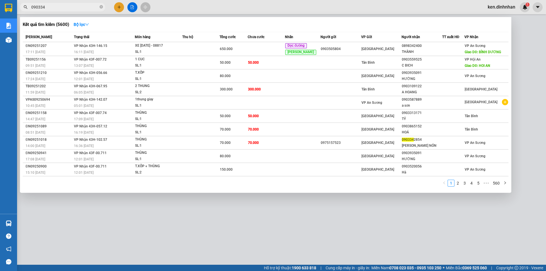
type input "0903342"
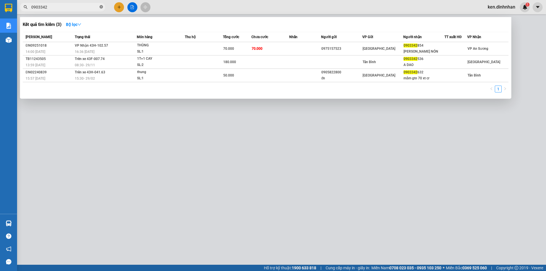
click at [100, 7] on icon "close-circle" at bounding box center [101, 6] width 3 height 3
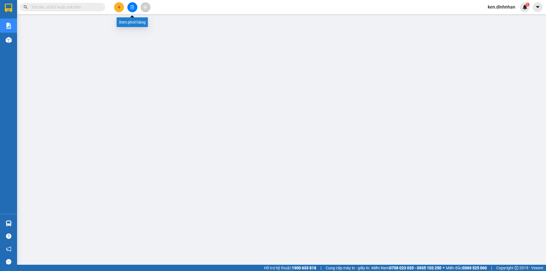
click at [134, 7] on icon "file-add" at bounding box center [132, 7] width 3 height 4
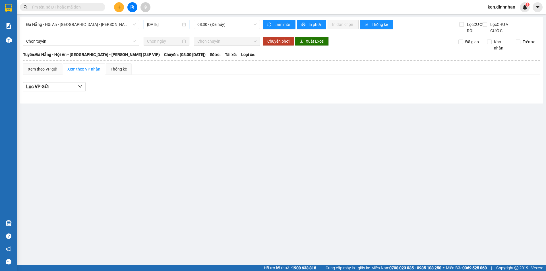
click at [168, 25] on input "[DATE]" at bounding box center [164, 24] width 34 height 6
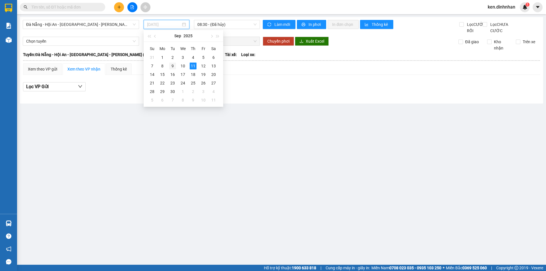
click at [176, 67] on td "9" at bounding box center [173, 66] width 10 height 9
type input "[DATE]"
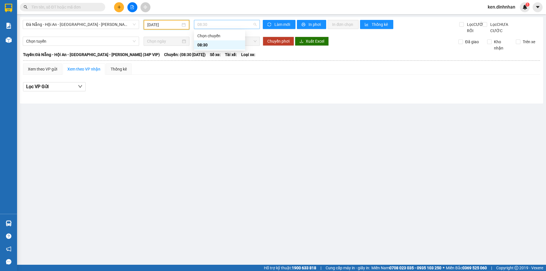
click at [208, 23] on span "08:30" at bounding box center [226, 24] width 59 height 9
click at [112, 26] on span "Đà Nẵng - Hội An - [GEOGRAPHIC_DATA] - [GEOGRAPHIC_DATA] (34P VIP)" at bounding box center [81, 24] width 110 height 9
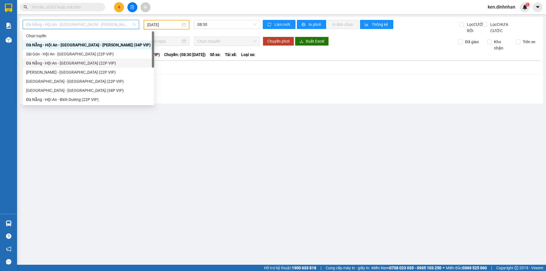
click at [50, 63] on div "Đà Nẵng - Hội An - [GEOGRAPHIC_DATA] (22P VIP)" at bounding box center [88, 63] width 125 height 6
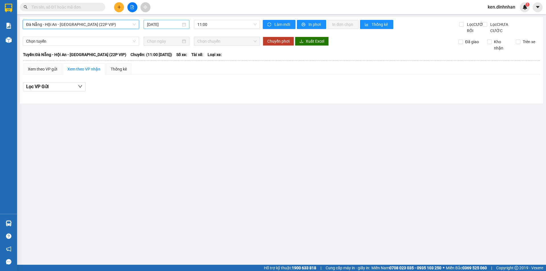
click at [155, 26] on input "[DATE]" at bounding box center [164, 24] width 34 height 6
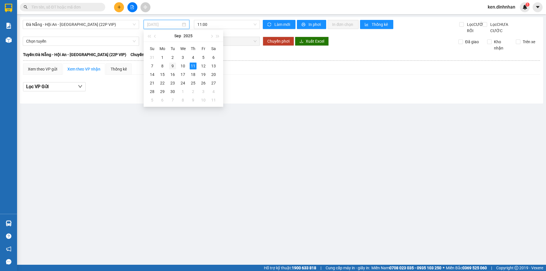
click at [170, 65] on div "9" at bounding box center [172, 66] width 7 height 7
type input "[DATE]"
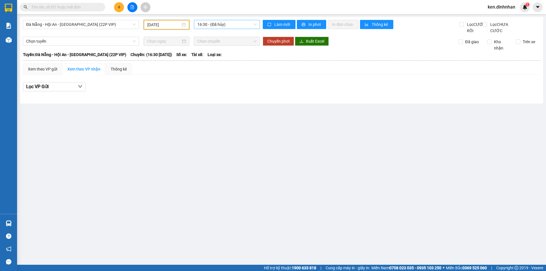
click at [226, 23] on span "16:30 - (Đã hủy)" at bounding box center [226, 24] width 59 height 9
click at [110, 25] on span "Đà Nẵng - Hội An - [GEOGRAPHIC_DATA] (22P VIP)" at bounding box center [81, 24] width 110 height 9
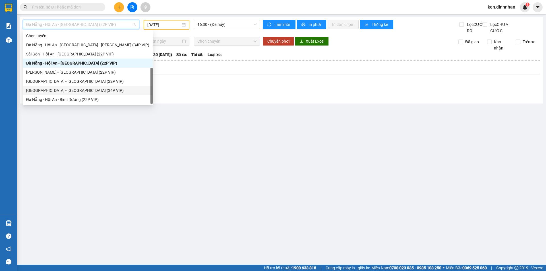
scroll to position [9, 0]
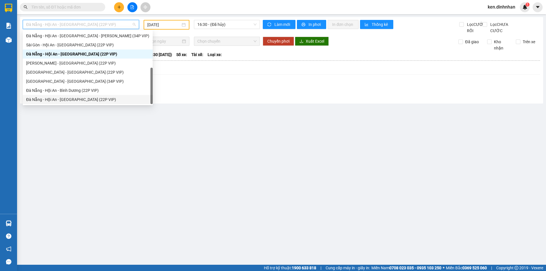
click at [53, 101] on div "Đà Nẵng - Hội An - [GEOGRAPHIC_DATA] (22P VIP)" at bounding box center [87, 99] width 123 height 6
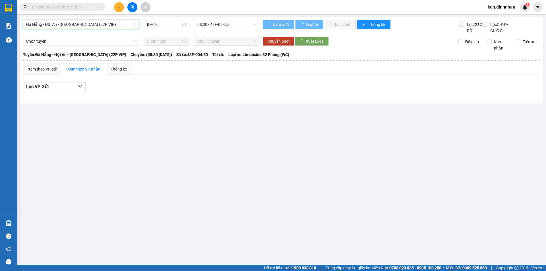
click at [162, 23] on input "[DATE]" at bounding box center [164, 24] width 34 height 6
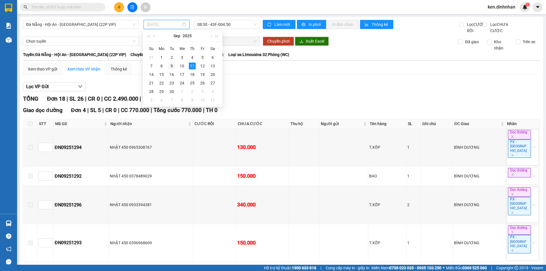
click at [173, 66] on div "9" at bounding box center [171, 66] width 7 height 7
type input "[DATE]"
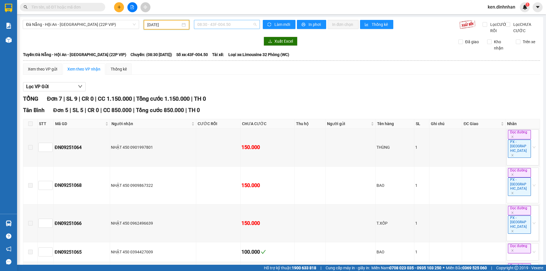
click at [238, 25] on span "08:30 - 43F-004.50" at bounding box center [226, 24] width 59 height 9
click at [238, 73] on div "16:00 (TC) - 43H-102.57" at bounding box center [218, 72] width 44 height 6
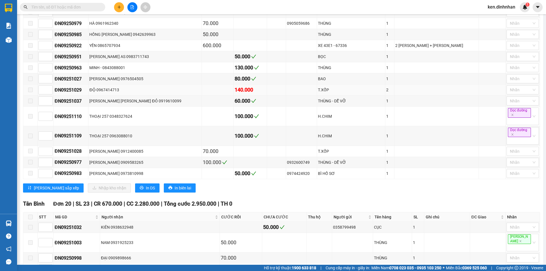
scroll to position [257, 0]
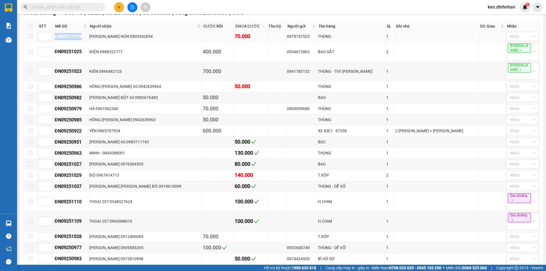
drag, startPoint x: 63, startPoint y: 48, endPoint x: 88, endPoint y: 46, distance: 24.5
click at [87, 40] on div "ĐN09251018" at bounding box center [71, 36] width 33 height 7
click at [80, 3] on span at bounding box center [62, 7] width 85 height 9
click at [78, 9] on input "text" at bounding box center [64, 7] width 67 height 6
paste input "ĐN09251018"
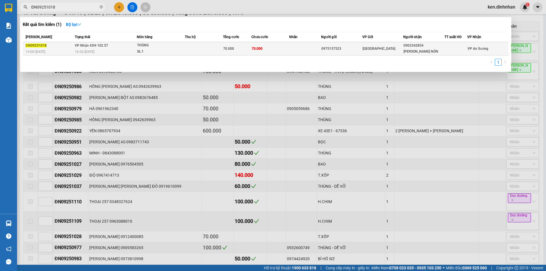
type input "ĐN09251018"
click at [277, 47] on td "70.000" at bounding box center [270, 48] width 38 height 13
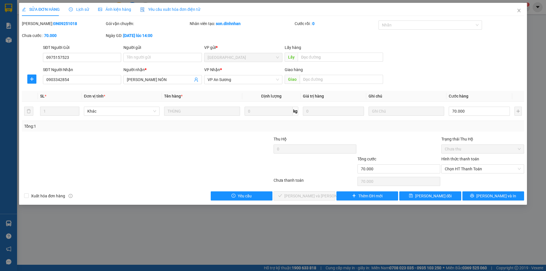
type input "0975157523"
type input "0903342854"
type input "PHONG NÓN"
type input "70.000"
drag, startPoint x: 467, startPoint y: 170, endPoint x: 460, endPoint y: 174, distance: 7.5
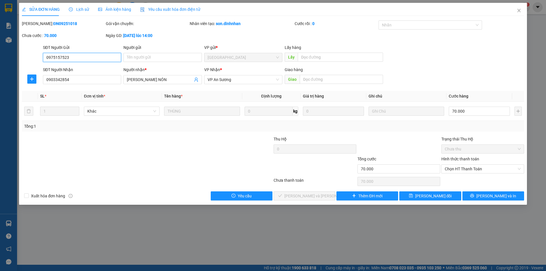
click at [467, 171] on span "Chọn HT Thanh Toán" at bounding box center [483, 169] width 76 height 9
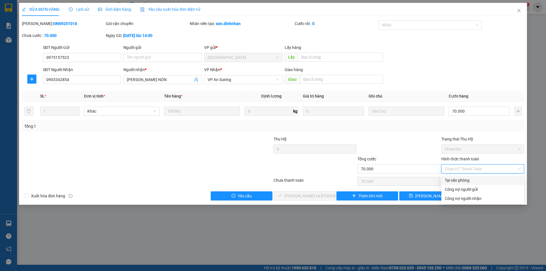
drag, startPoint x: 451, startPoint y: 179, endPoint x: 317, endPoint y: 188, distance: 133.7
click at [449, 180] on div "Tại văn phòng" at bounding box center [483, 180] width 76 height 6
type input "0"
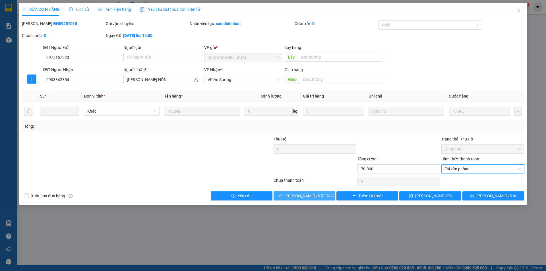
click at [296, 197] on span "Lưu và Giao hàng" at bounding box center [322, 196] width 77 height 6
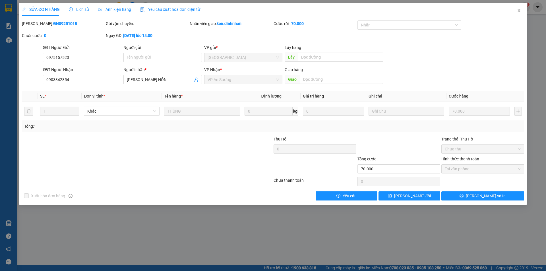
click at [519, 11] on icon "close" at bounding box center [518, 10] width 3 height 3
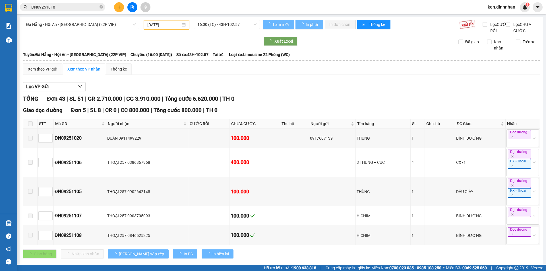
click at [62, 9] on input "ĐN09251018" at bounding box center [64, 7] width 67 height 6
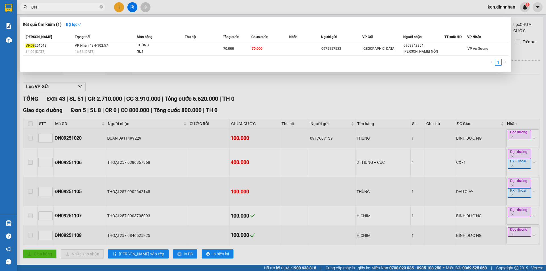
type input "Đ"
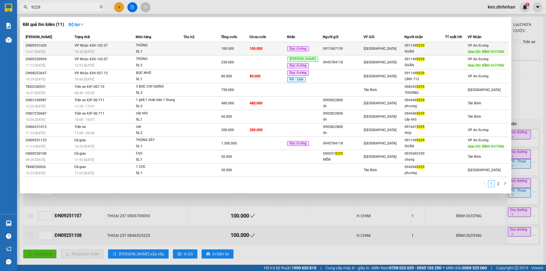
type input "9229"
click at [249, 50] on div "100.000" at bounding box center [235, 49] width 28 height 6
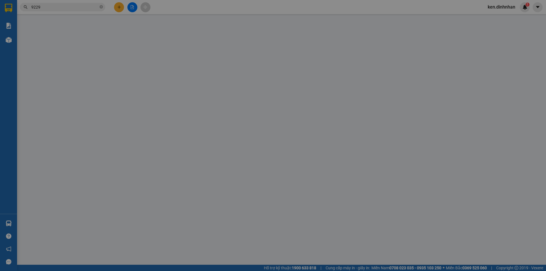
type input "0917607139"
type input "0911499229"
type input "DUÂN"
type input "BÌNH DƯƠNG"
type input "100.000"
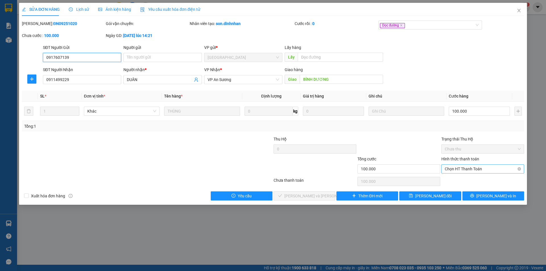
click at [455, 170] on span "Chọn HT Thanh Toán" at bounding box center [483, 169] width 76 height 9
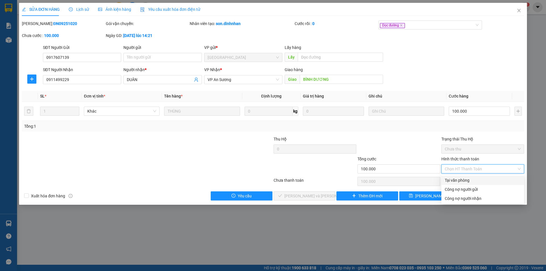
click at [456, 180] on div "Tại văn phòng" at bounding box center [483, 180] width 76 height 6
type input "0"
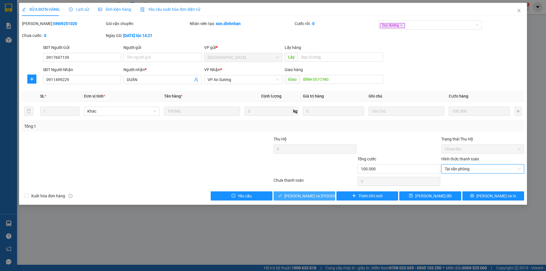
click at [322, 195] on span "Lưu và Giao hàng" at bounding box center [322, 196] width 77 height 6
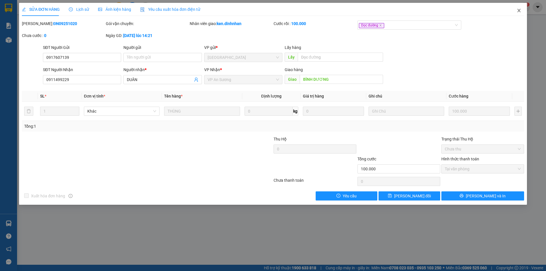
click at [518, 11] on icon "close" at bounding box center [519, 10] width 5 height 5
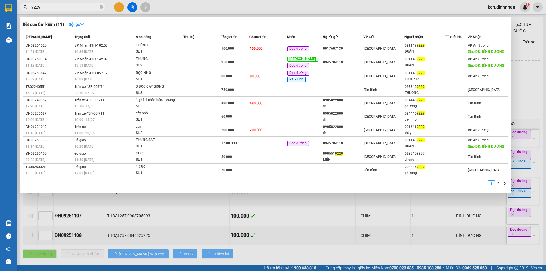
click at [76, 7] on input "9229" at bounding box center [64, 7] width 67 height 6
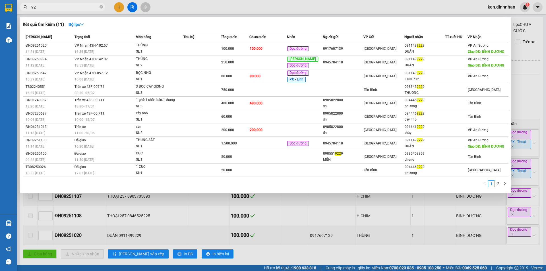
type input "9"
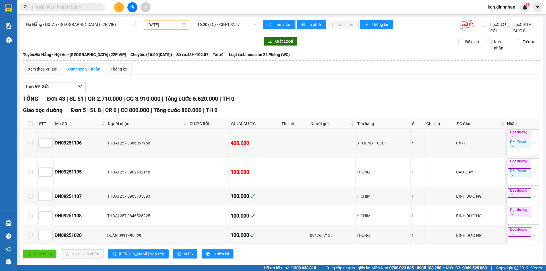
click at [71, 7] on input "text" at bounding box center [64, 7] width 67 height 6
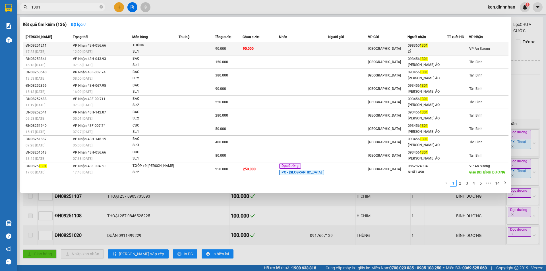
type input "1301"
click at [315, 46] on td at bounding box center [303, 48] width 49 height 13
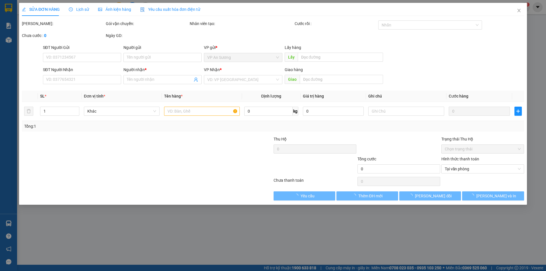
type input "0983601301"
type input "LÝ"
type input "90.000"
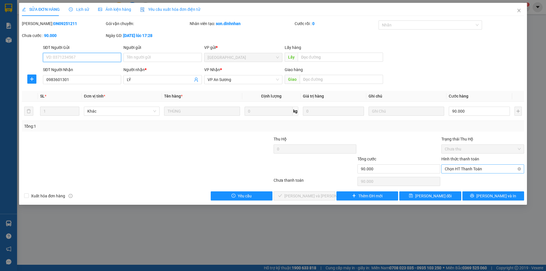
click at [470, 168] on span "Chọn HT Thanh Toán" at bounding box center [483, 169] width 76 height 9
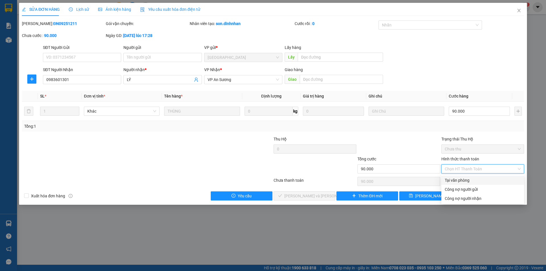
drag, startPoint x: 465, startPoint y: 174, endPoint x: 435, endPoint y: 185, distance: 32.1
click at [460, 179] on div "Tại văn phòng" at bounding box center [483, 180] width 76 height 6
type input "0"
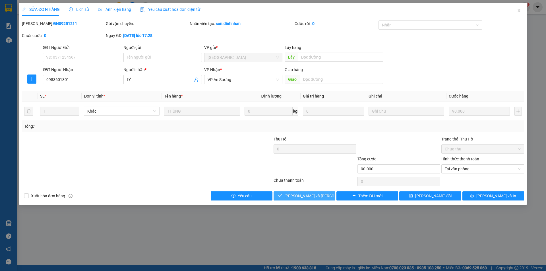
click at [316, 192] on button "Lưu và Giao hàng" at bounding box center [305, 195] width 62 height 9
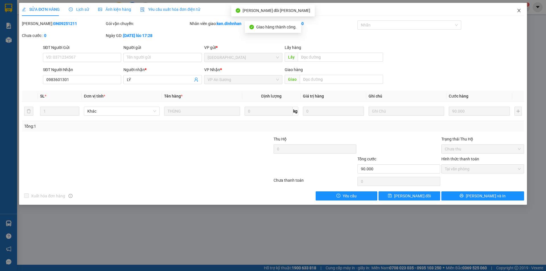
click at [519, 12] on icon "close" at bounding box center [519, 10] width 5 height 5
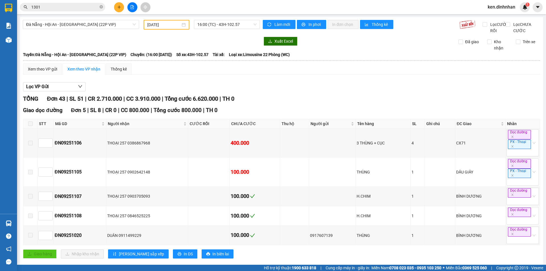
click at [81, 9] on input "1301" at bounding box center [64, 7] width 67 height 6
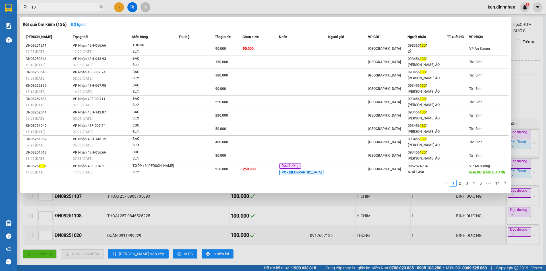
type input "1"
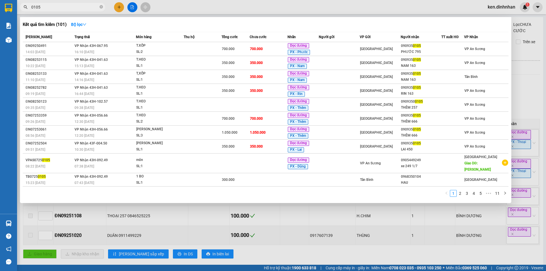
type input "0105"
click at [139, 9] on div at bounding box center [273, 135] width 546 height 271
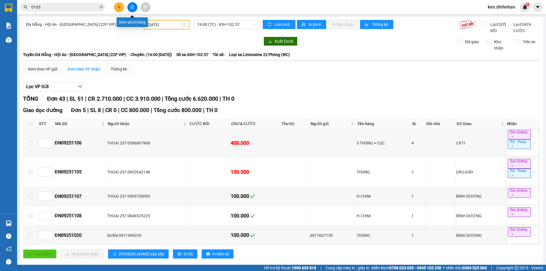
click at [137, 8] on button at bounding box center [132, 7] width 10 height 10
click at [130, 7] on icon "file-add" at bounding box center [132, 7] width 4 height 4
click at [128, 7] on button at bounding box center [132, 7] width 10 height 10
click at [98, 24] on span "Đà Nẵng - Hội An - [GEOGRAPHIC_DATA] (22P VIP)" at bounding box center [81, 24] width 110 height 9
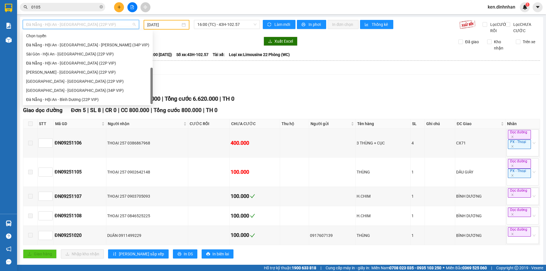
scroll to position [9, 0]
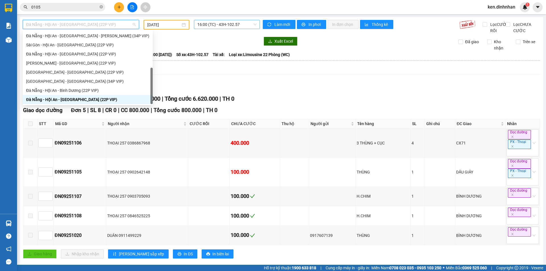
click at [217, 21] on span "16:00 (TC) - 43H-102.57" at bounding box center [226, 24] width 59 height 9
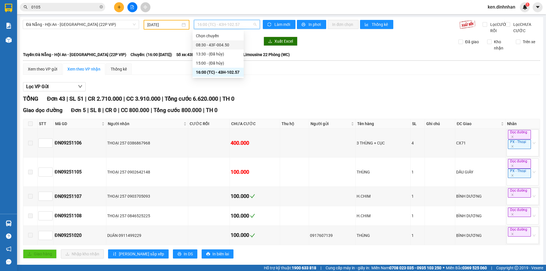
click at [167, 29] on div "[DATE]" at bounding box center [167, 25] width 46 height 10
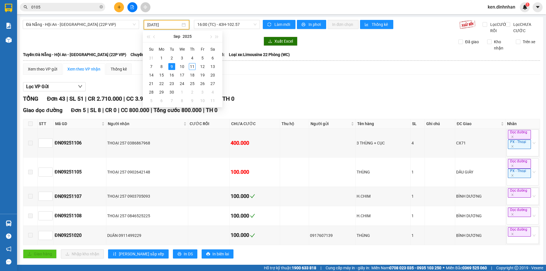
click at [153, 24] on input "[DATE]" at bounding box center [163, 25] width 33 height 6
click at [191, 67] on div "11" at bounding box center [192, 66] width 7 height 7
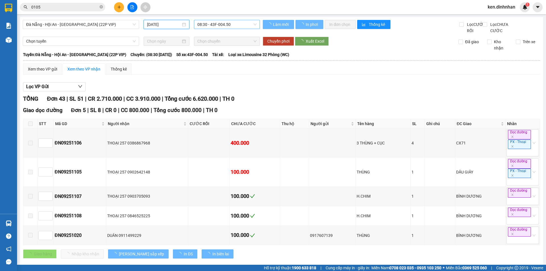
type input "[DATE]"
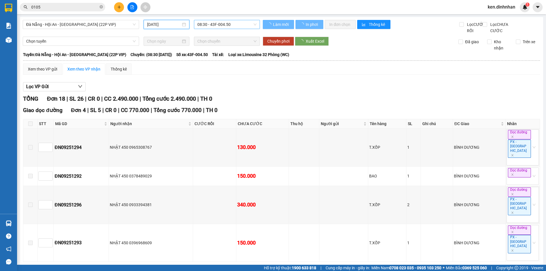
click at [221, 23] on span "08:30 - 43F-004.50" at bounding box center [226, 24] width 59 height 9
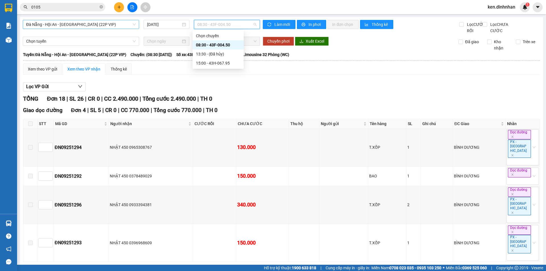
click at [93, 23] on span "Đà Nẵng - Hội An - [GEOGRAPHIC_DATA] (22P VIP)" at bounding box center [81, 24] width 110 height 9
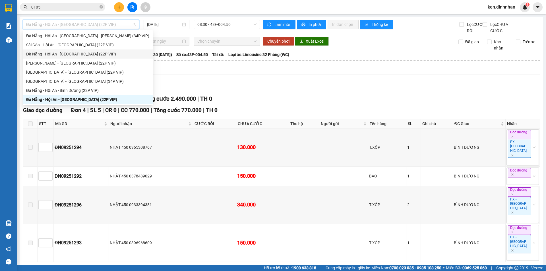
click at [70, 50] on div "Đà Nẵng - Hội An - [GEOGRAPHIC_DATA] (22P VIP)" at bounding box center [88, 53] width 130 height 9
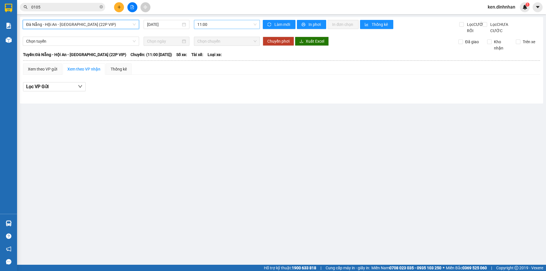
click at [209, 23] on span "11:00" at bounding box center [226, 24] width 59 height 9
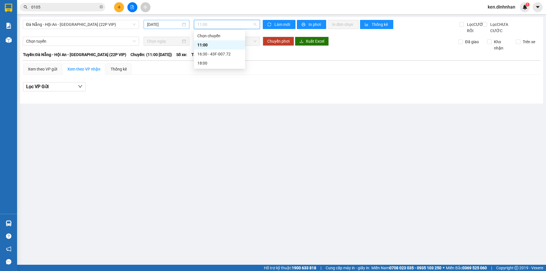
click at [166, 25] on input "[DATE]" at bounding box center [164, 24] width 34 height 6
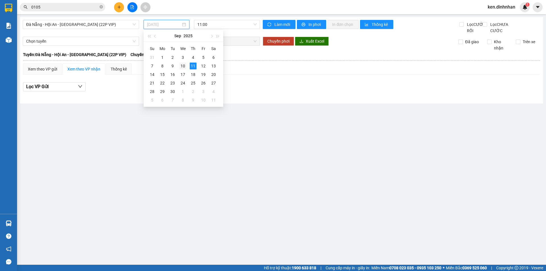
click at [183, 65] on div "10" at bounding box center [182, 66] width 7 height 7
type input "[DATE]"
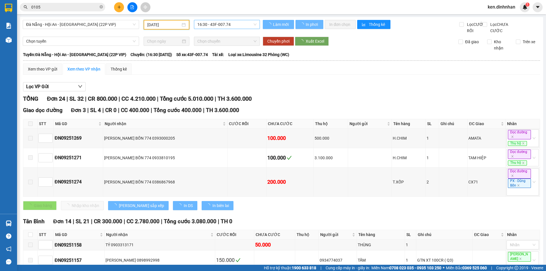
click at [235, 27] on span "16:30 - 43F-007.74" at bounding box center [226, 24] width 59 height 9
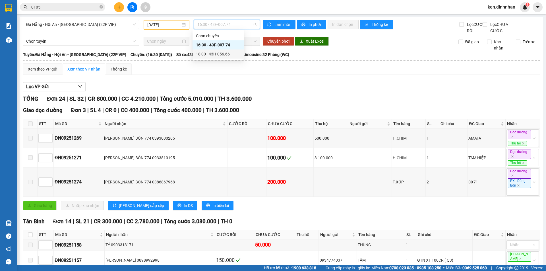
click at [226, 54] on div "18:00 - 43H-056.66" at bounding box center [218, 54] width 44 height 6
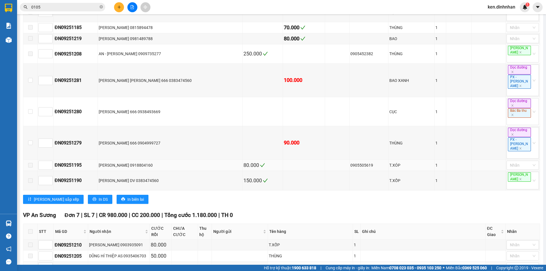
scroll to position [478, 0]
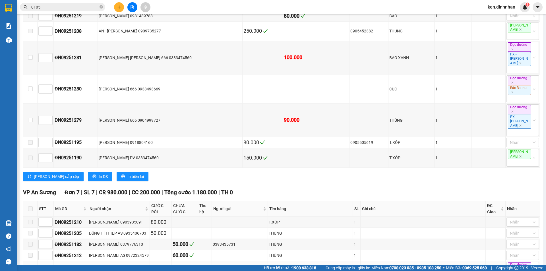
drag, startPoint x: 53, startPoint y: 204, endPoint x: 87, endPoint y: 204, distance: 33.8
click at [87, 261] on tr "ĐN09251282 HUY 666 T.XỐP HEO 1 Dọc đường" at bounding box center [281, 271] width 517 height 20
copy tr "ĐN09251282"
click at [102, 6] on icon "close-circle" at bounding box center [101, 6] width 3 height 3
click at [95, 7] on input "text" at bounding box center [64, 7] width 67 height 6
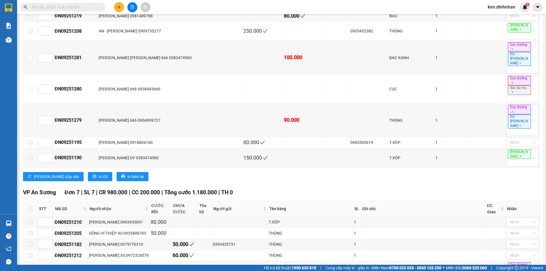
paste input "ĐN09251282"
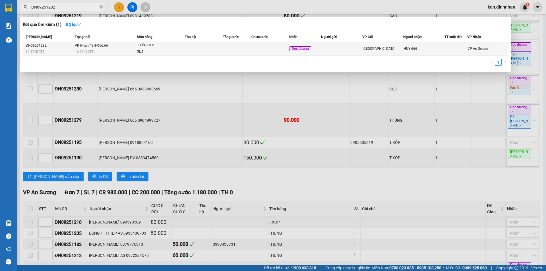
type input "ĐN09251282"
click at [255, 51] on td at bounding box center [270, 48] width 38 height 13
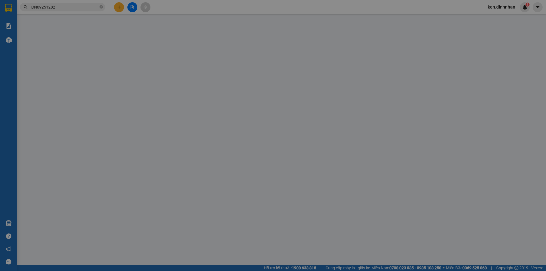
type input "HUY 666"
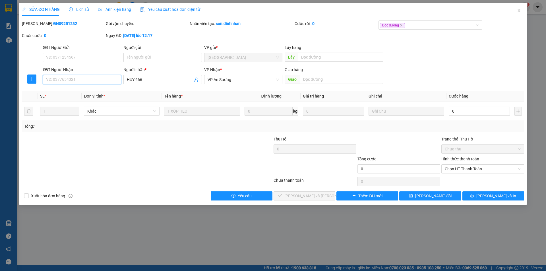
click at [87, 79] on input "SĐT Người Nhận" at bounding box center [82, 79] width 78 height 9
type input "0909350105"
click at [473, 115] on input "0" at bounding box center [479, 111] width 61 height 9
type input "3"
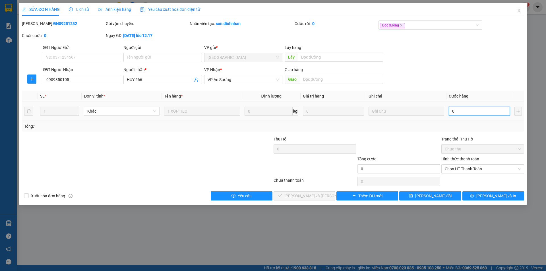
type input "3"
type input "35"
type input "350"
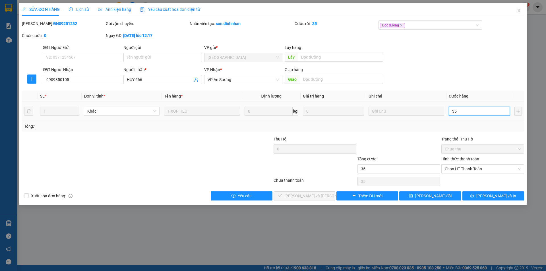
type input "350"
click at [480, 170] on span "Chọn HT Thanh Toán" at bounding box center [483, 169] width 76 height 9
type input "350"
type input "350.000"
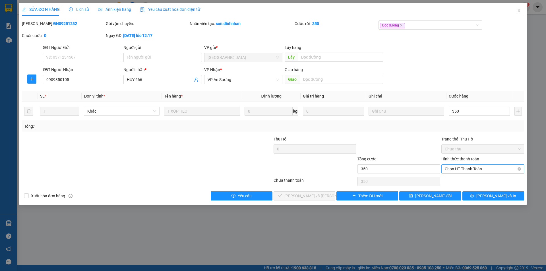
type input "350.000"
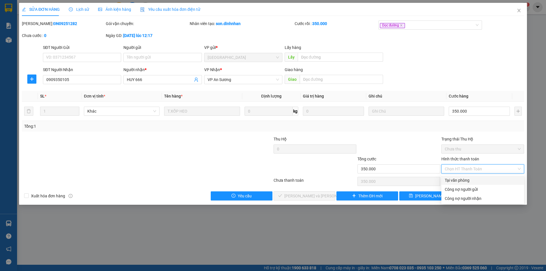
drag, startPoint x: 465, startPoint y: 178, endPoint x: 395, endPoint y: 188, distance: 70.1
click at [464, 179] on div "Tại văn phòng" at bounding box center [483, 180] width 76 height 6
type input "0"
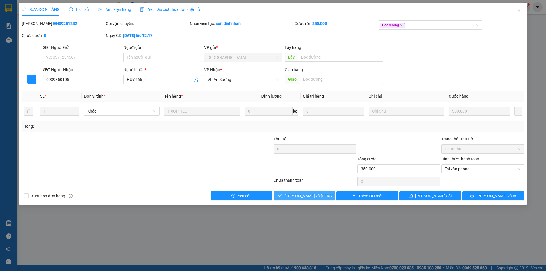
click at [319, 195] on span "Lưu và Giao hàng" at bounding box center [322, 196] width 77 height 6
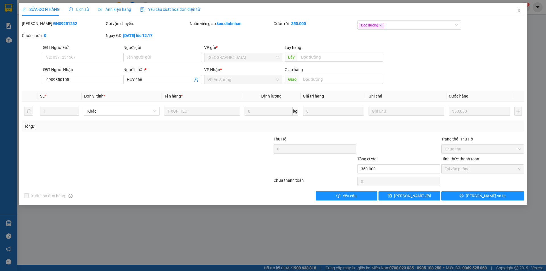
click at [517, 11] on icon "close" at bounding box center [519, 10] width 5 height 5
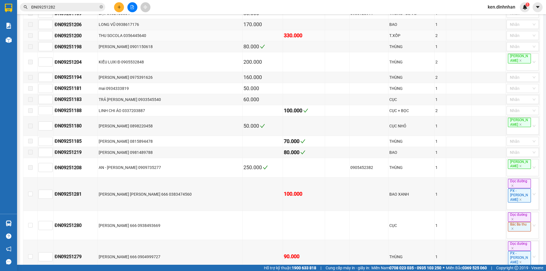
scroll to position [478, 0]
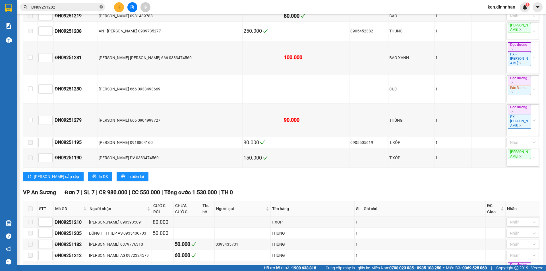
click at [102, 8] on icon "close-circle" at bounding box center [101, 6] width 3 height 3
click at [88, 9] on input "text" at bounding box center [64, 7] width 67 height 6
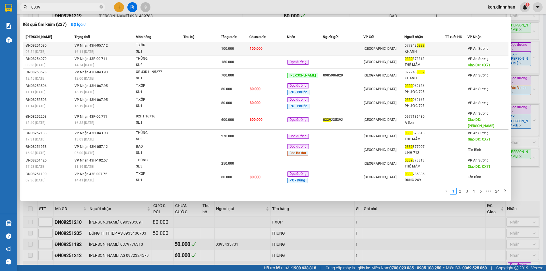
type input "0339"
click at [265, 48] on td "100.000" at bounding box center [268, 48] width 38 height 13
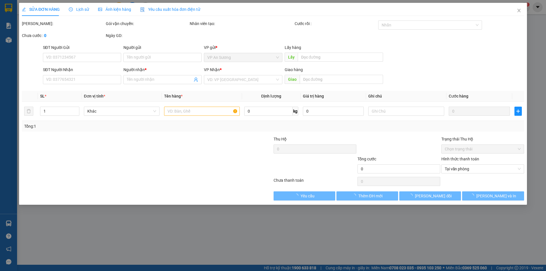
type input "0779430339"
type input "KHANH"
type input "100.000"
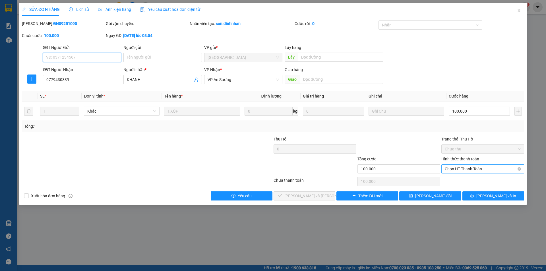
click at [460, 168] on span "Chọn HT Thanh Toán" at bounding box center [483, 169] width 76 height 9
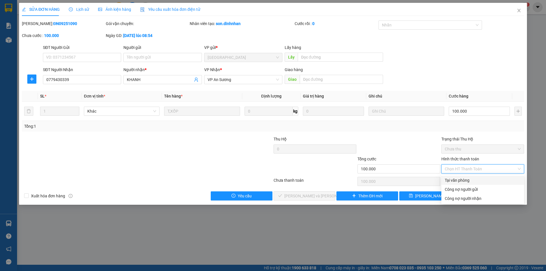
drag, startPoint x: 458, startPoint y: 178, endPoint x: 407, endPoint y: 187, distance: 51.5
click at [458, 178] on div "Tại văn phòng" at bounding box center [483, 180] width 76 height 6
type input "0"
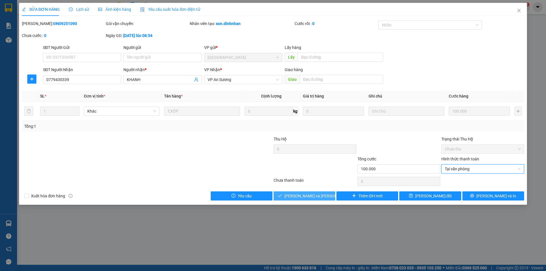
click at [310, 195] on span "Lưu và Giao hàng" at bounding box center [322, 196] width 77 height 6
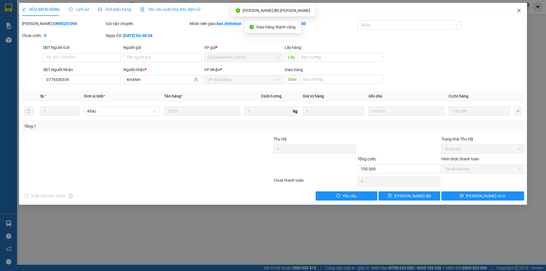
click at [520, 12] on icon "close" at bounding box center [519, 10] width 5 height 5
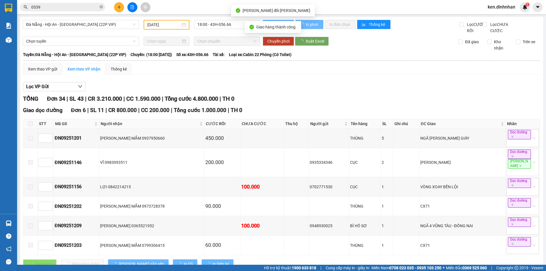
click at [64, 7] on input "0339" at bounding box center [64, 7] width 67 height 6
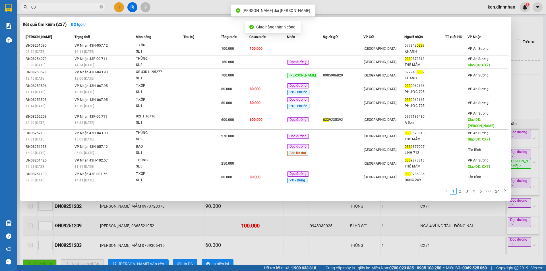
type input "0"
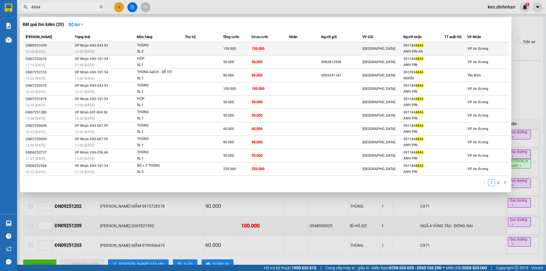
type input "4844"
click at [300, 50] on td at bounding box center [305, 48] width 32 height 13
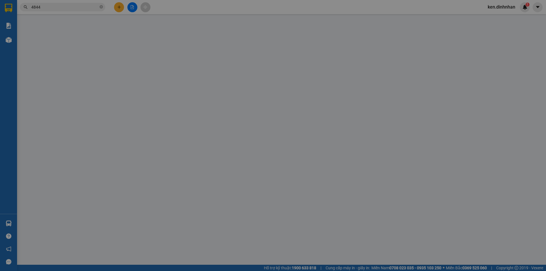
type input "0911844844"
type input "ANH PIN AS"
type input "150.000"
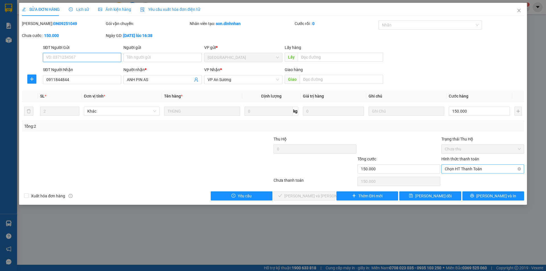
click at [479, 169] on span "Chọn HT Thanh Toán" at bounding box center [483, 169] width 76 height 9
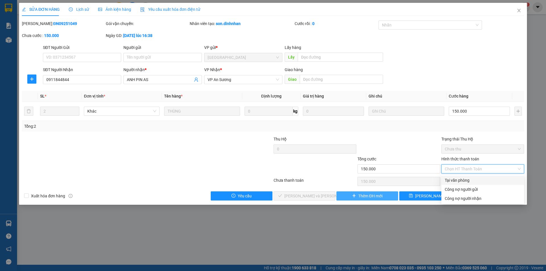
drag, startPoint x: 469, startPoint y: 179, endPoint x: 356, endPoint y: 194, distance: 114.4
click at [469, 180] on div "Tại văn phòng" at bounding box center [483, 180] width 76 height 6
type input "0"
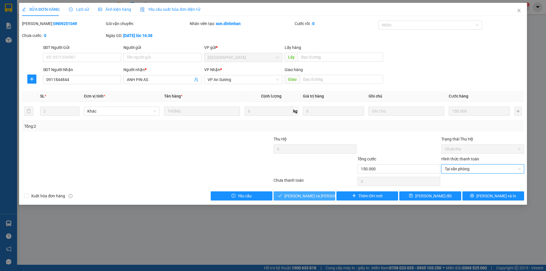
click at [321, 197] on span "Lưu và Giao hàng" at bounding box center [322, 196] width 77 height 6
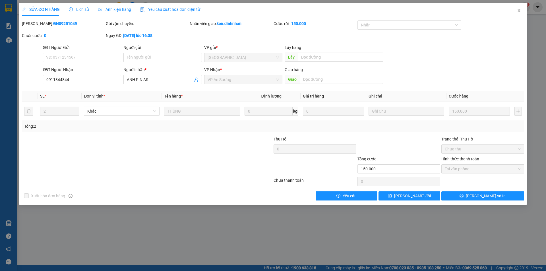
click at [519, 11] on icon "close" at bounding box center [518, 10] width 3 height 3
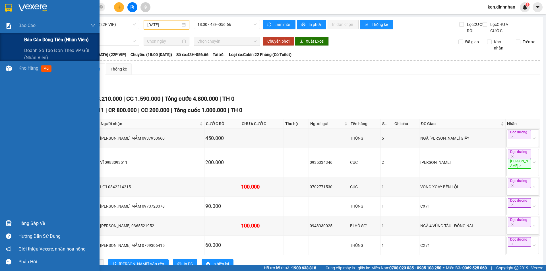
click at [27, 37] on span "Báo cáo dòng tiền (nhân viên)" at bounding box center [56, 39] width 65 height 7
